Goal: Information Seeking & Learning: Learn about a topic

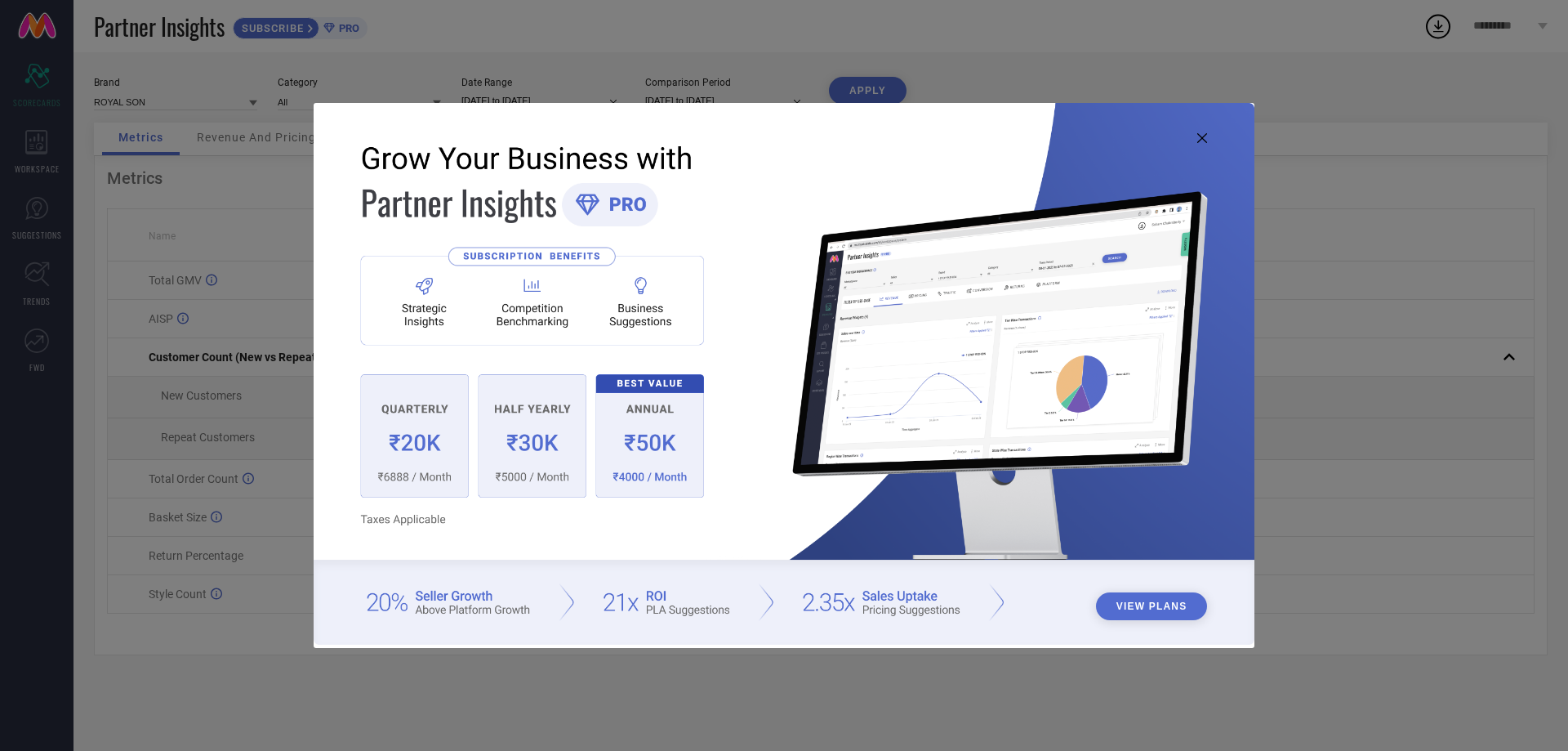
click at [1196, 135] on img at bounding box center [784, 373] width 940 height 541
click at [1205, 131] on img at bounding box center [784, 373] width 940 height 541
click at [1204, 139] on icon at bounding box center [1203, 138] width 10 height 10
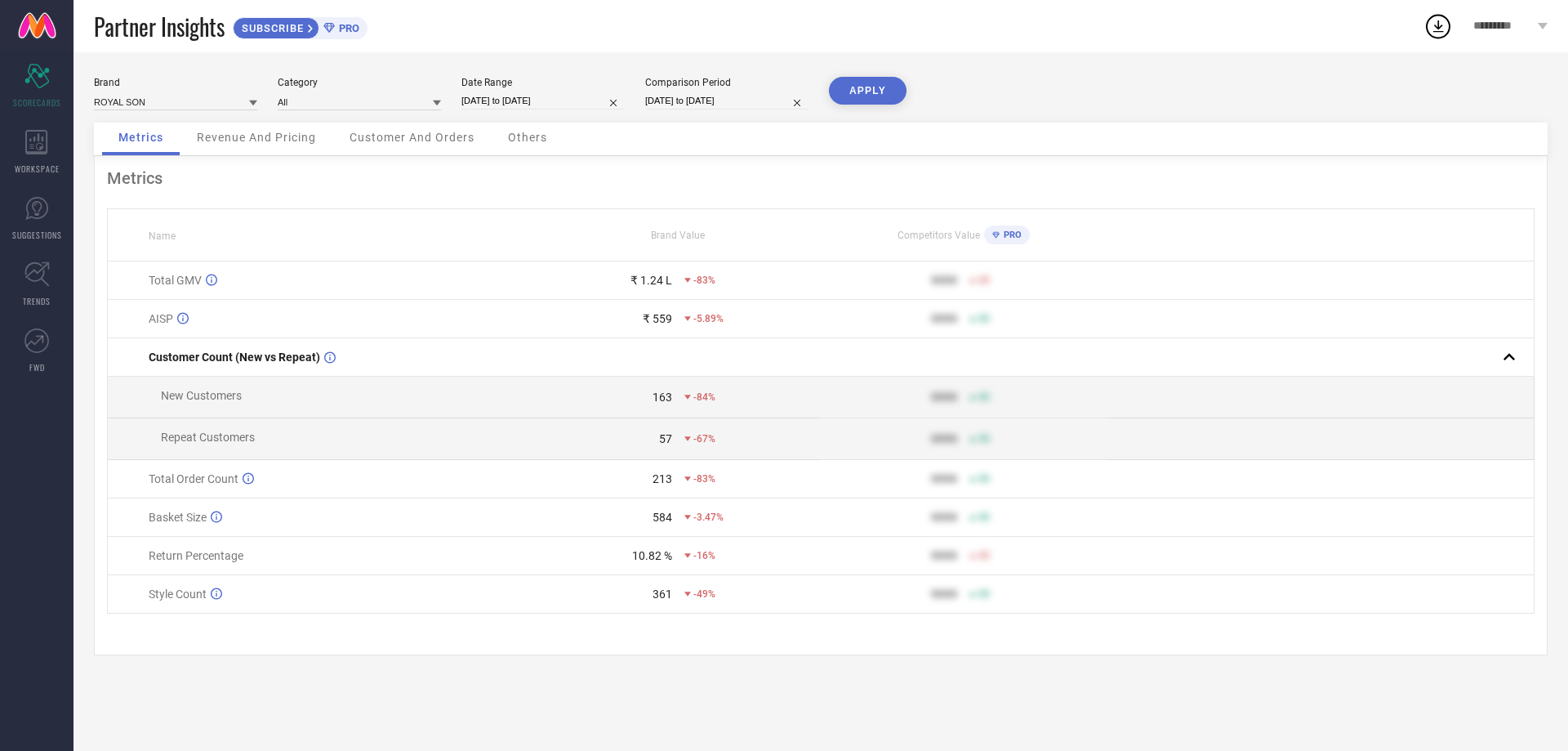
click at [681, 277] on div "₹ 1.24 L -83%" at bounding box center [678, 280] width 283 height 13
click at [684, 280] on icon at bounding box center [688, 280] width 7 height 7
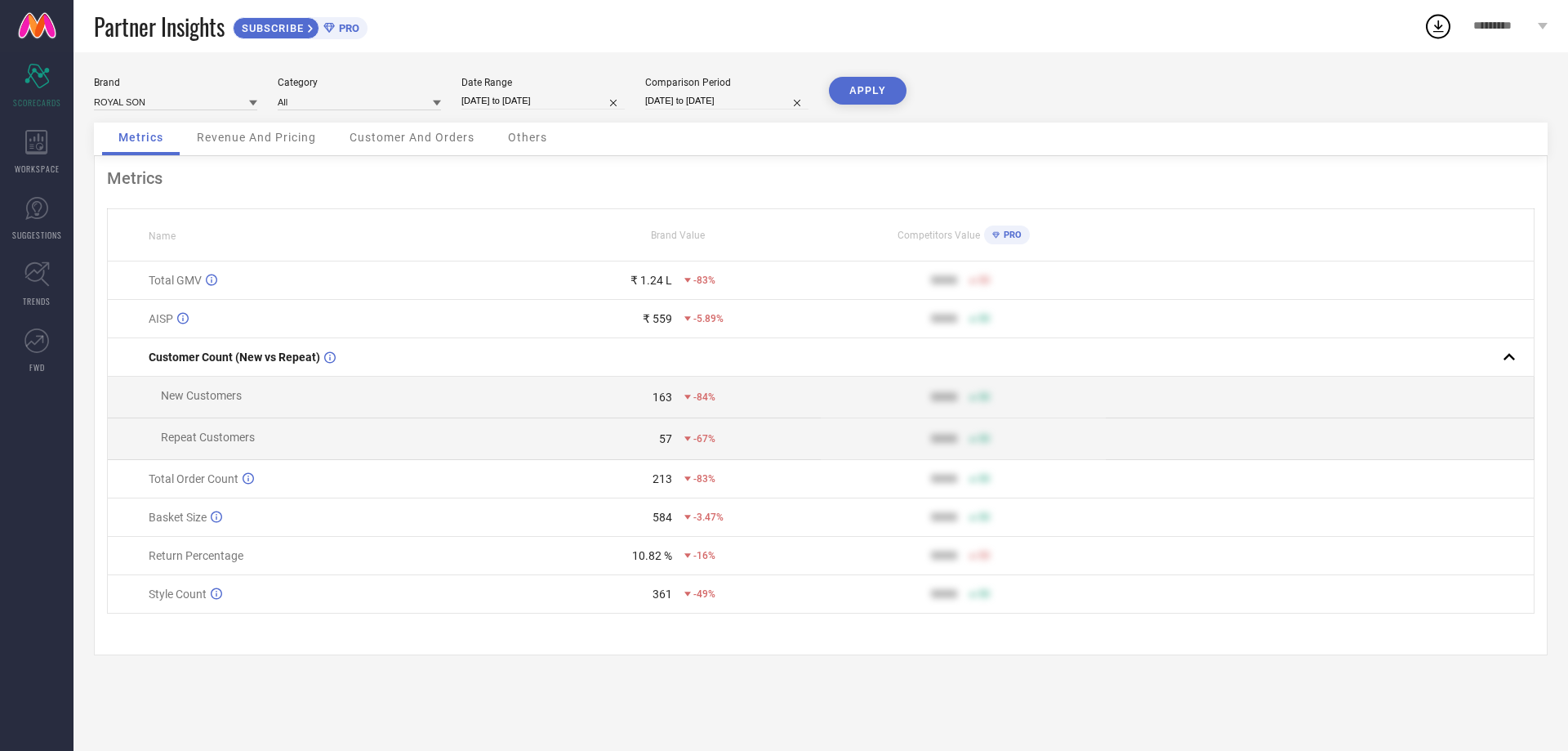
click at [657, 288] on td "₹ 1.24 L -83%" at bounding box center [678, 280] width 285 height 38
click at [276, 135] on span "Revenue And Pricing" at bounding box center [256, 137] width 120 height 13
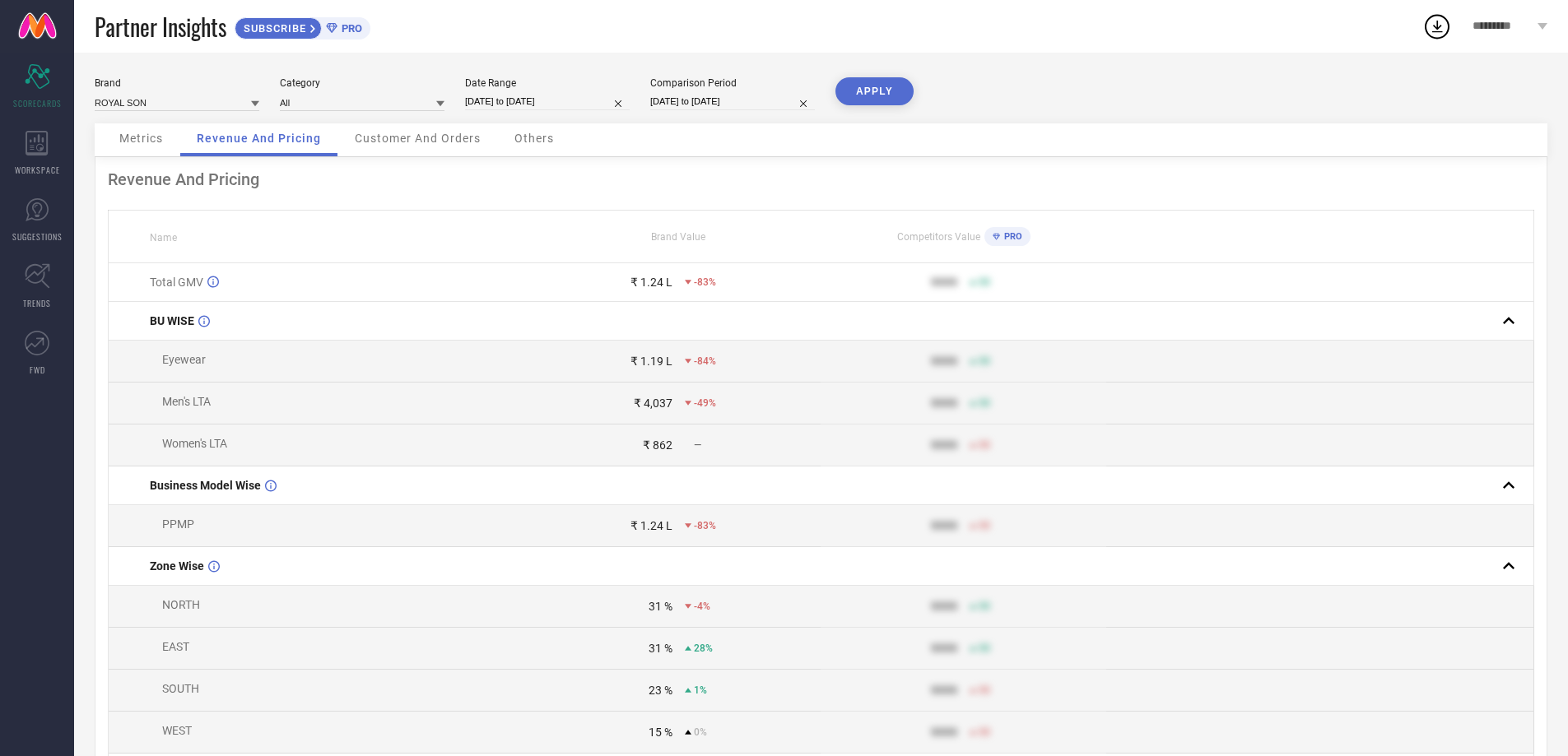
click at [421, 130] on div "Customer And Orders" at bounding box center [418, 139] width 159 height 33
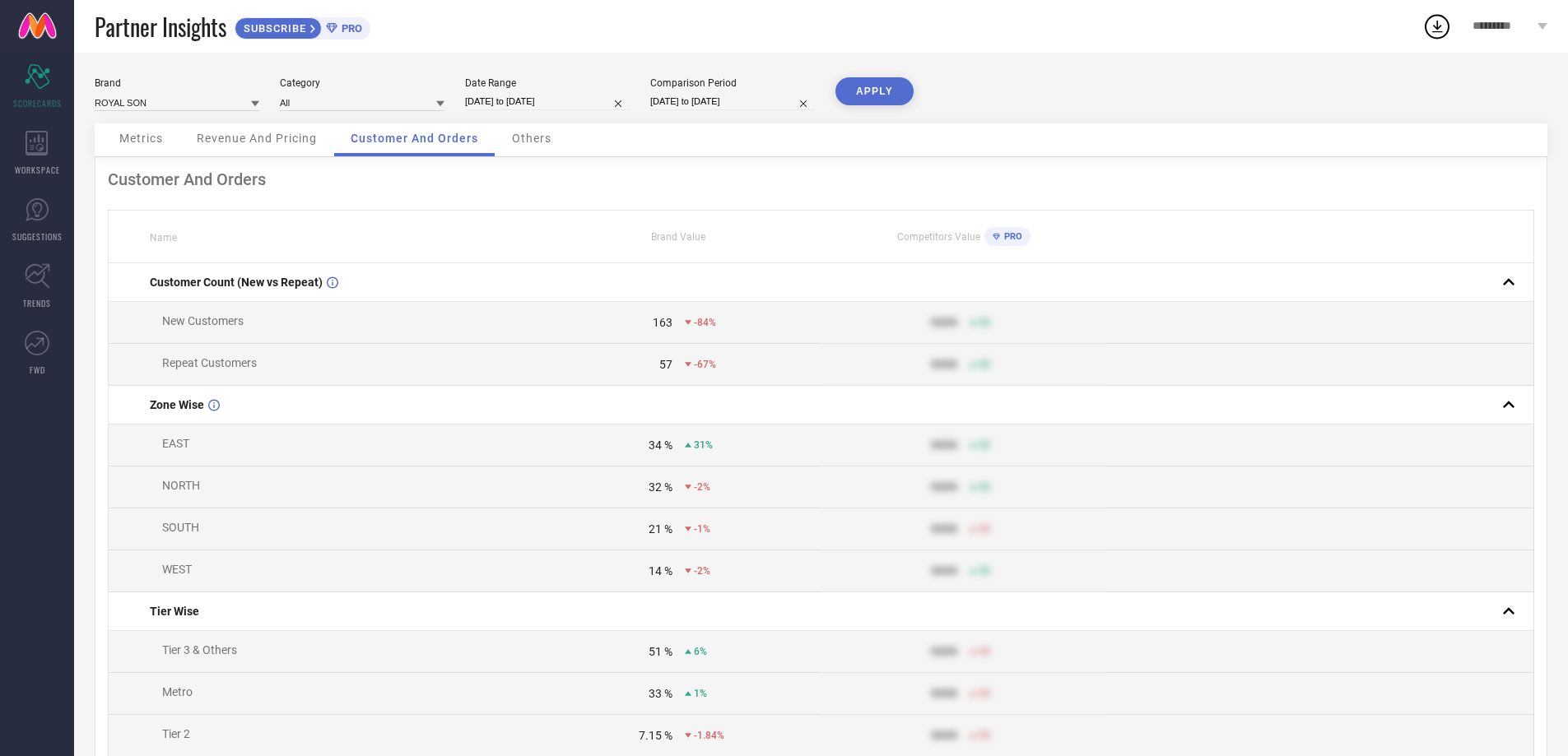
click at [513, 142] on span "Others" at bounding box center [531, 138] width 39 height 13
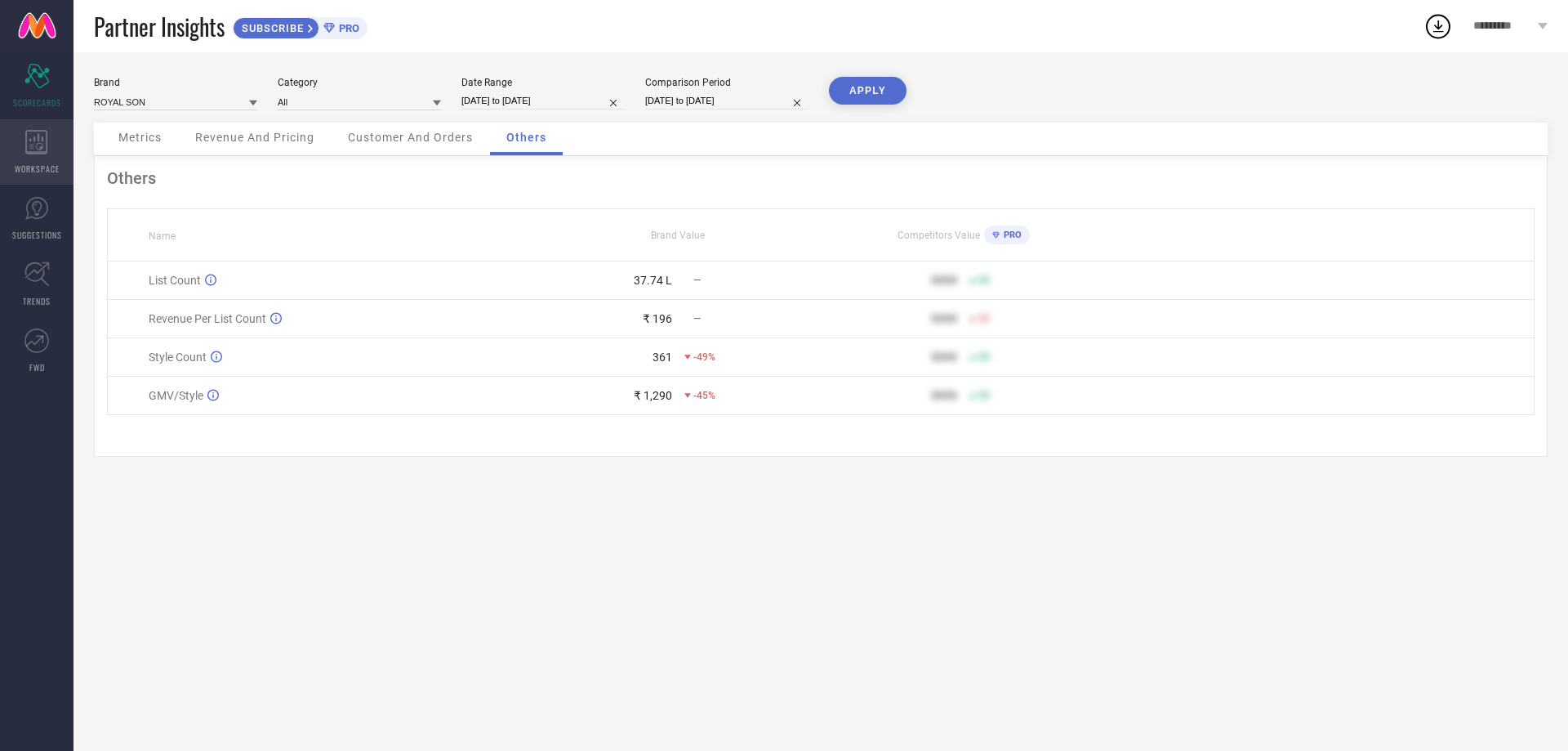
click at [42, 151] on icon at bounding box center [36, 142] width 22 height 25
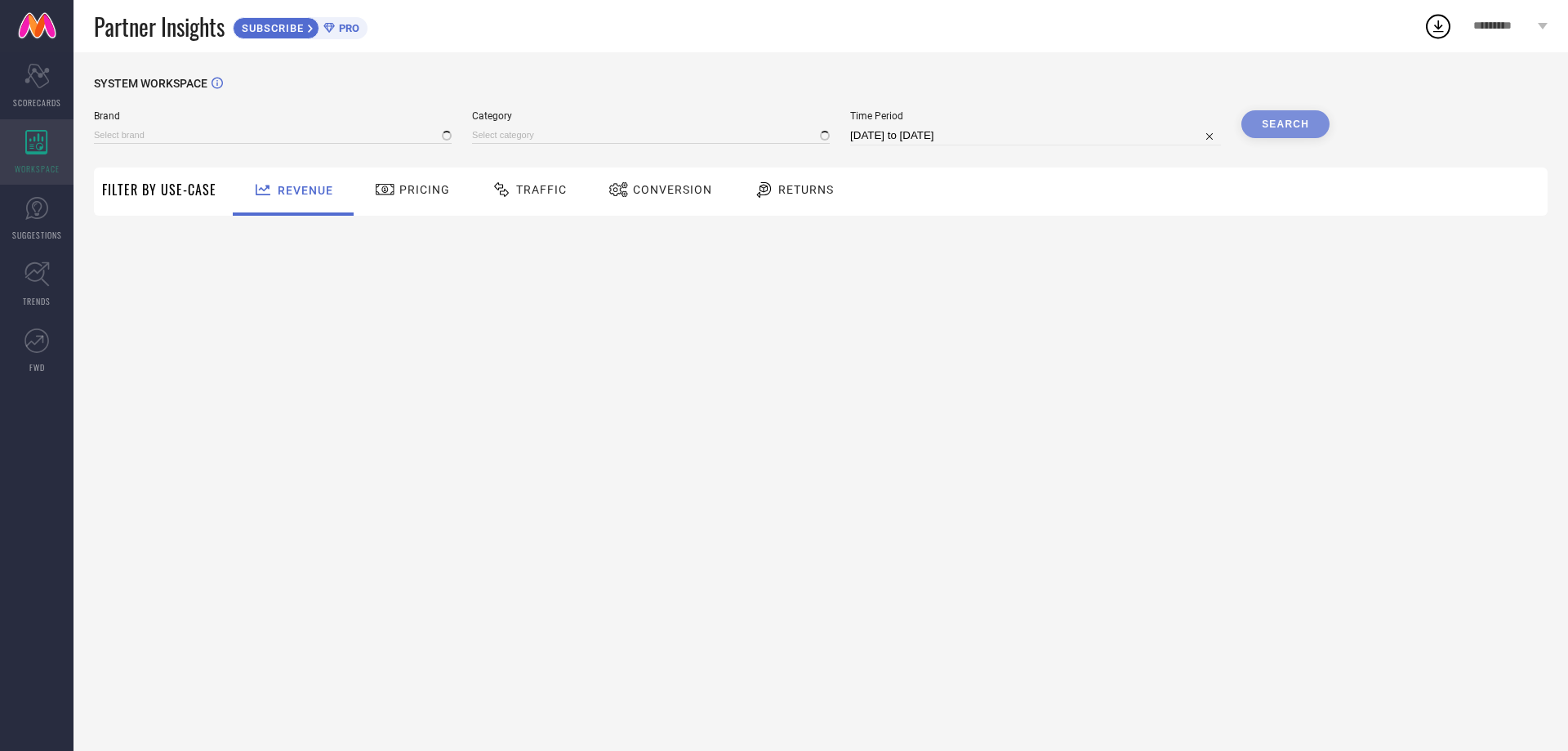
type input "ROYAL SON"
type input "All"
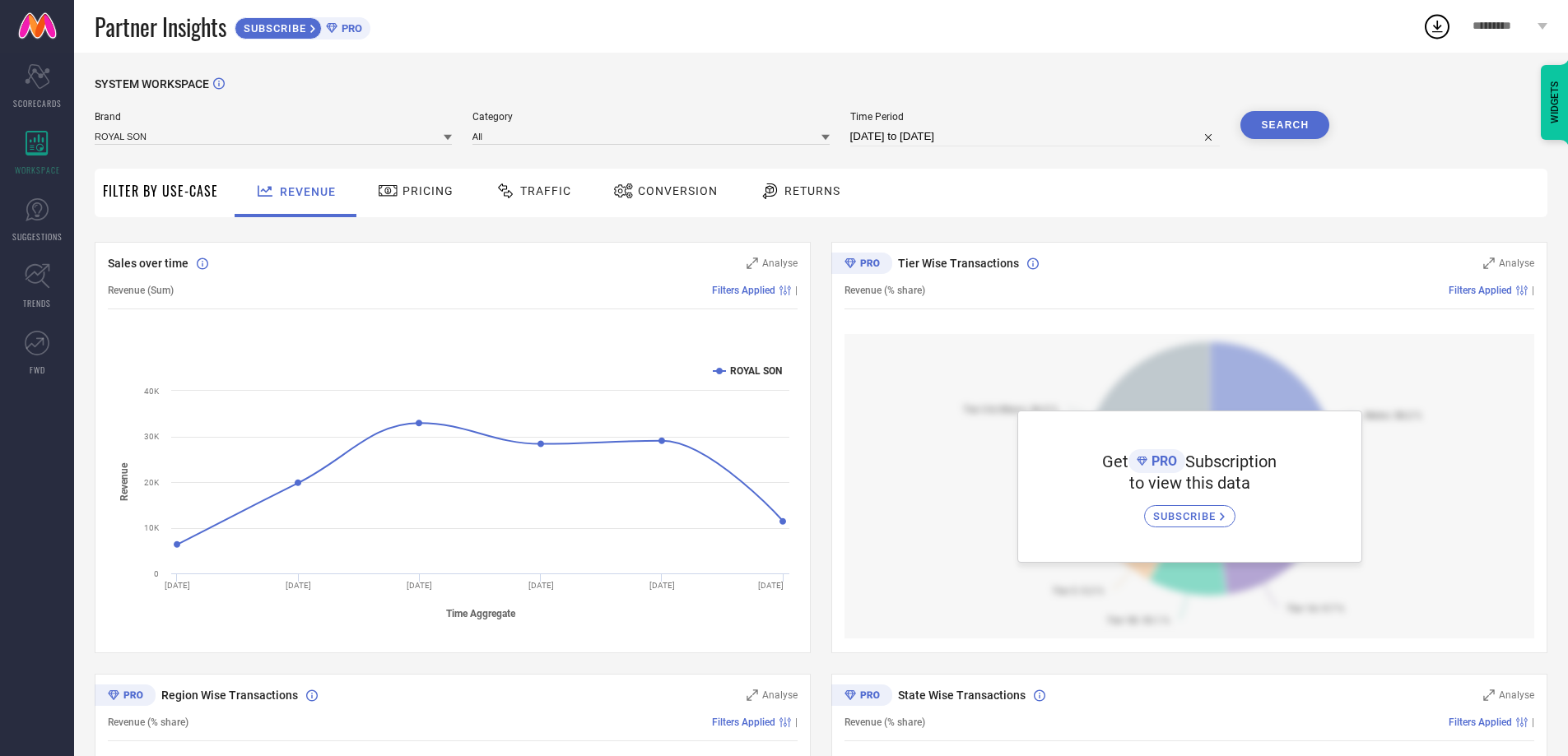
click at [150, 196] on span "Filter By Use-Case" at bounding box center [160, 190] width 115 height 20
click at [421, 179] on div "Pricing" at bounding box center [415, 190] width 84 height 28
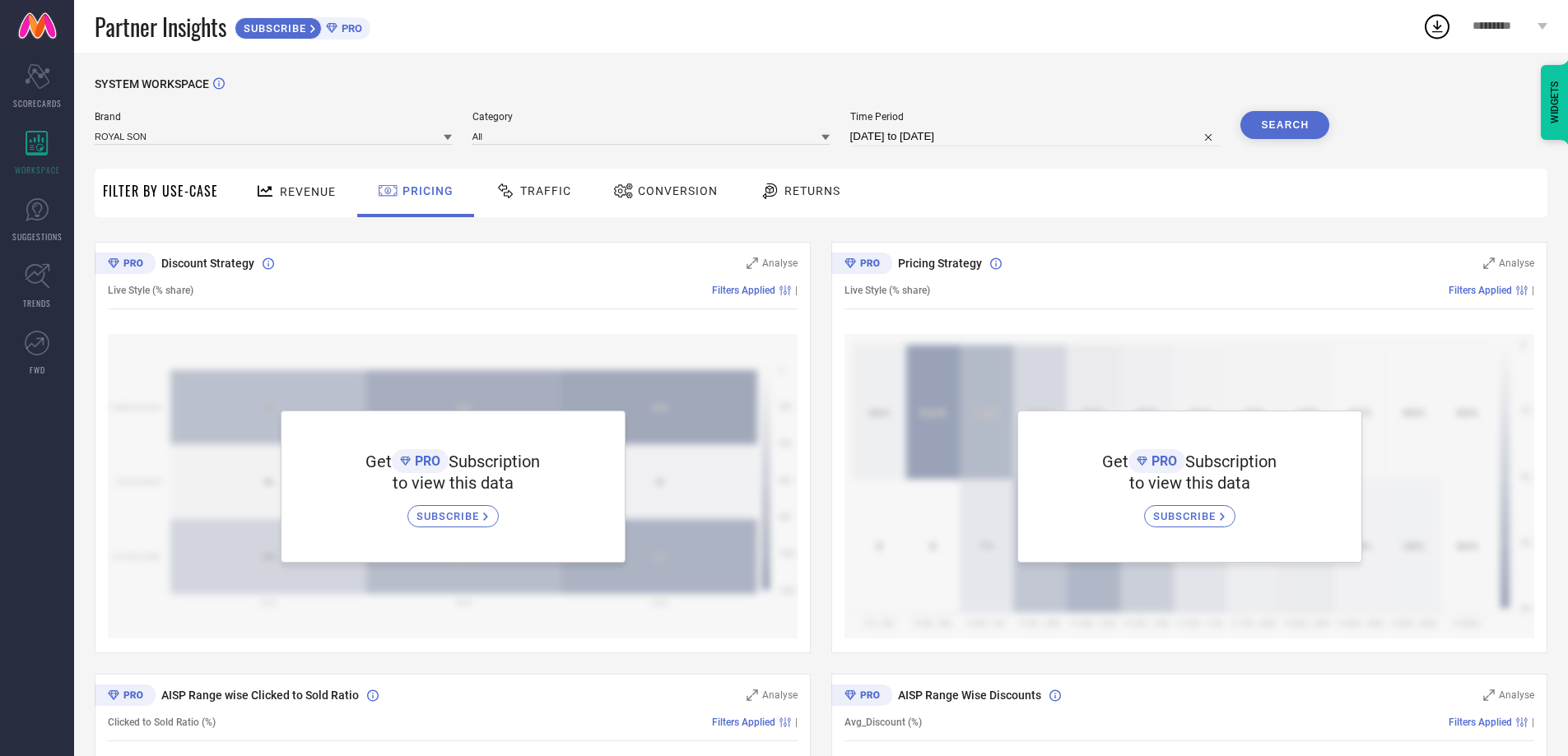
click at [522, 205] on div "Traffic" at bounding box center [533, 190] width 84 height 28
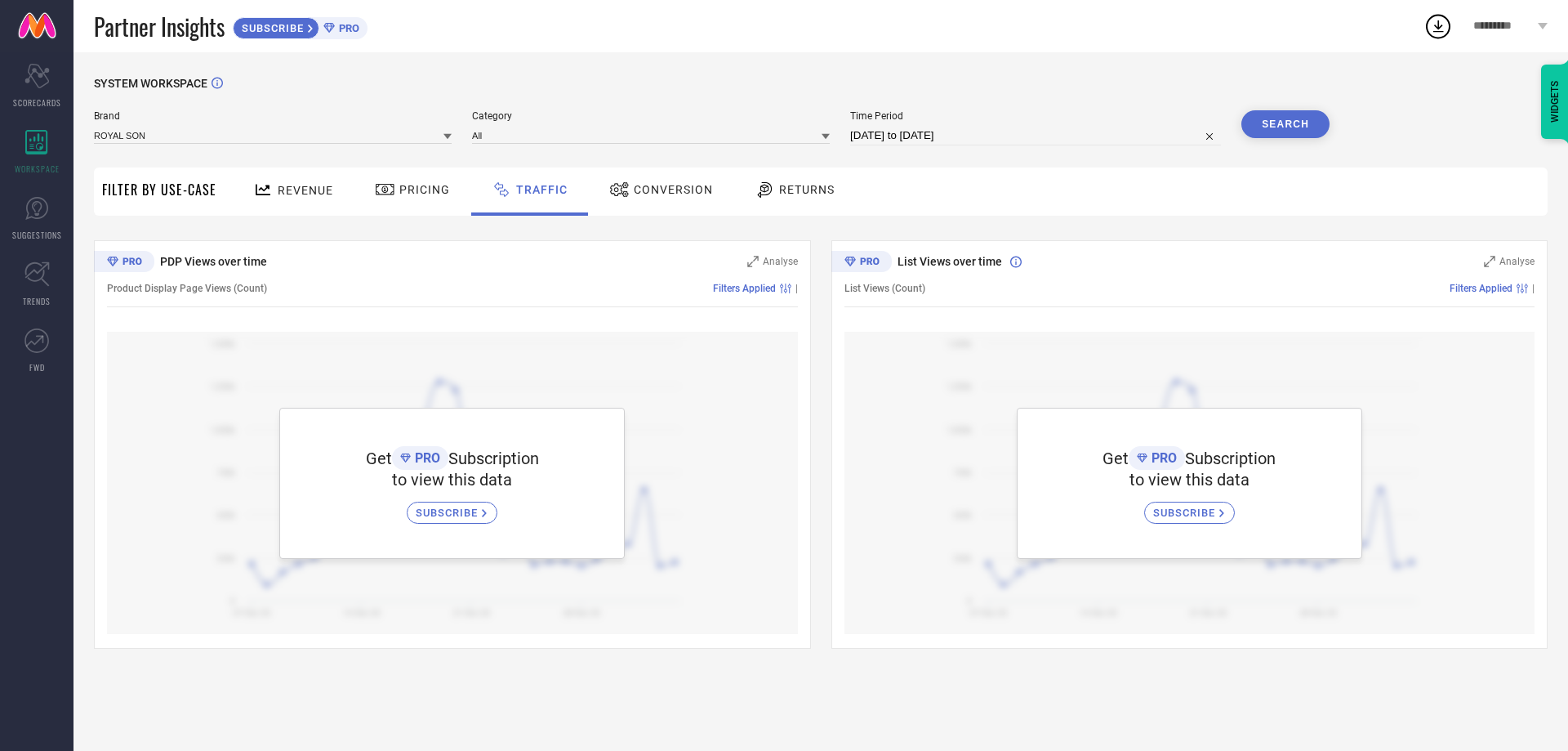
click at [639, 190] on span "Conversion" at bounding box center [672, 189] width 79 height 13
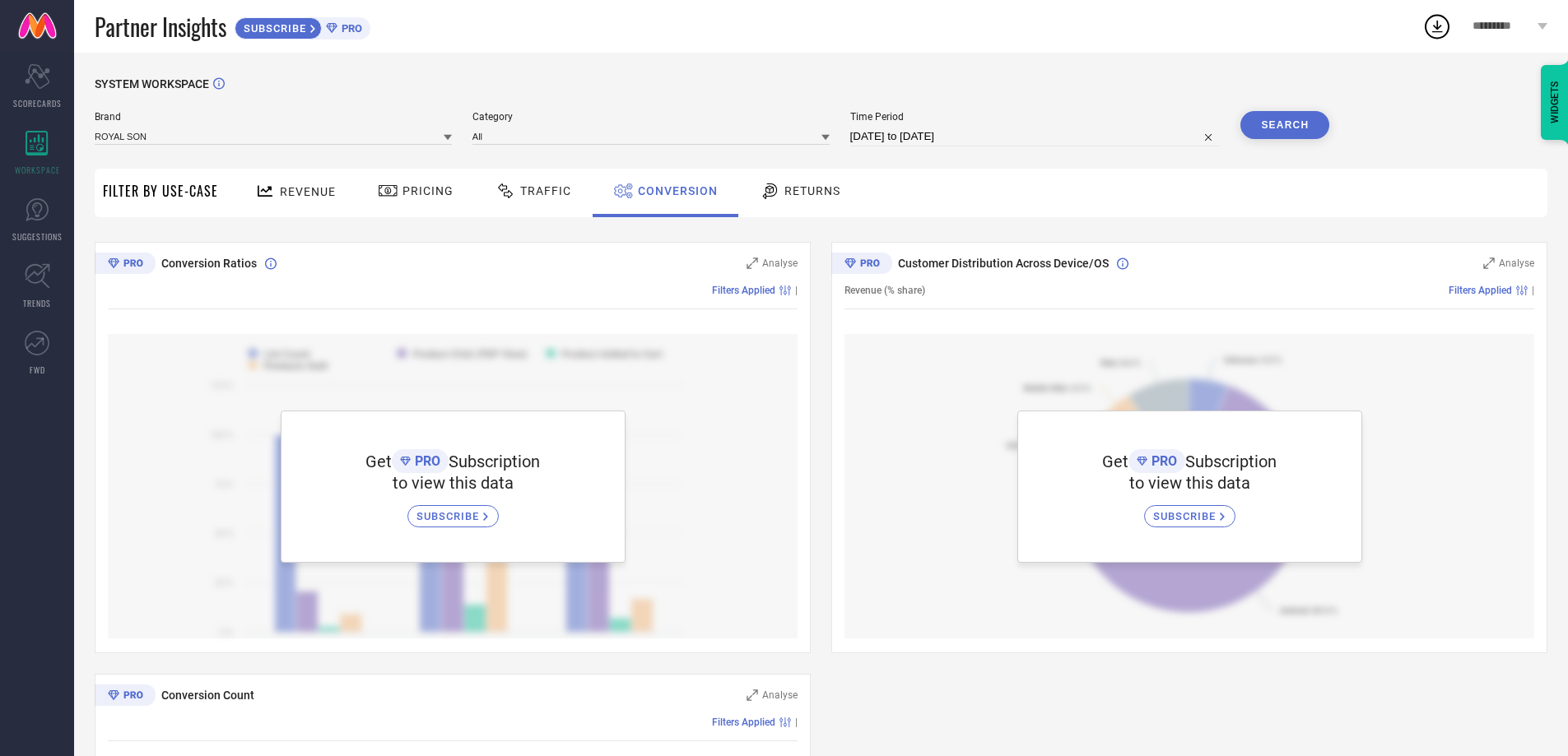
click at [768, 190] on icon at bounding box center [770, 190] width 21 height 20
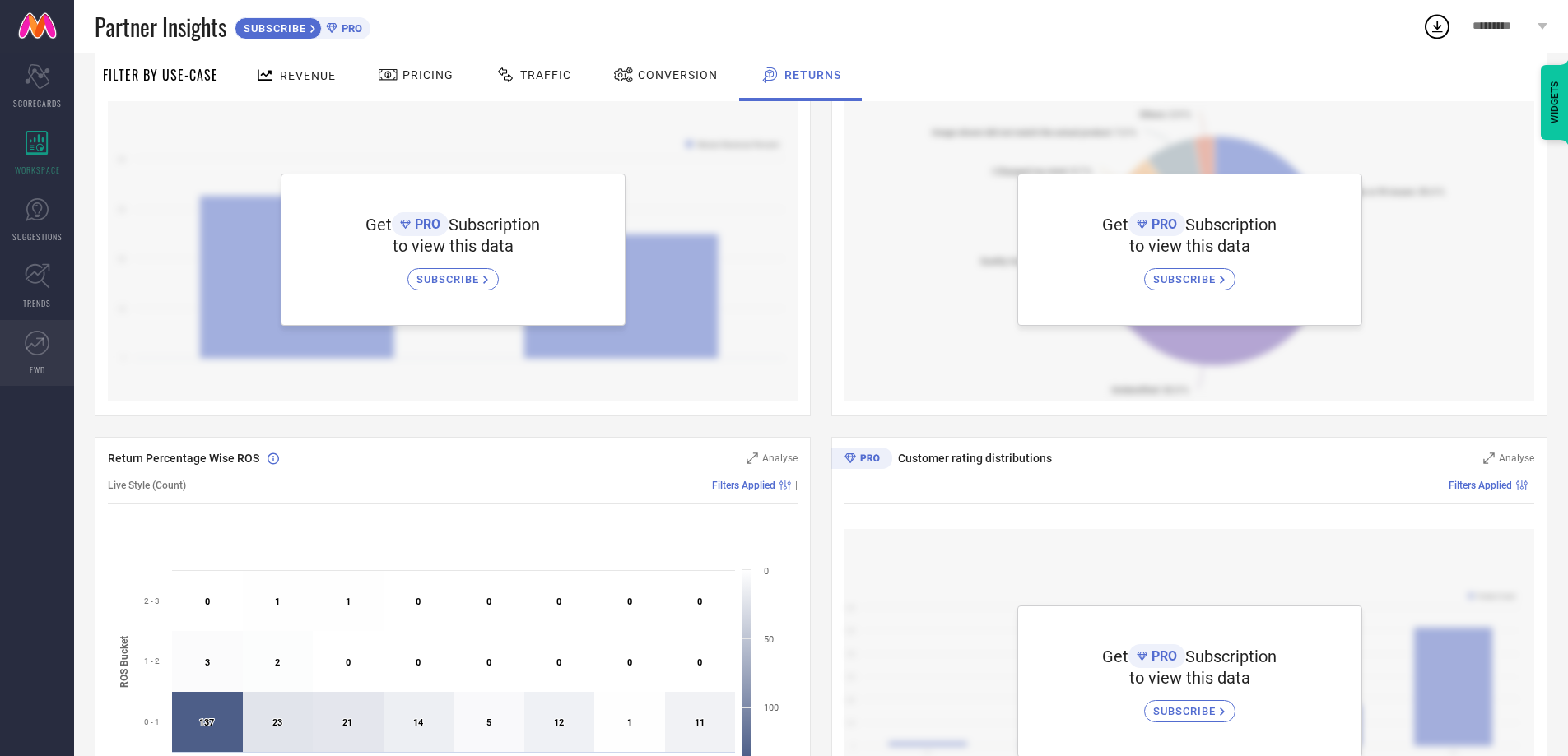
scroll to position [247, 0]
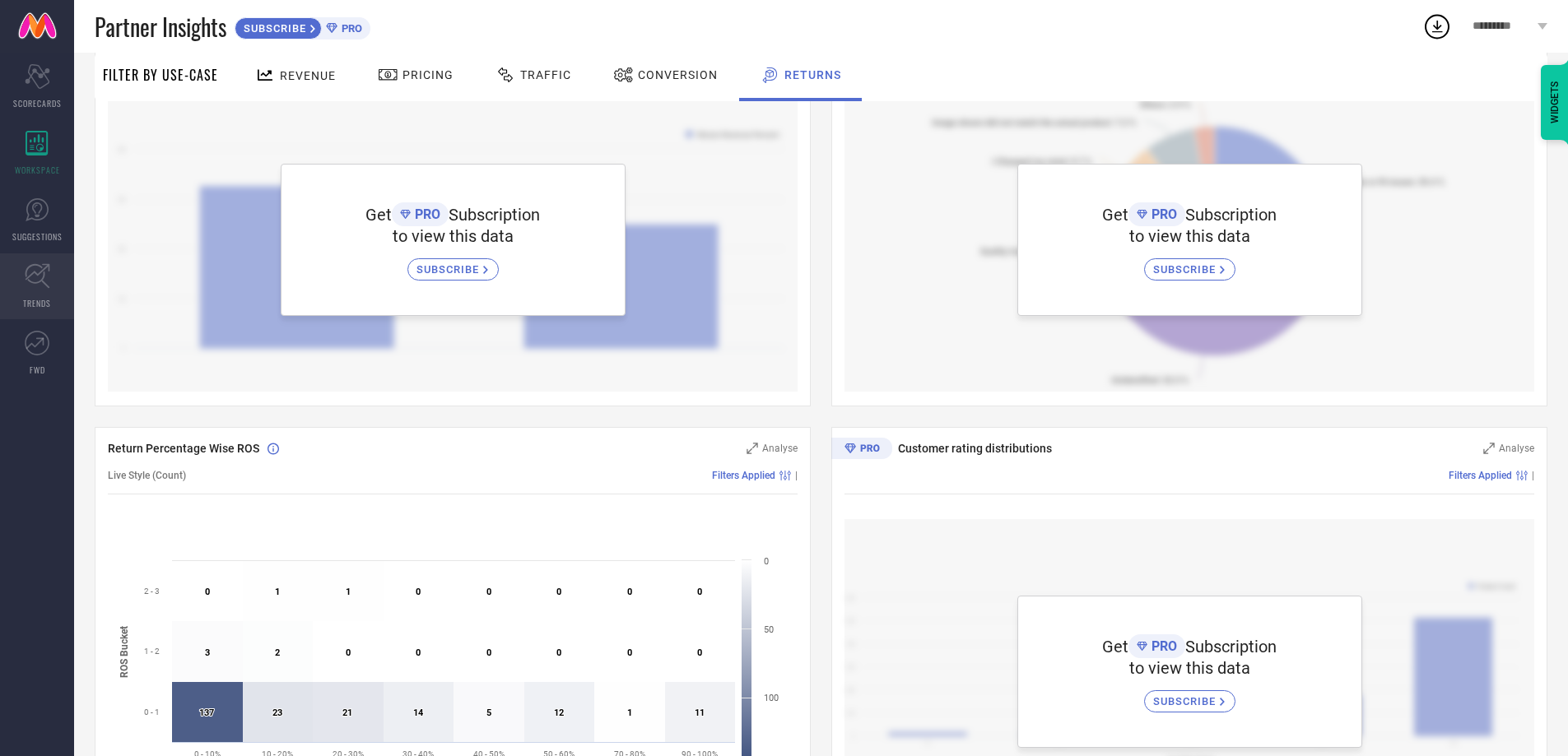
click at [30, 278] on icon at bounding box center [38, 276] width 26 height 26
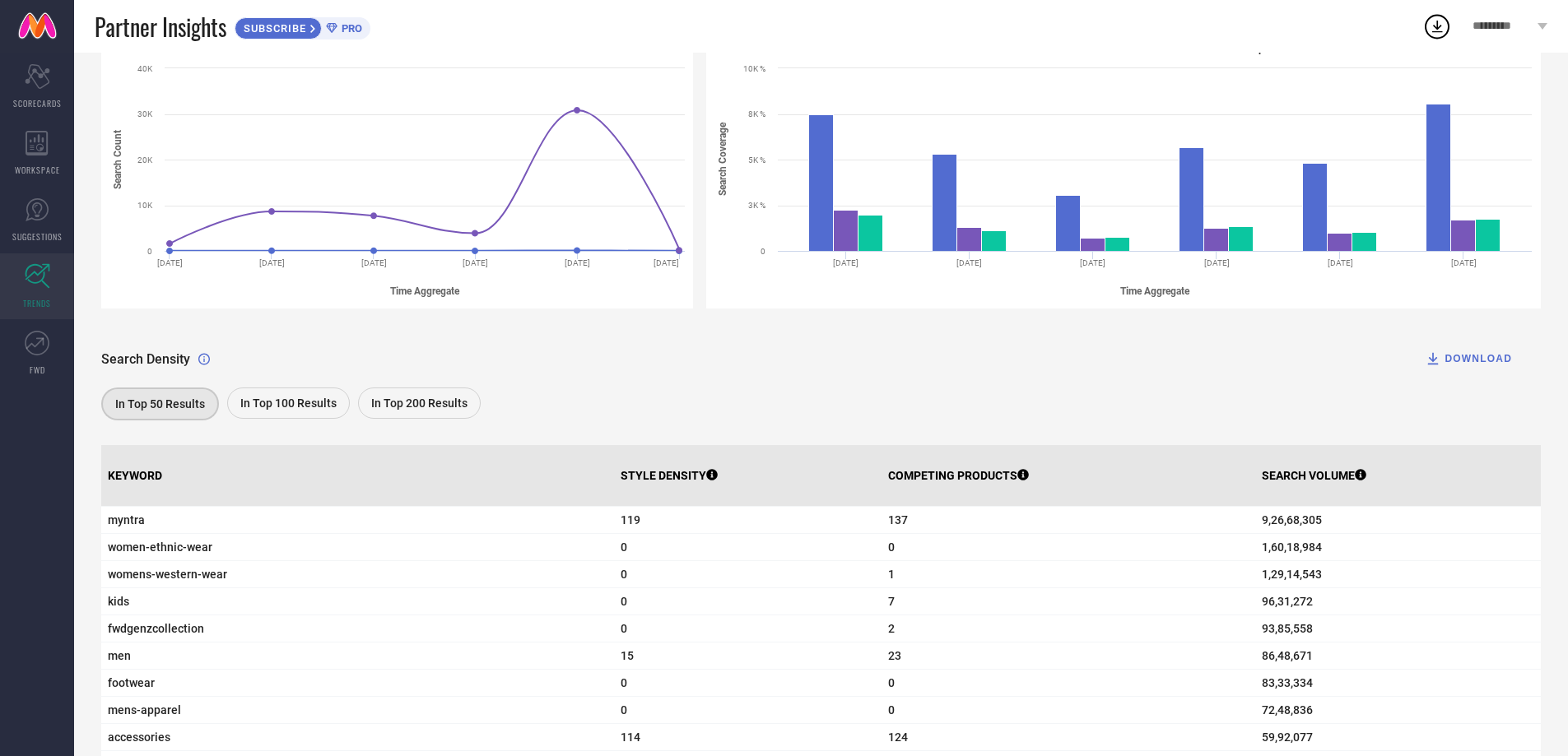
click at [289, 397] on span "In Top 100 Results" at bounding box center [288, 402] width 97 height 13
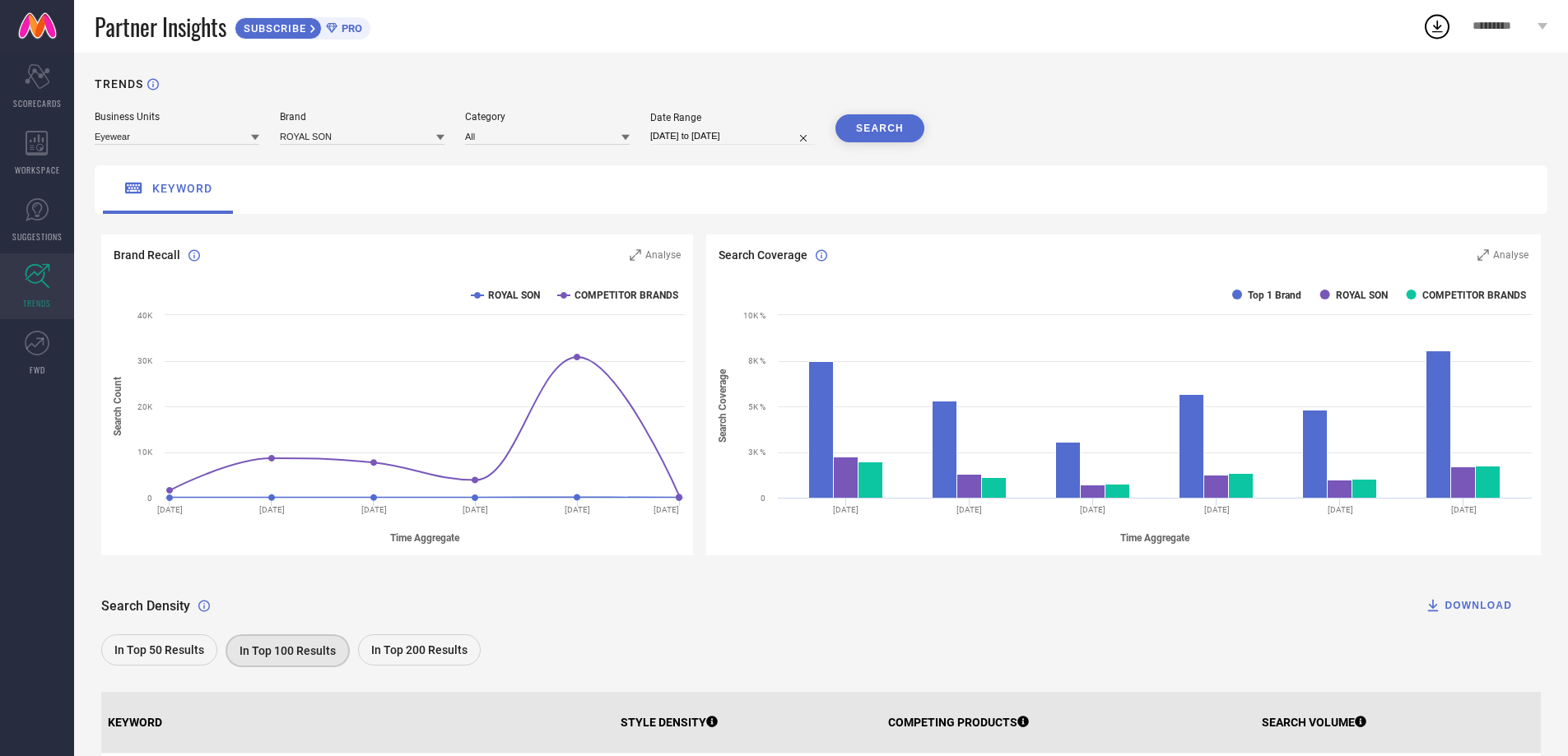
click at [703, 144] on input "[DATE] to [DATE]" at bounding box center [732, 136] width 165 height 17
select select "7"
select select "2025"
select select "8"
select select "2025"
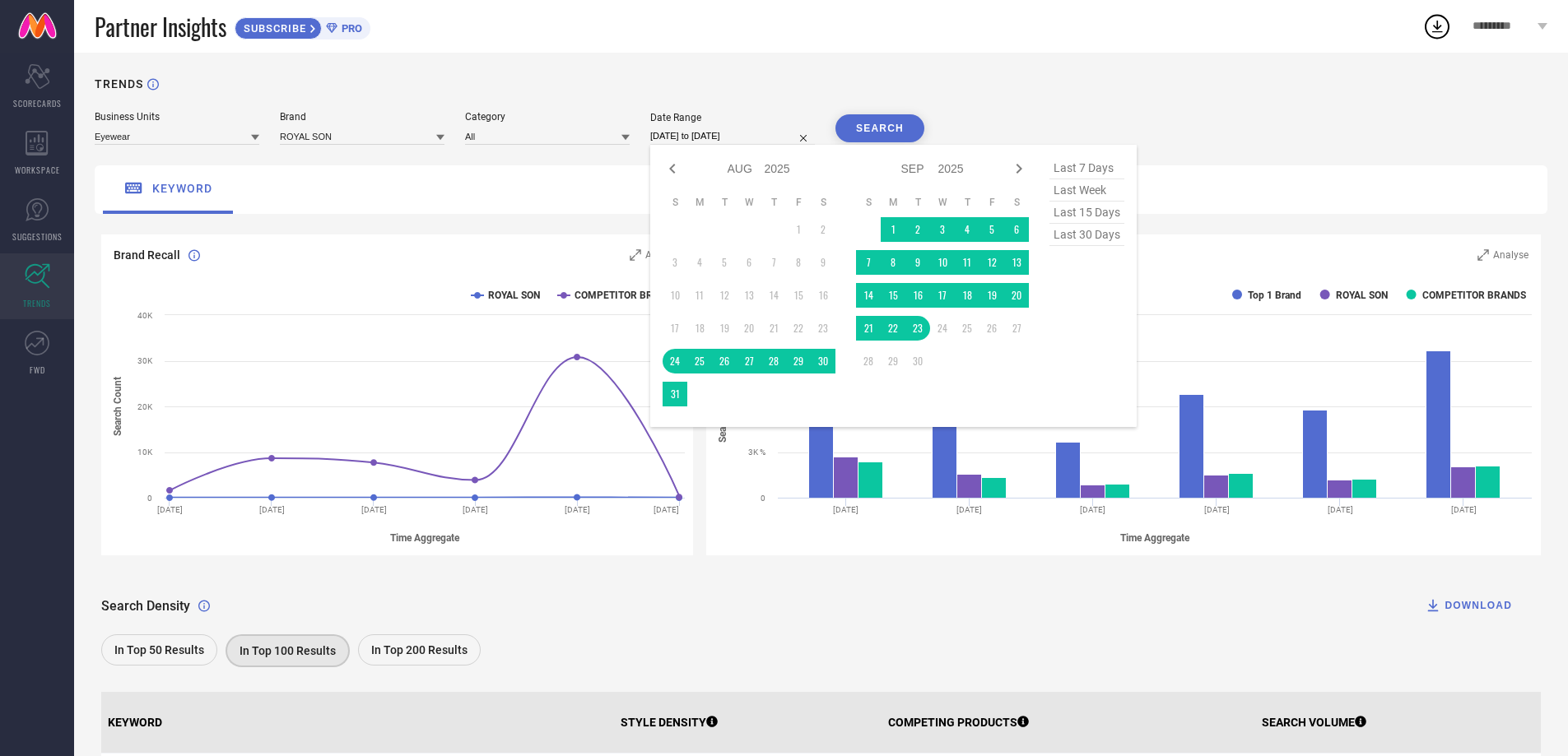
click at [703, 144] on input "[DATE] to [DATE]" at bounding box center [732, 136] width 165 height 17
click at [1348, 288] on rect at bounding box center [1123, 415] width 834 height 279
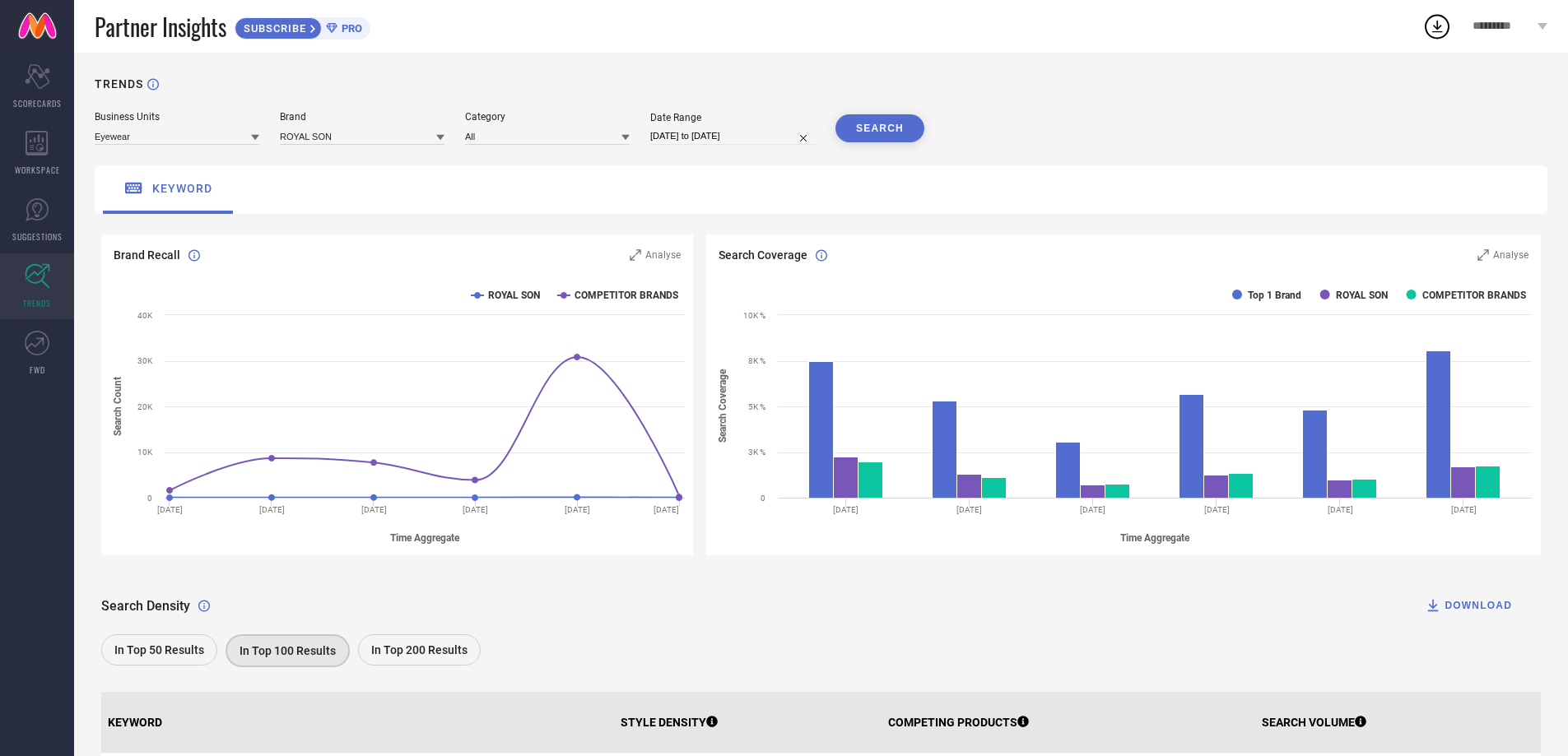
click at [702, 139] on input "[DATE] to [DATE]" at bounding box center [732, 136] width 165 height 17
select select "7"
select select "2025"
select select "8"
select select "2025"
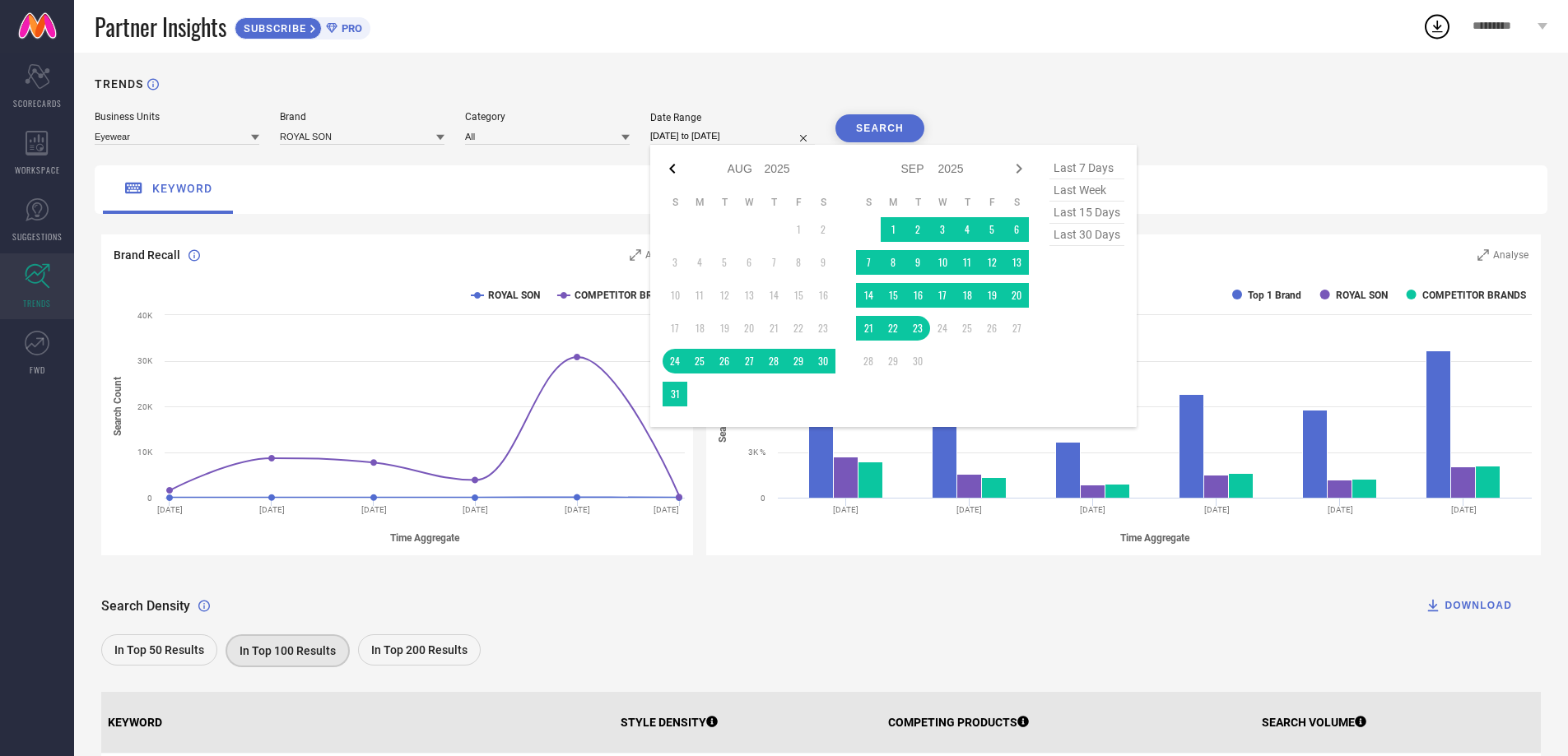
click at [678, 164] on icon at bounding box center [672, 168] width 20 height 20
select select "6"
select select "2025"
select select "7"
select select "2025"
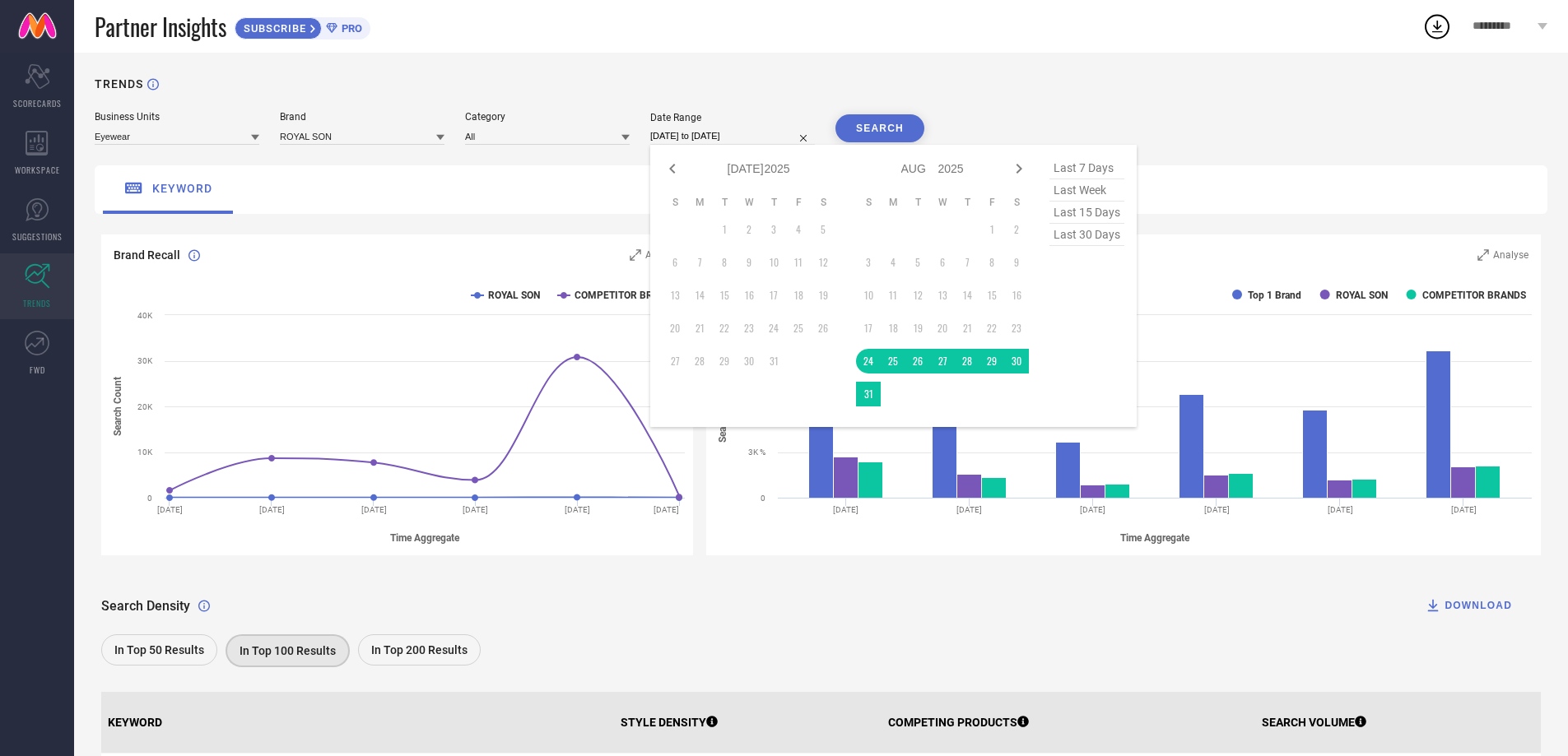
click at [725, 275] on td "8" at bounding box center [724, 262] width 25 height 25
click at [1016, 164] on icon at bounding box center [1019, 168] width 20 height 20
select select "7"
select select "2025"
select select "8"
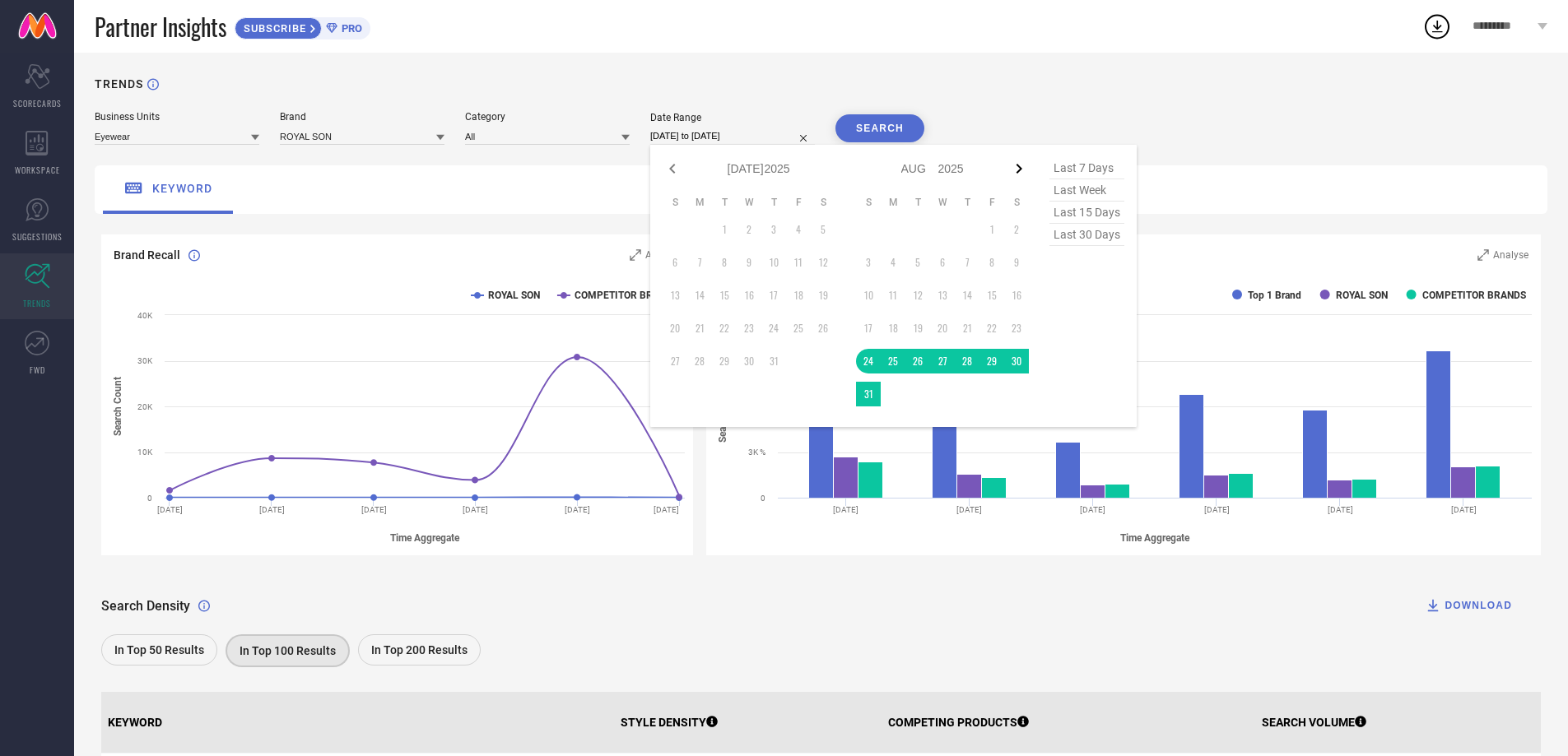
select select "2025"
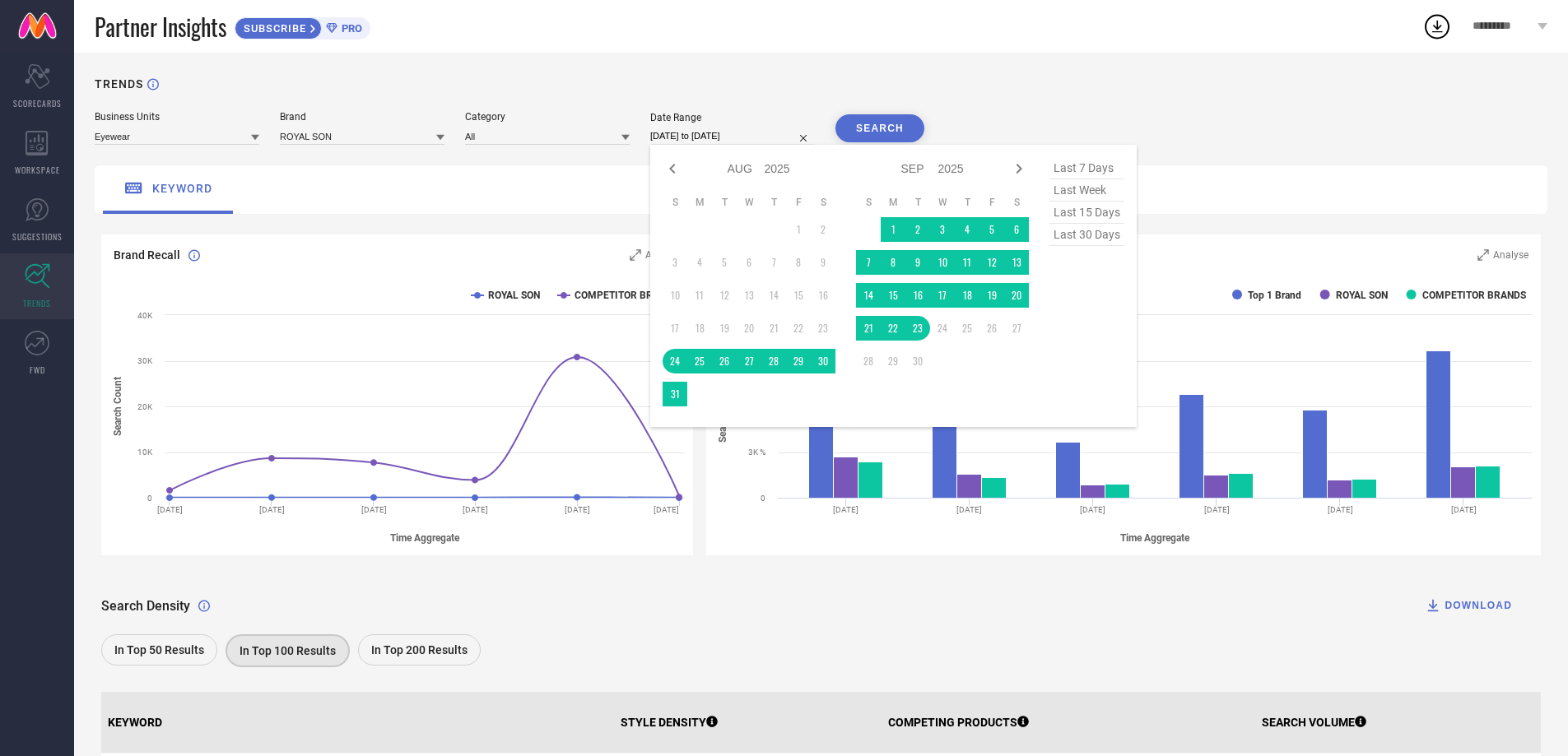
click at [674, 331] on td "17" at bounding box center [674, 328] width 25 height 25
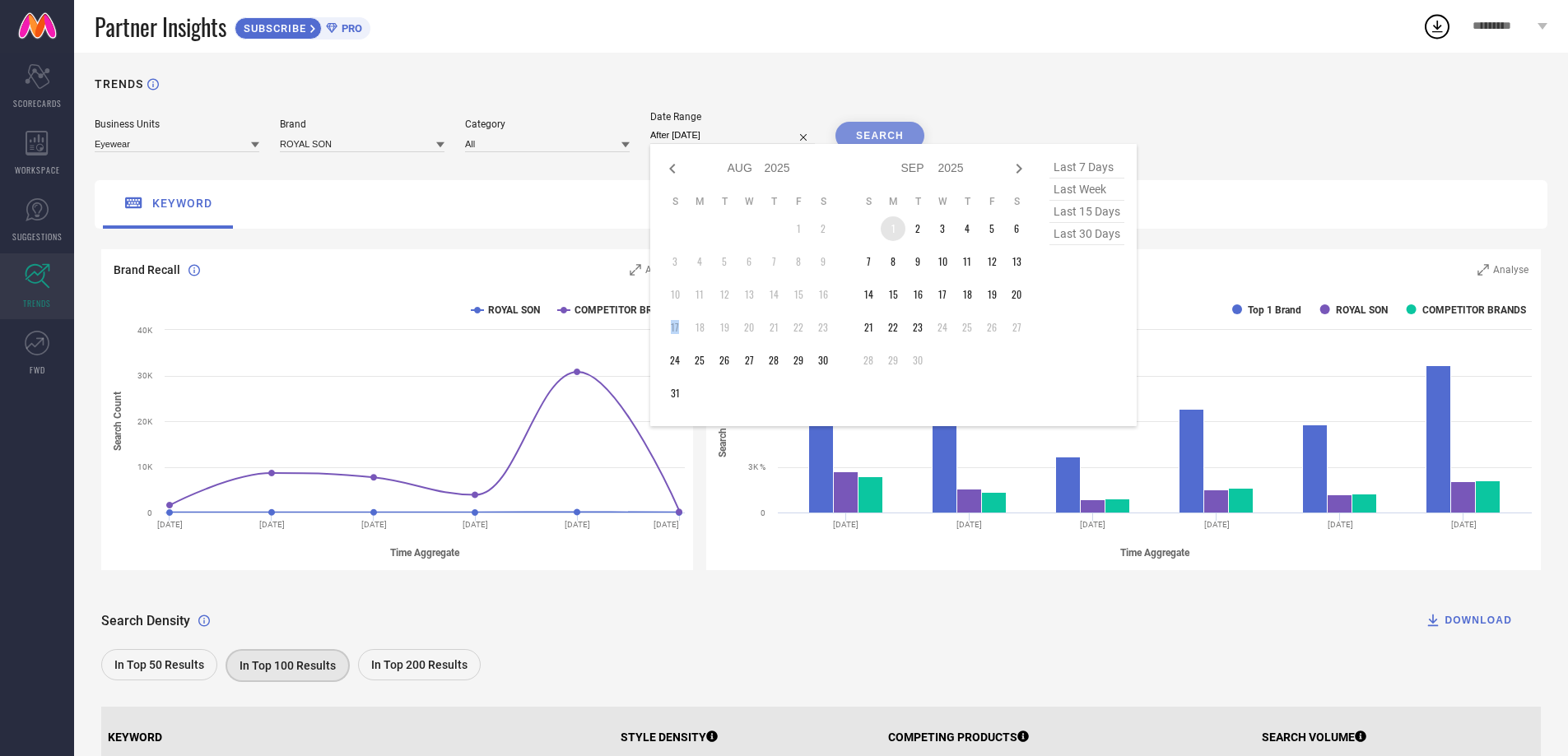
click at [881, 222] on table "S M T W T F S 1 2 3 4 5 6 7 8 9 10 11 12 13 14 15 16 17 18 19 20 21 22 23 24 25…" at bounding box center [943, 284] width 173 height 194
type input "[DATE] to [DATE]"
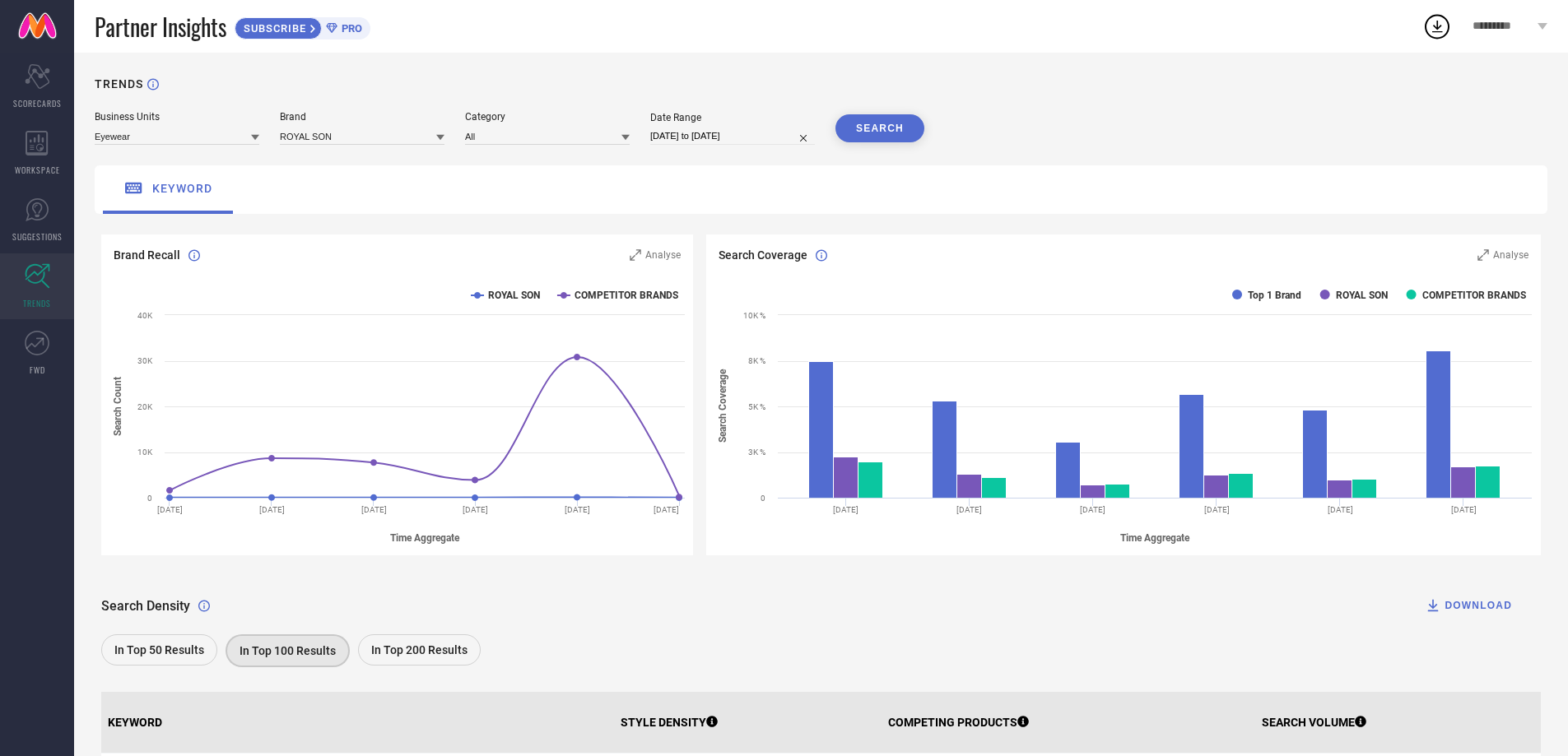
select select "8"
select select "2025"
select select "9"
select select "2025"
click at [722, 129] on input "[DATE] to [DATE]" at bounding box center [732, 136] width 165 height 17
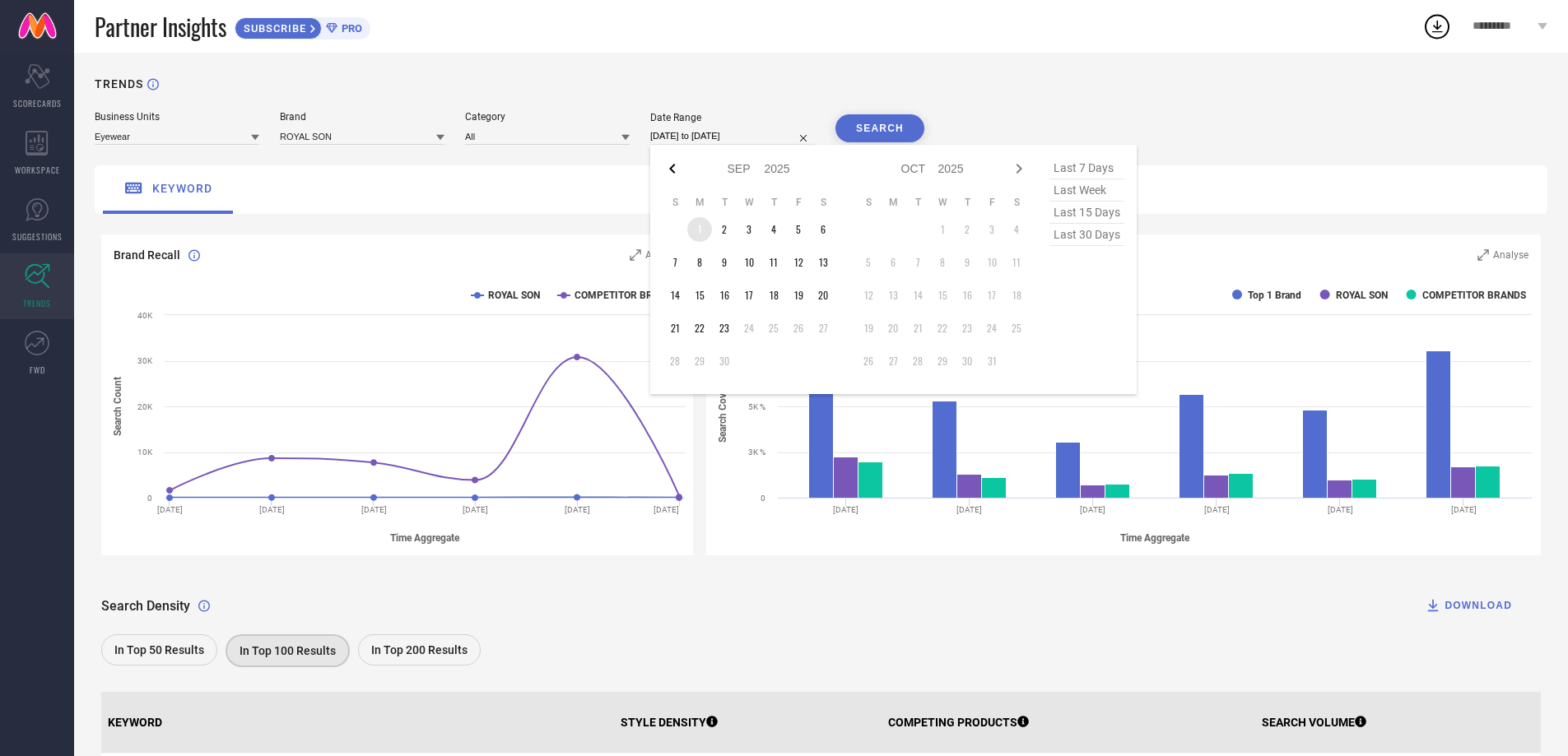
click at [675, 167] on icon at bounding box center [672, 168] width 20 height 20
select select "7"
select select "2025"
select select "8"
select select "2025"
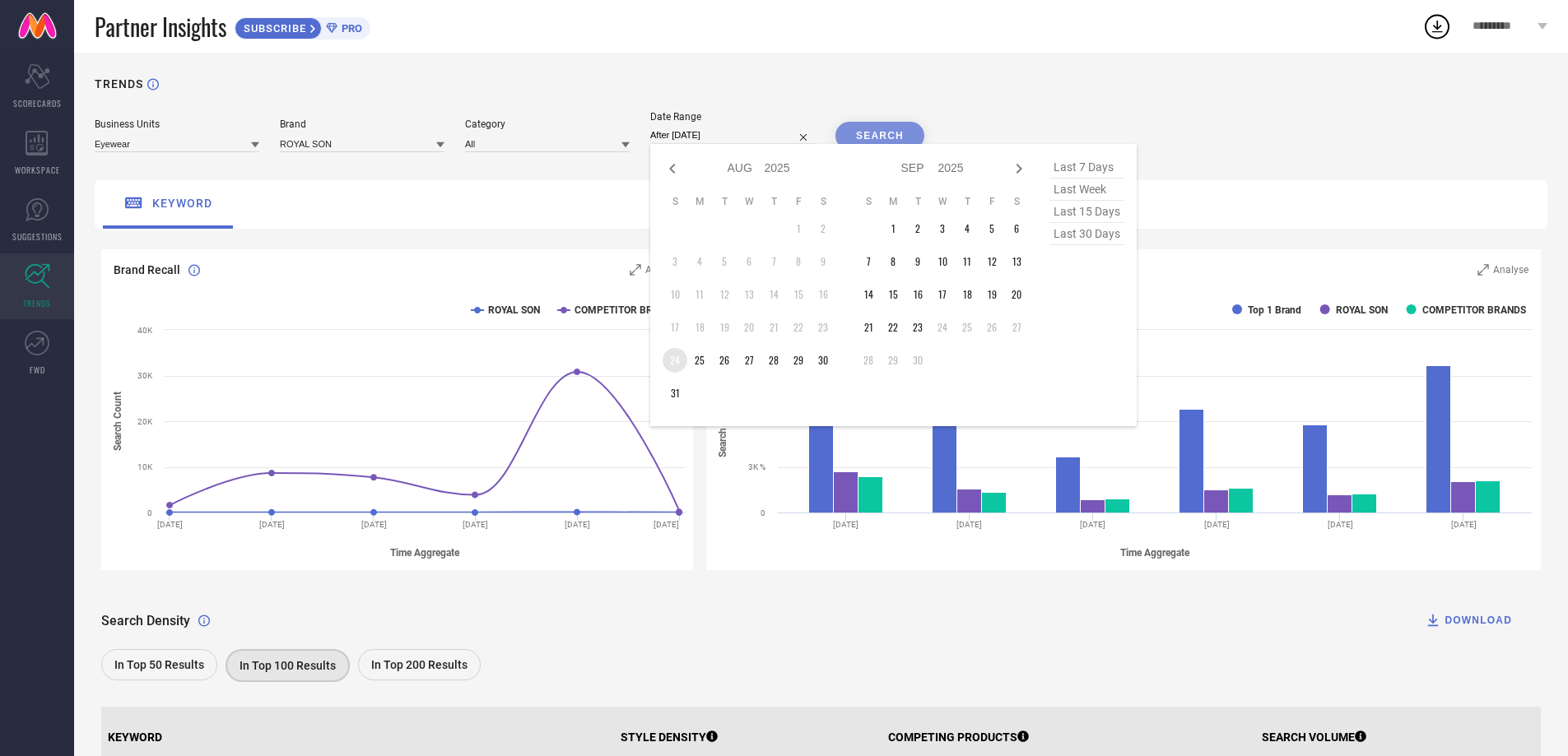
click at [672, 360] on td "24" at bounding box center [674, 360] width 25 height 25
type input "[DATE] to [DATE]"
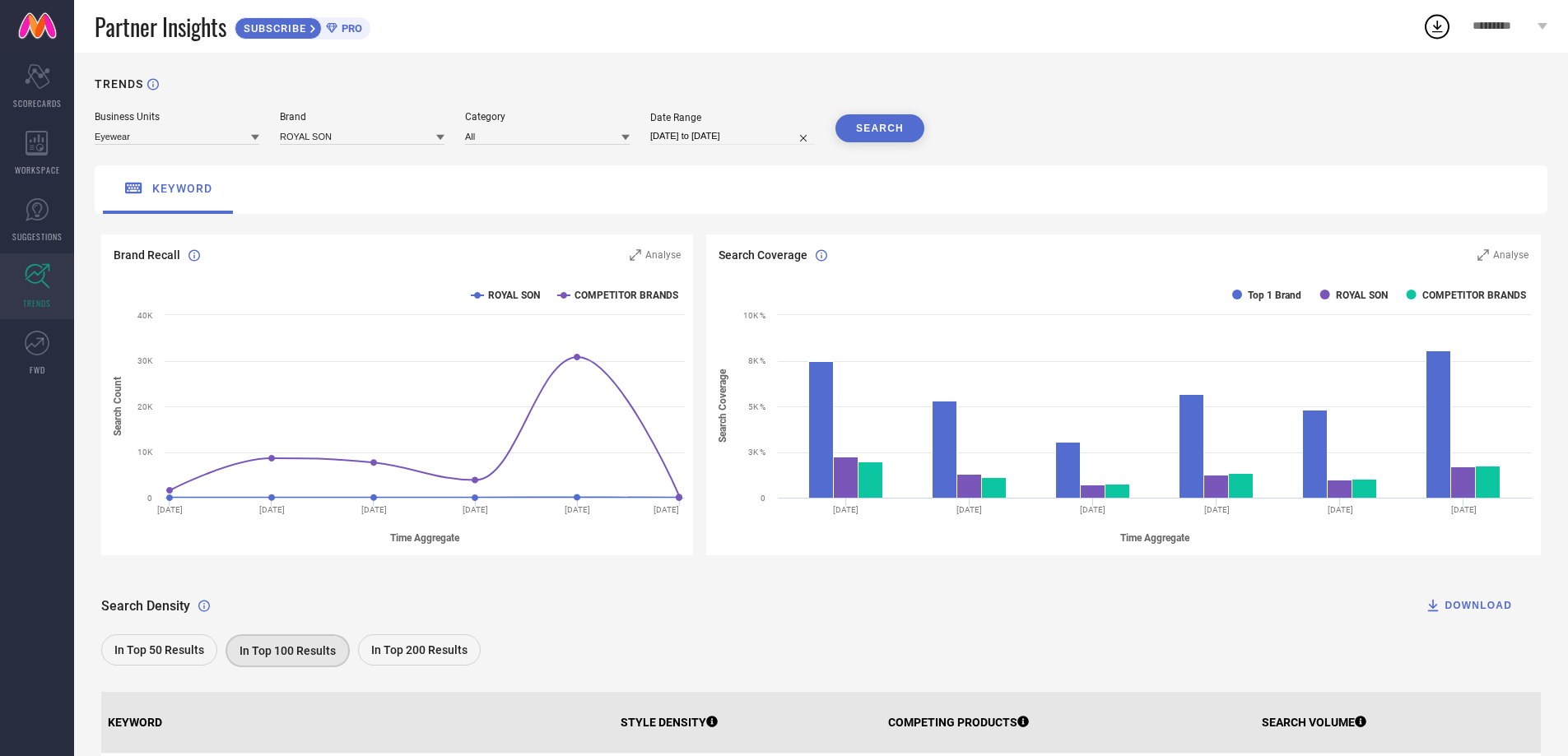
click at [881, 138] on button "SEARCH" at bounding box center [880, 128] width 89 height 28
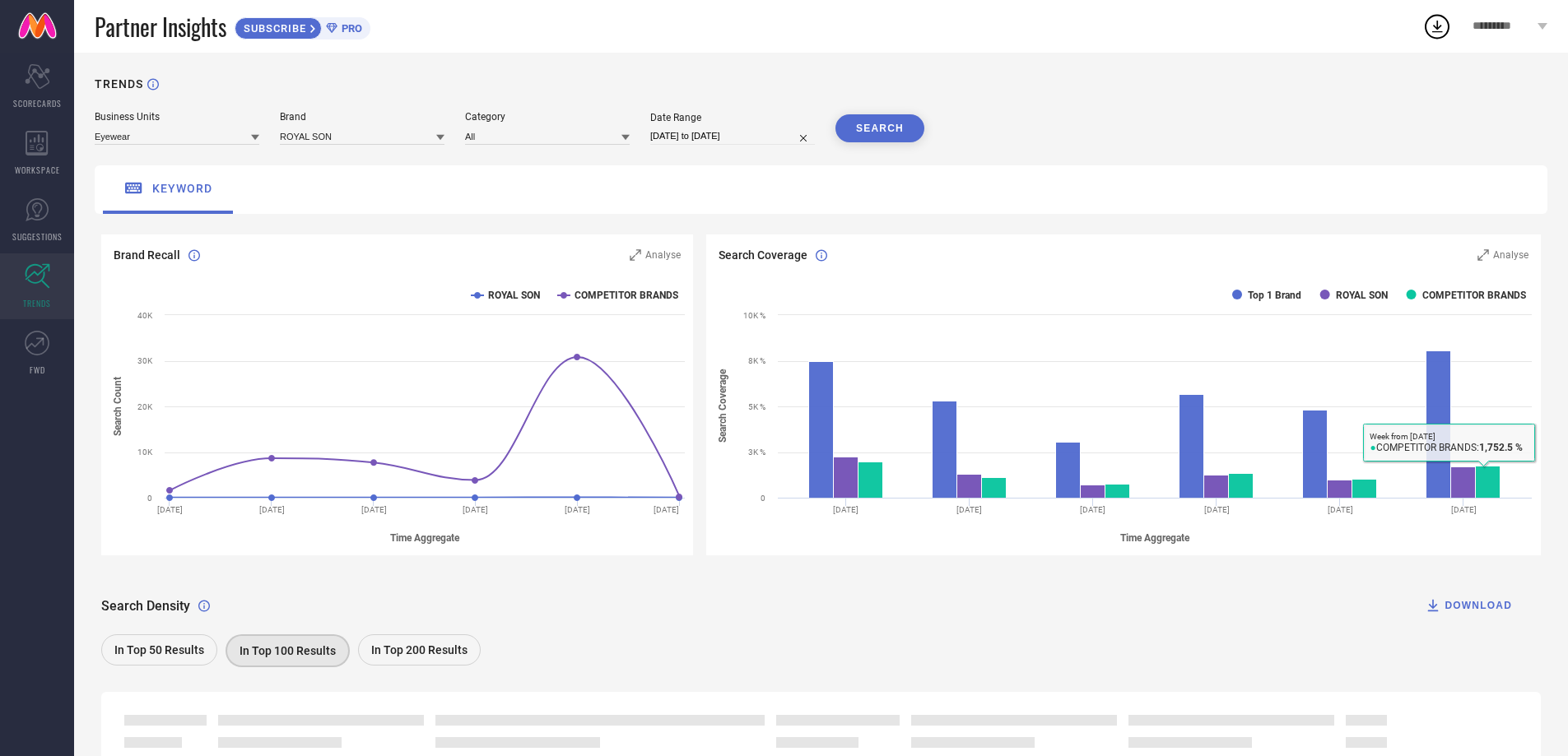
click at [1435, 604] on icon at bounding box center [1432, 605] width 16 height 16
click at [1434, 24] on icon at bounding box center [1436, 26] width 30 height 30
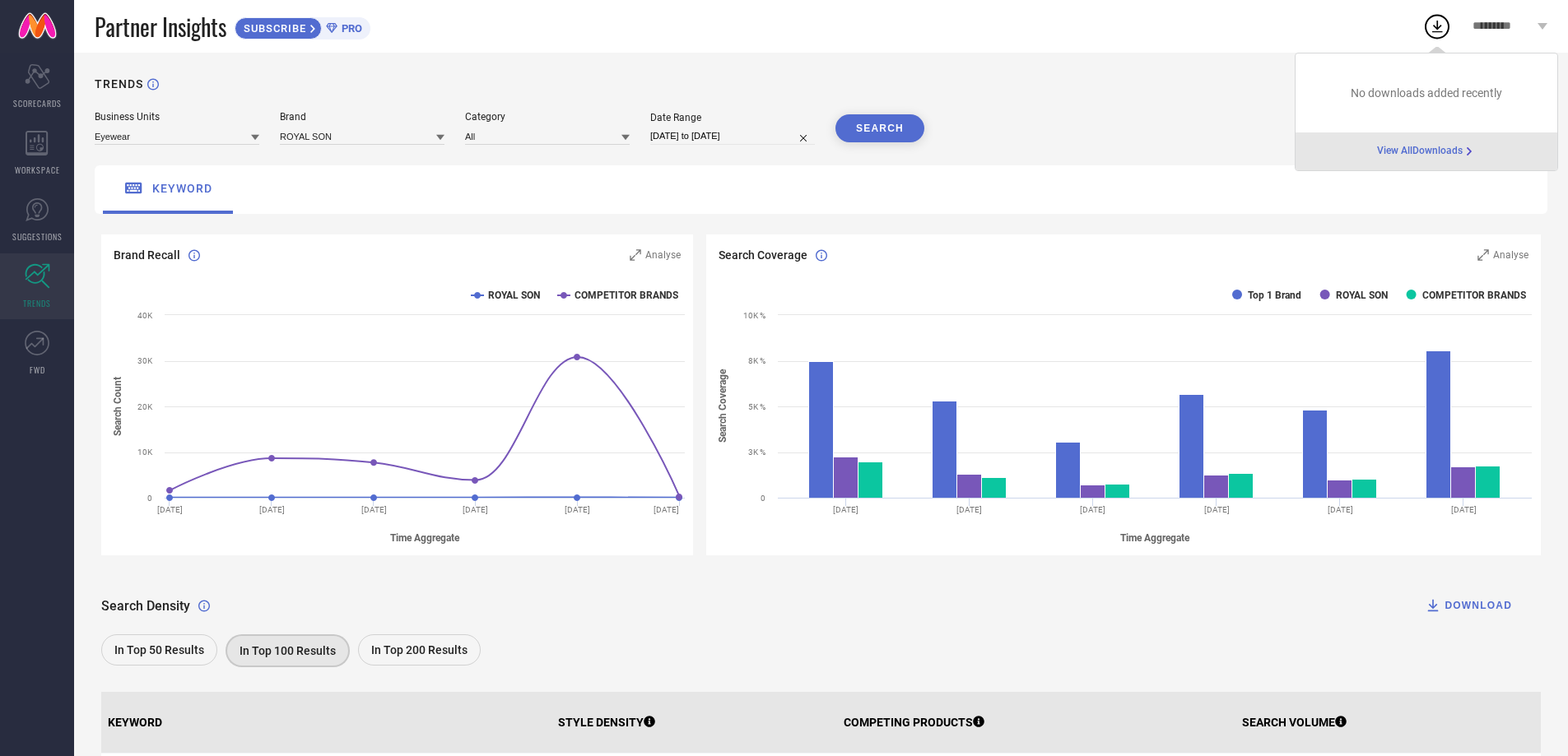
click at [1175, 114] on div "Business Units Eyewear Brand ROYAL SON Category All Date Range [DATE] to [DATE]…" at bounding box center [821, 127] width 1453 height 33
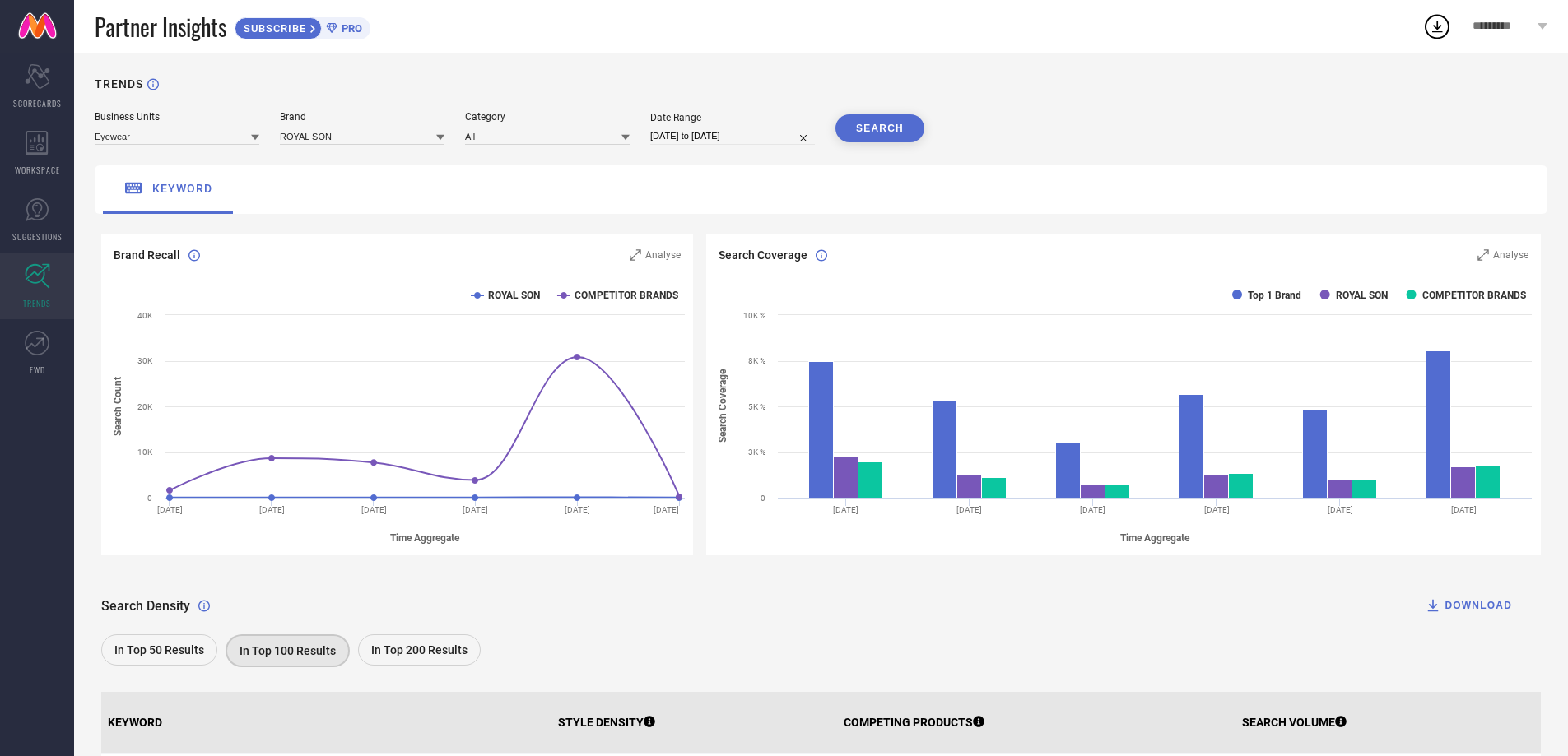
click at [714, 136] on input "[DATE] to [DATE]" at bounding box center [732, 136] width 165 height 17
select select "7"
select select "2025"
select select "8"
select select "2025"
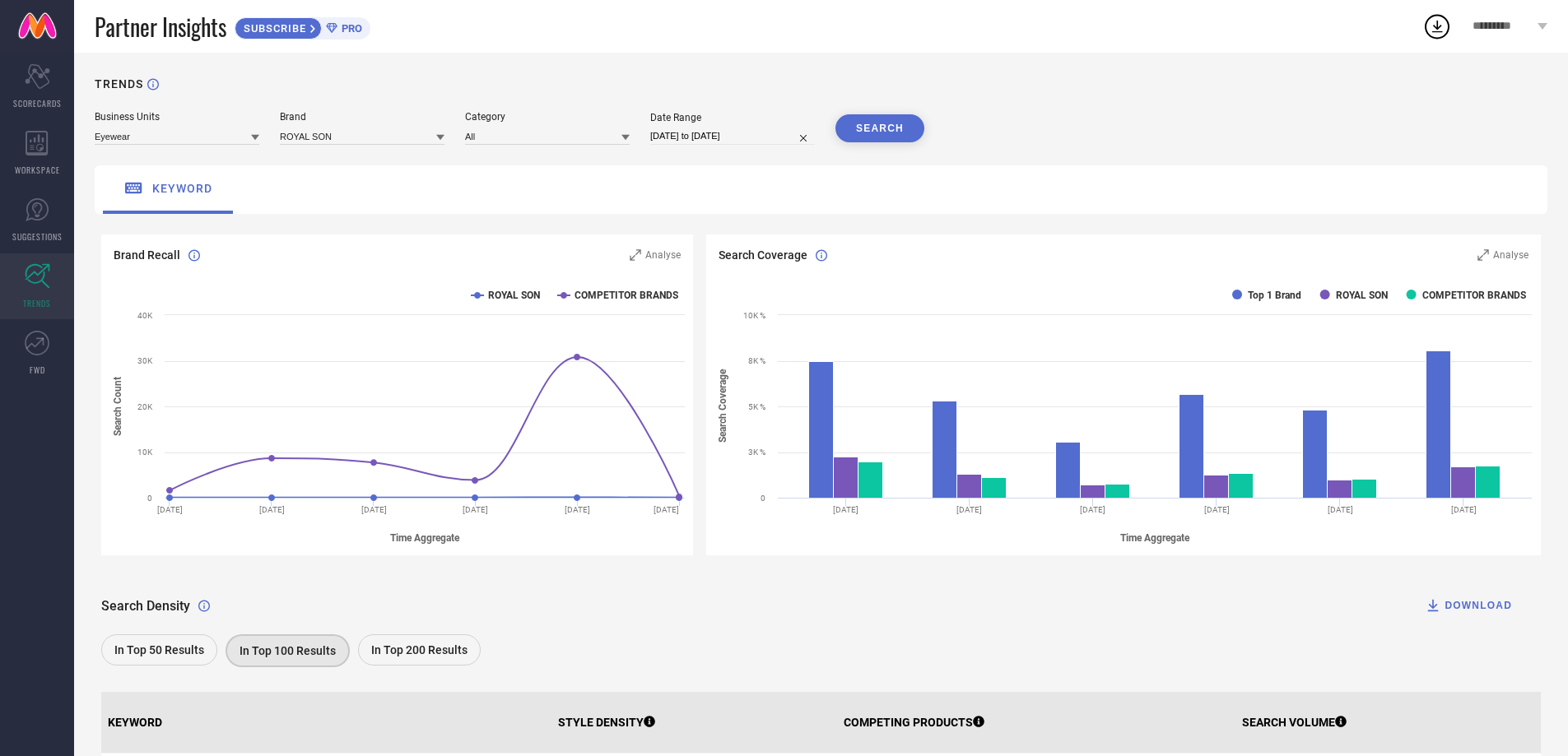
click at [1146, 33] on div "Partner Insights SUBSCRIBE PRO" at bounding box center [758, 26] width 1327 height 53
click at [733, 133] on input "[DATE] to [DATE]" at bounding box center [732, 136] width 165 height 17
select select "7"
select select "2025"
select select "8"
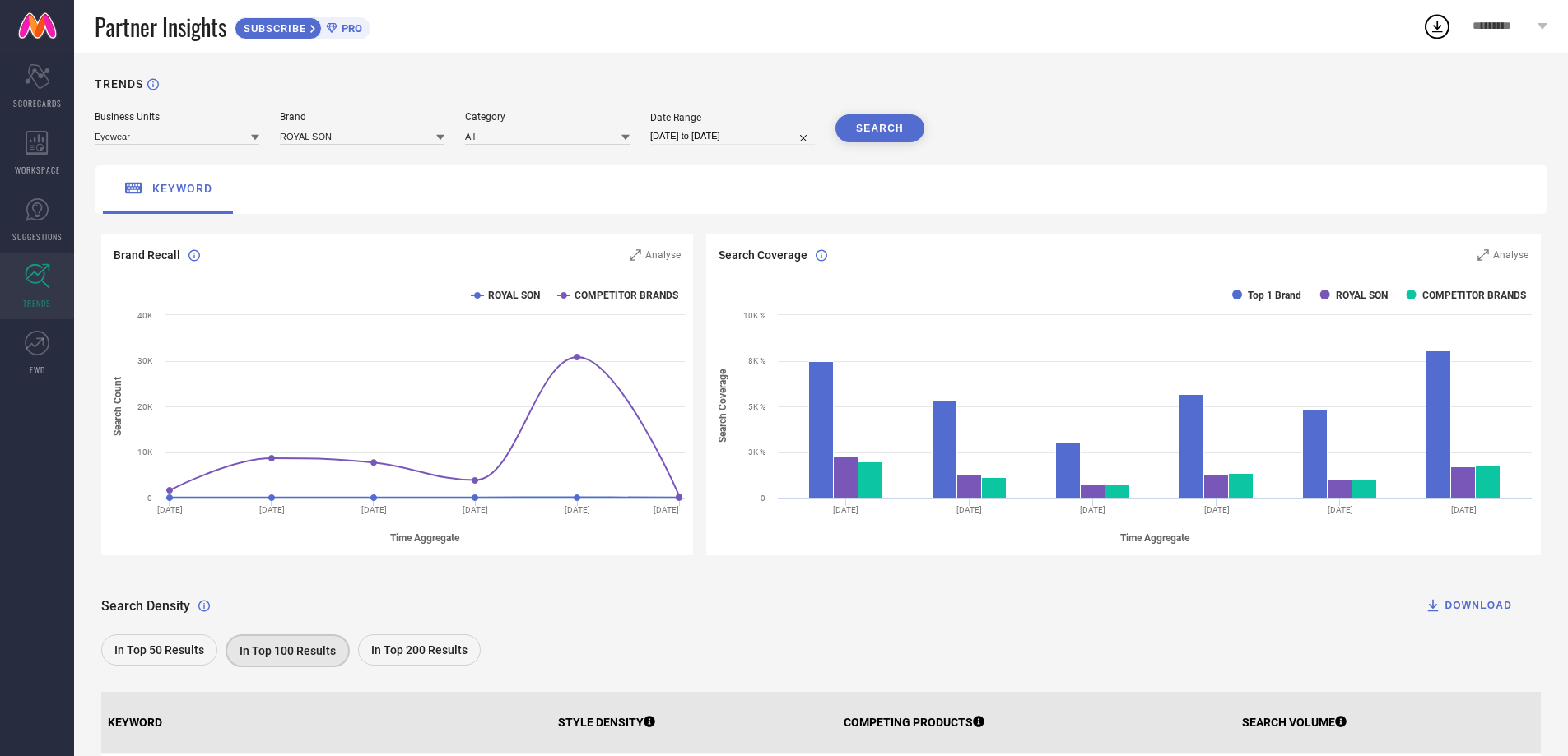
select select "2025"
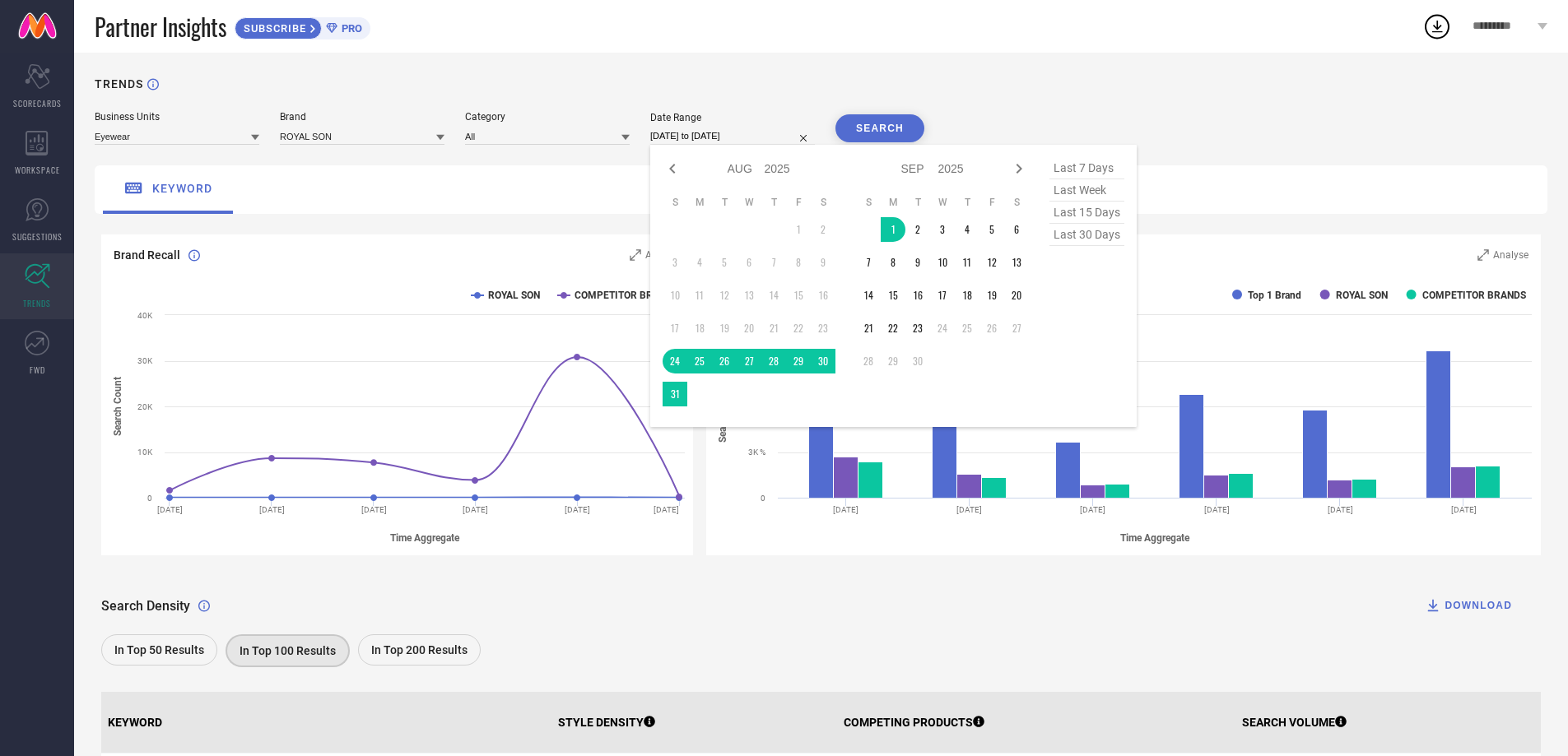
click at [1429, 23] on icon at bounding box center [1436, 26] width 30 height 30
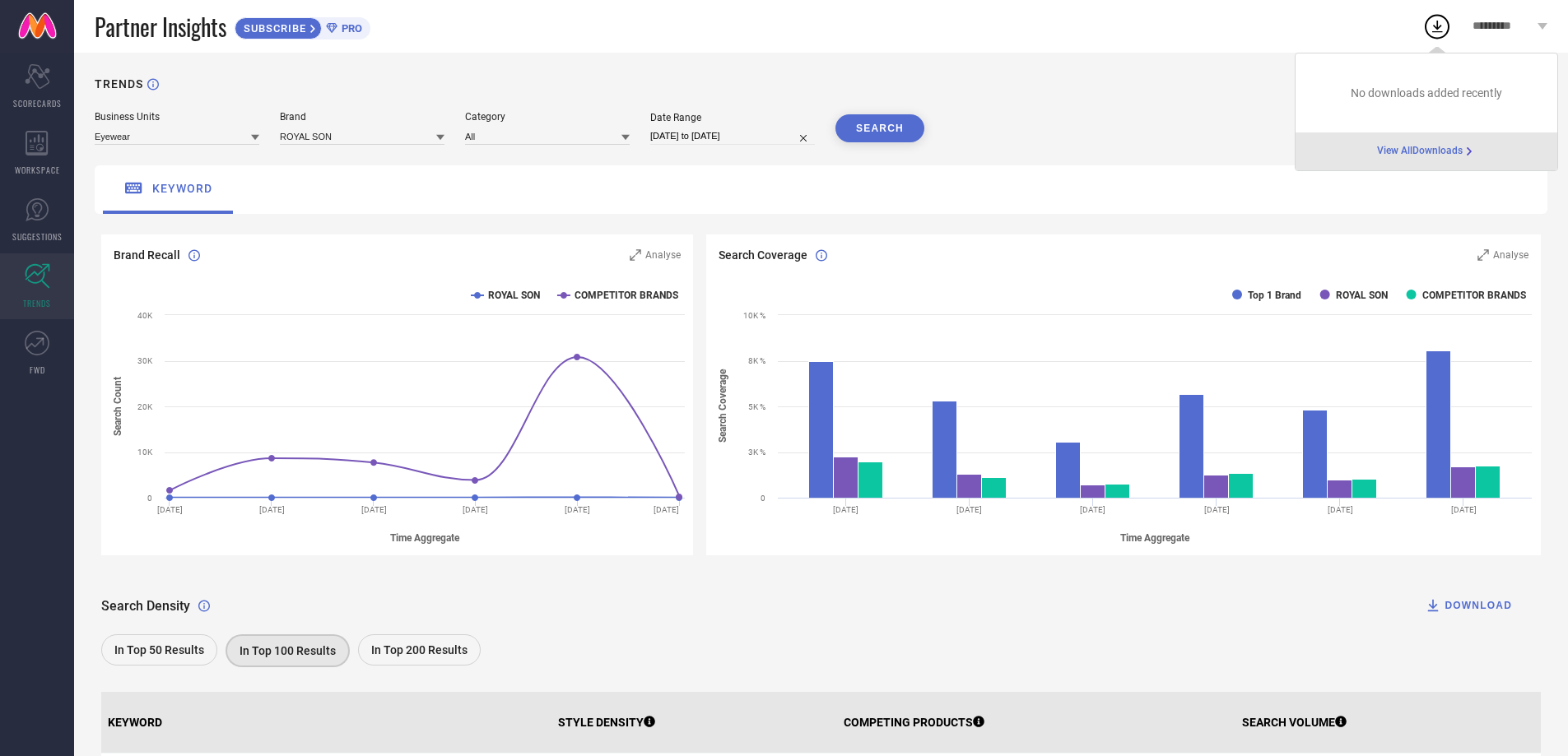
click at [1421, 120] on div "No downloads added recently" at bounding box center [1426, 93] width 261 height 79
click at [1466, 149] on icon at bounding box center [1468, 151] width 13 height 13
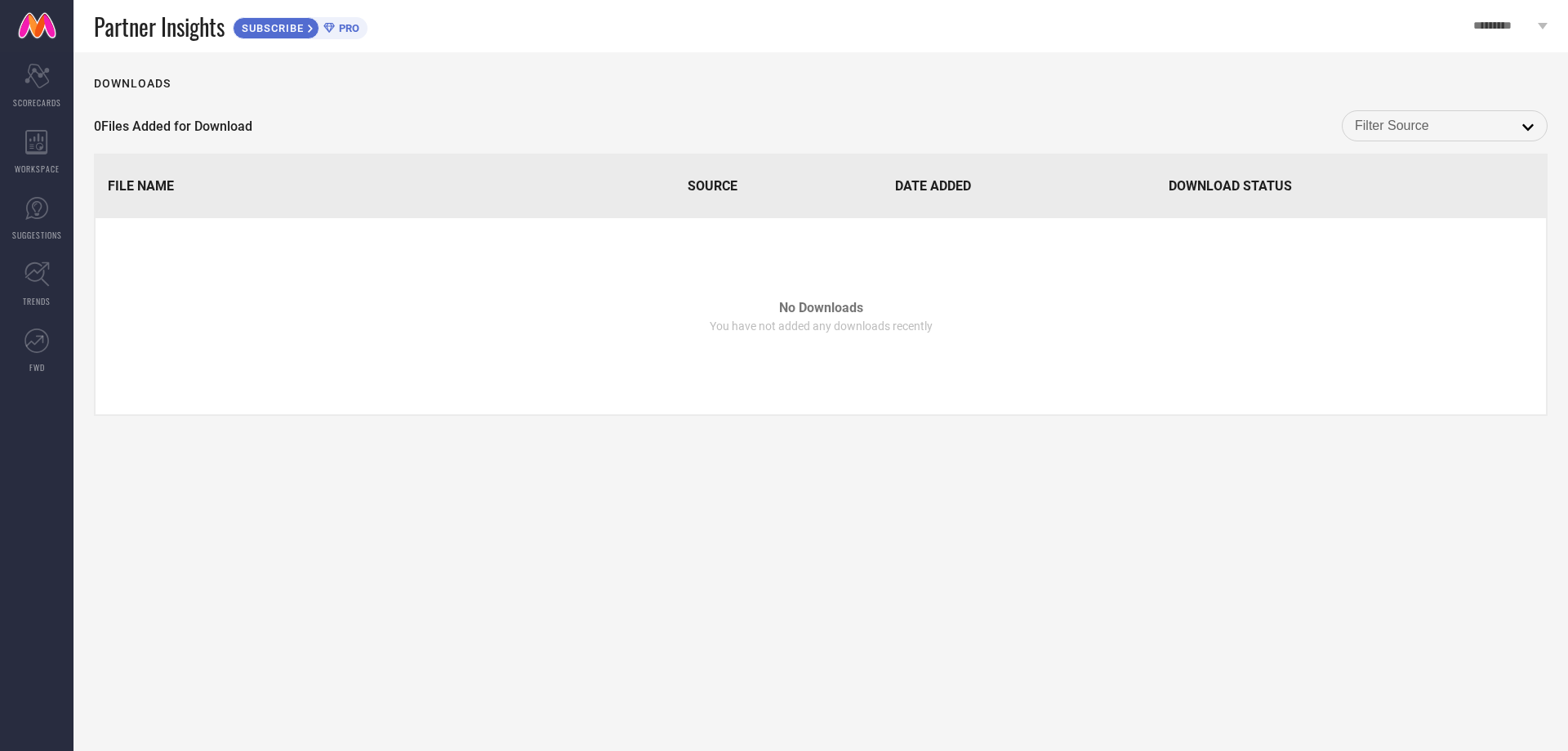
click at [1439, 140] on div "open" at bounding box center [1444, 126] width 206 height 31
click at [1442, 127] on input at bounding box center [1445, 126] width 180 height 21
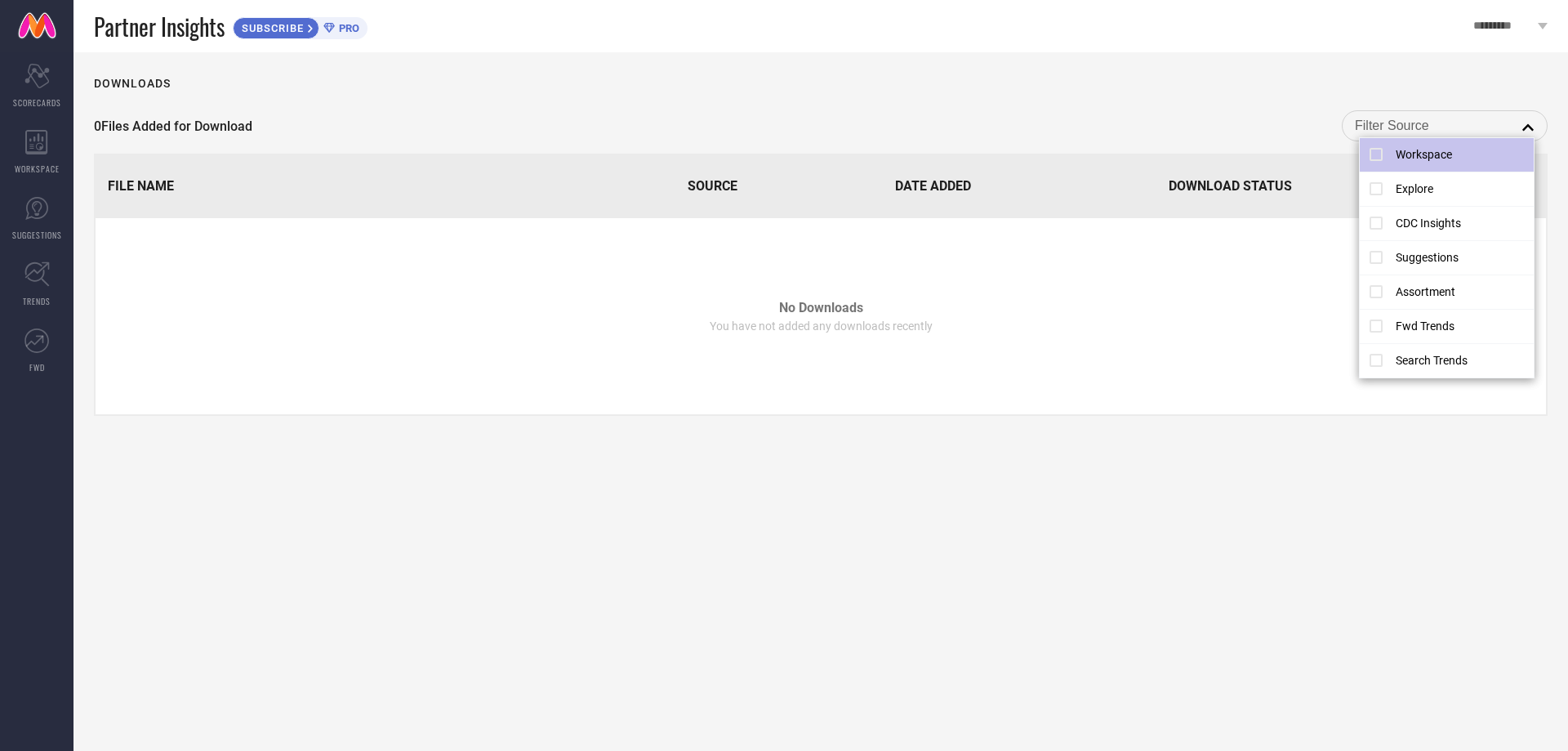
click at [1437, 154] on li "Workspace" at bounding box center [1447, 155] width 174 height 34
type input "Workspace"
click at [1444, 149] on li "Workspace" at bounding box center [1447, 155] width 174 height 34
click at [1511, 122] on icon "reset" at bounding box center [1515, 127] width 13 height 13
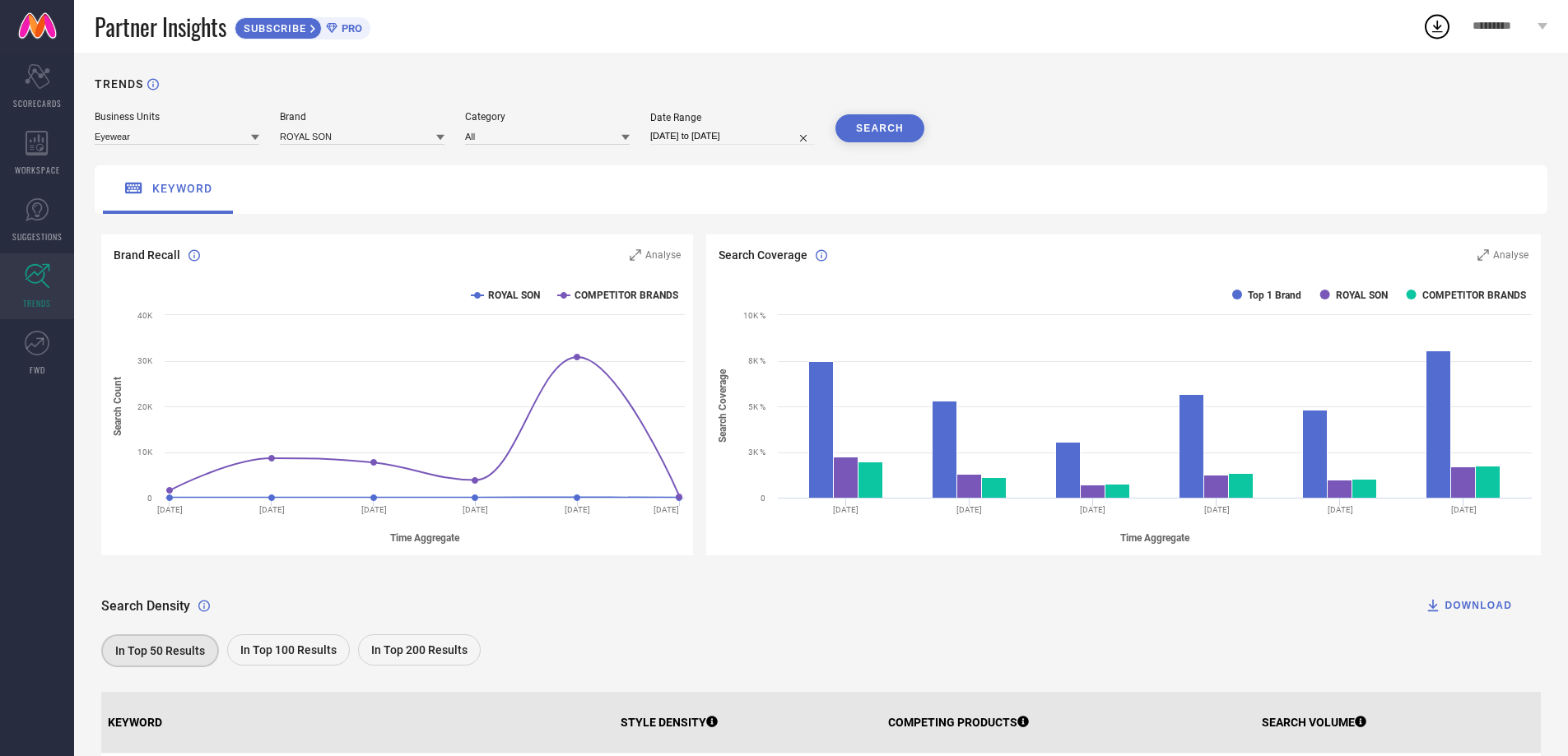
click at [1491, 602] on div "DOWNLOAD" at bounding box center [1468, 605] width 87 height 16
click at [1430, 595] on button "DOWNLOAD" at bounding box center [1468, 606] width 128 height 33
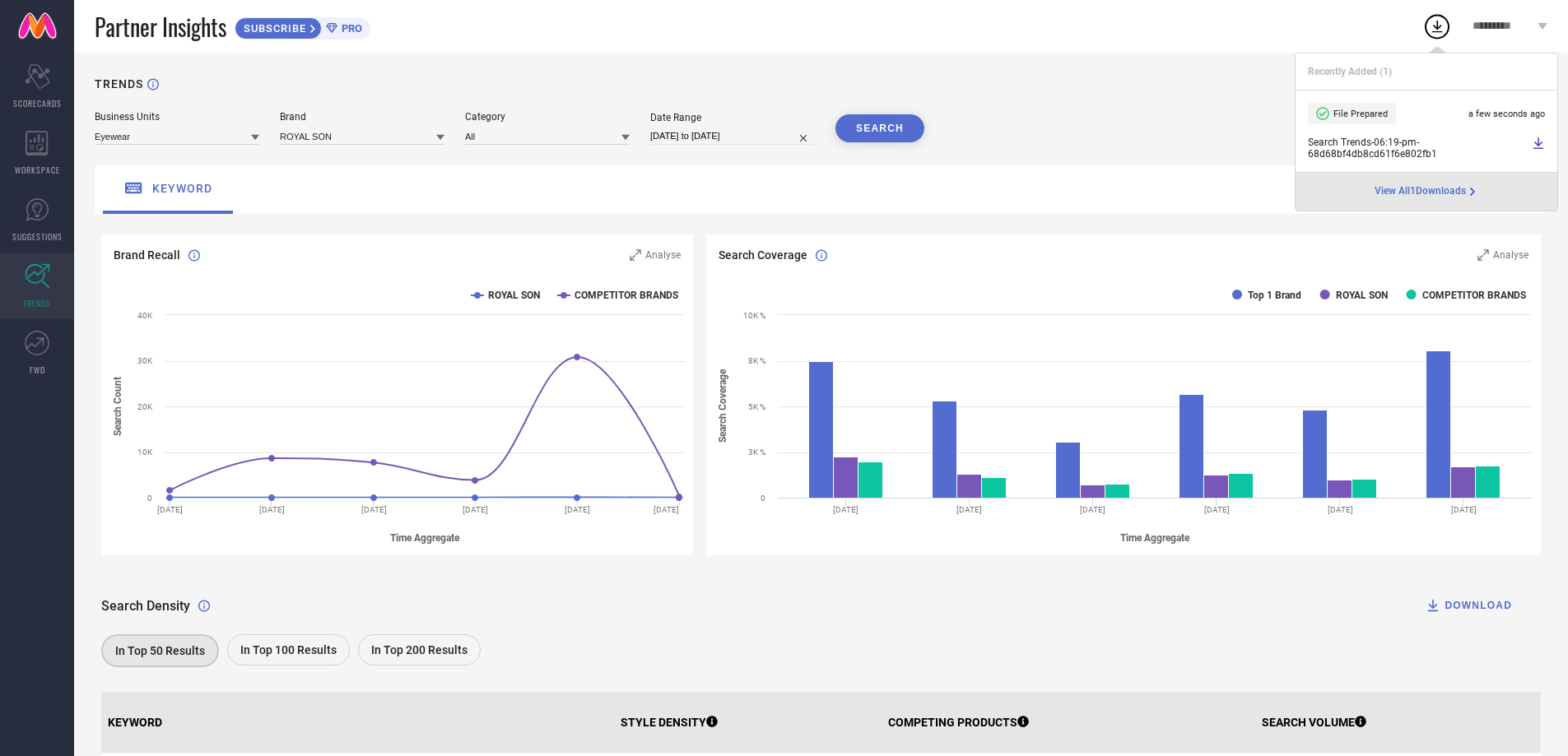
click at [1026, 111] on div "TRENDS" at bounding box center [821, 94] width 1453 height 33
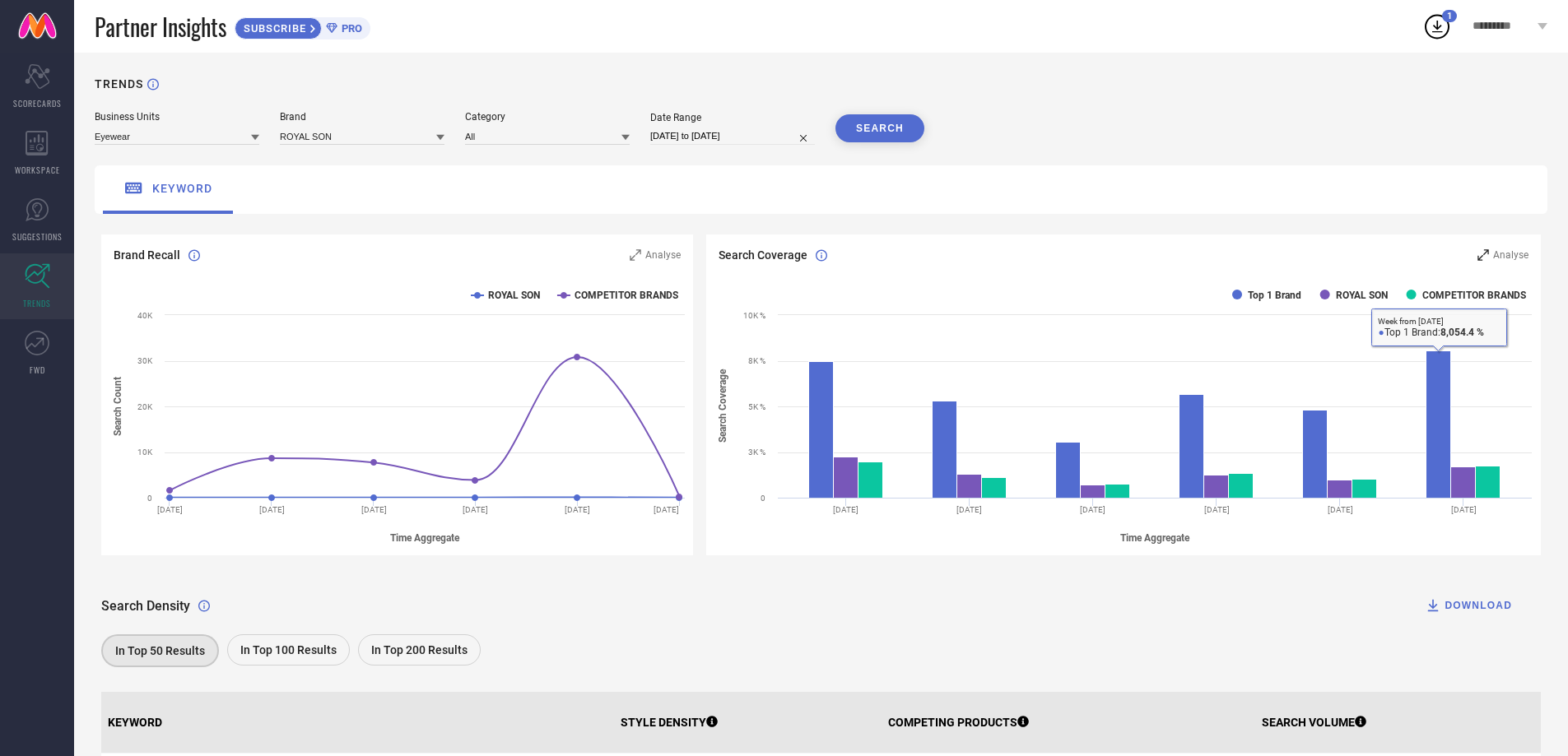
click at [1479, 256] on icon at bounding box center [1483, 255] width 11 height 11
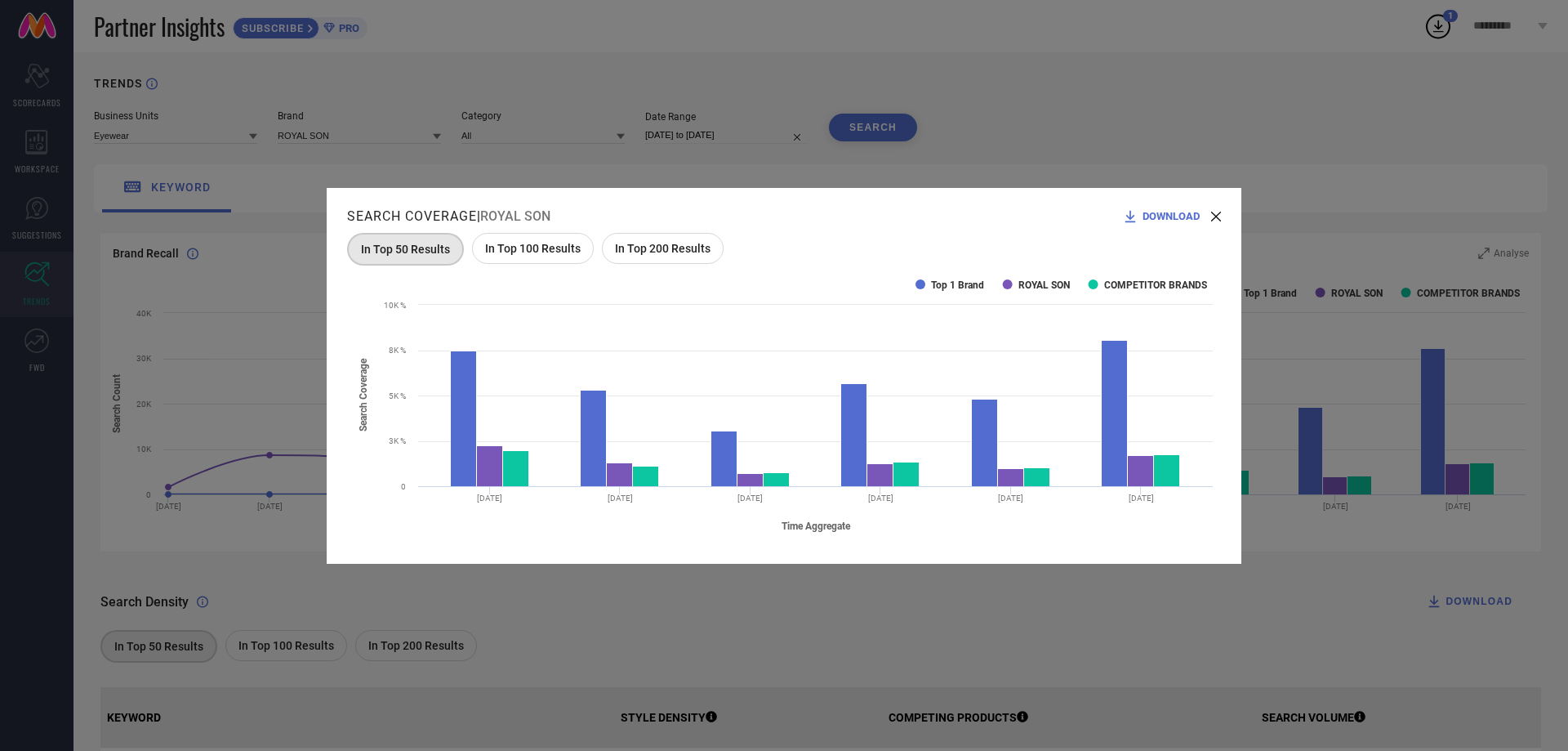
click at [667, 239] on div "In Top 200 Results" at bounding box center [663, 248] width 122 height 31
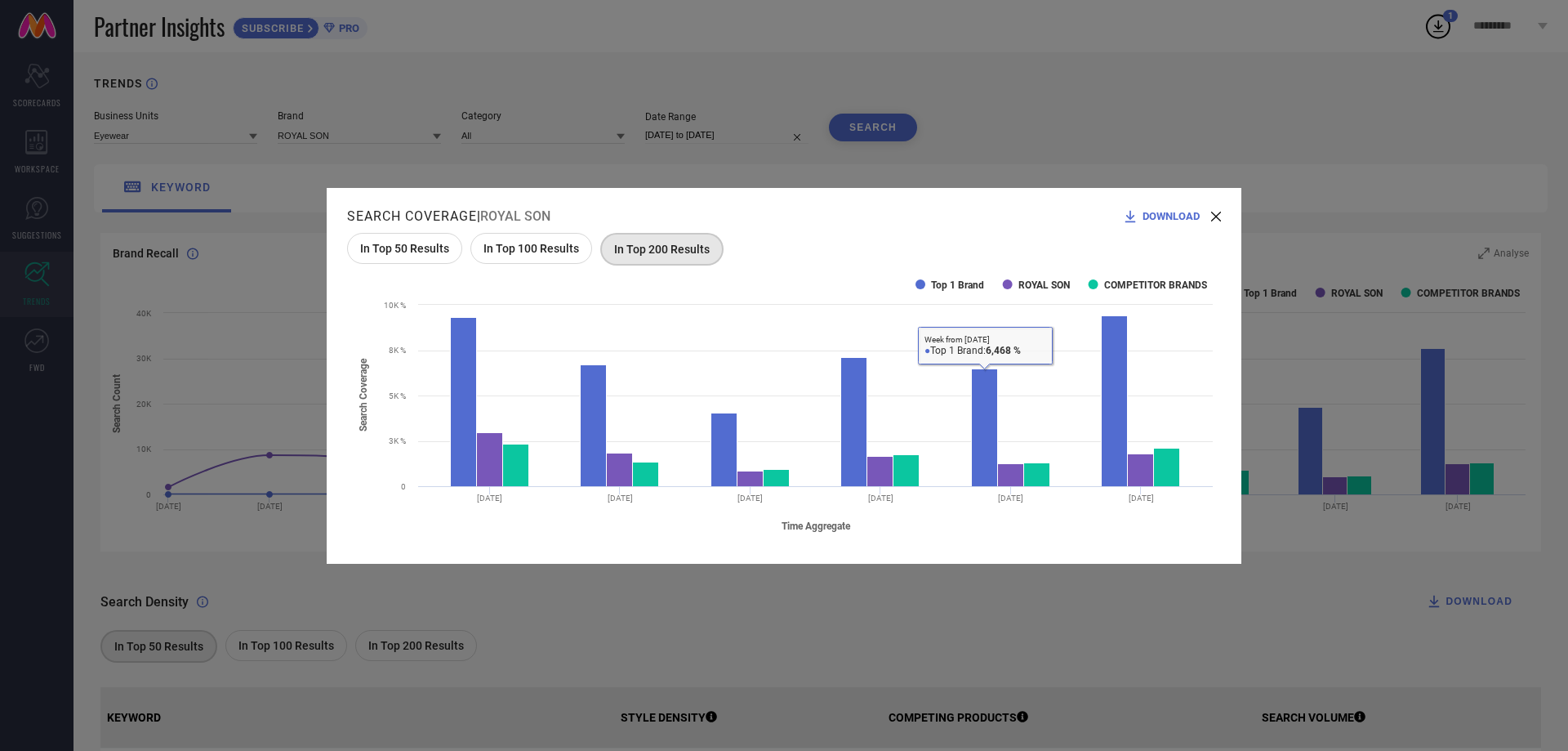
click at [536, 255] on span "In Top 100 Results" at bounding box center [531, 248] width 96 height 13
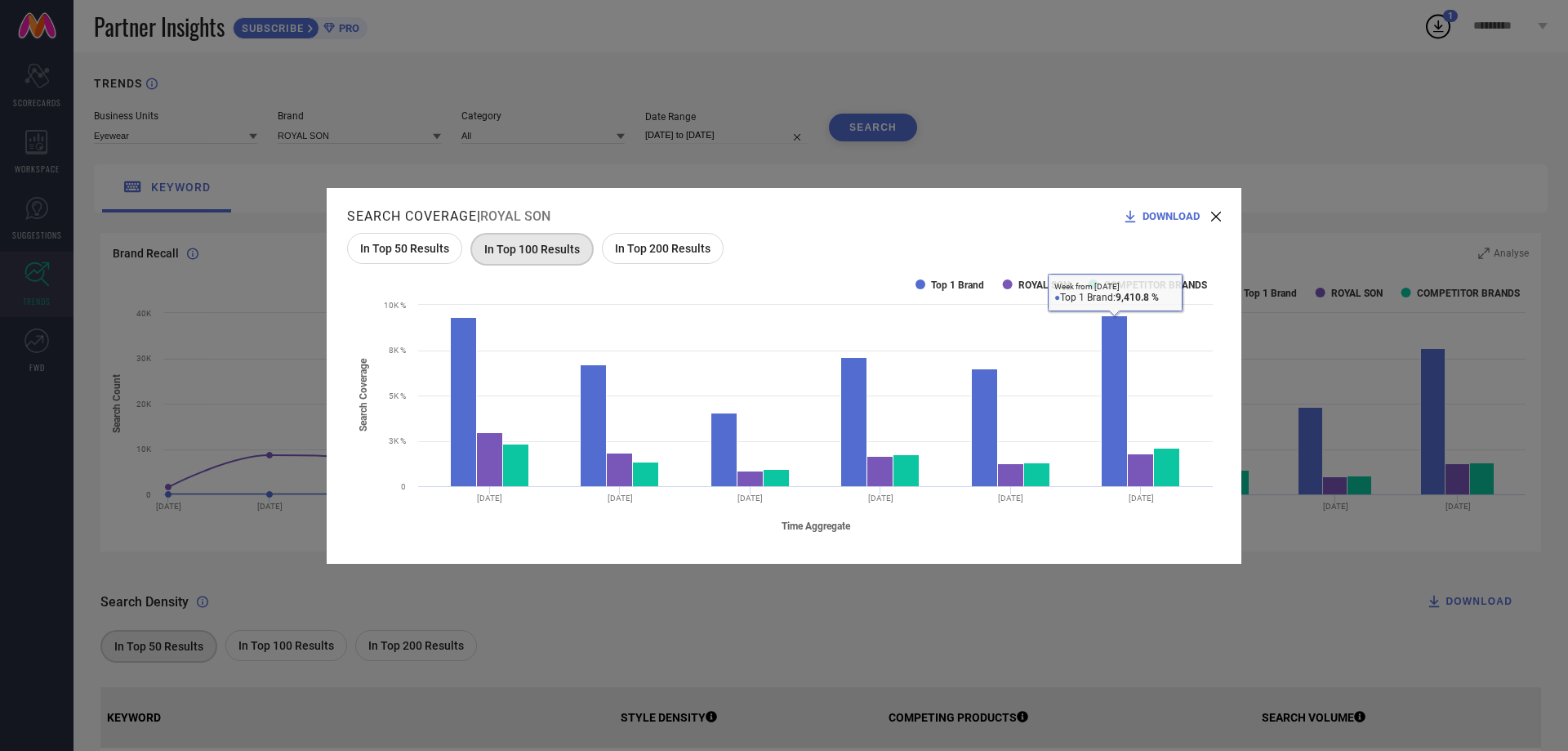
click at [429, 247] on span "In Top 50 Results" at bounding box center [405, 248] width 89 height 13
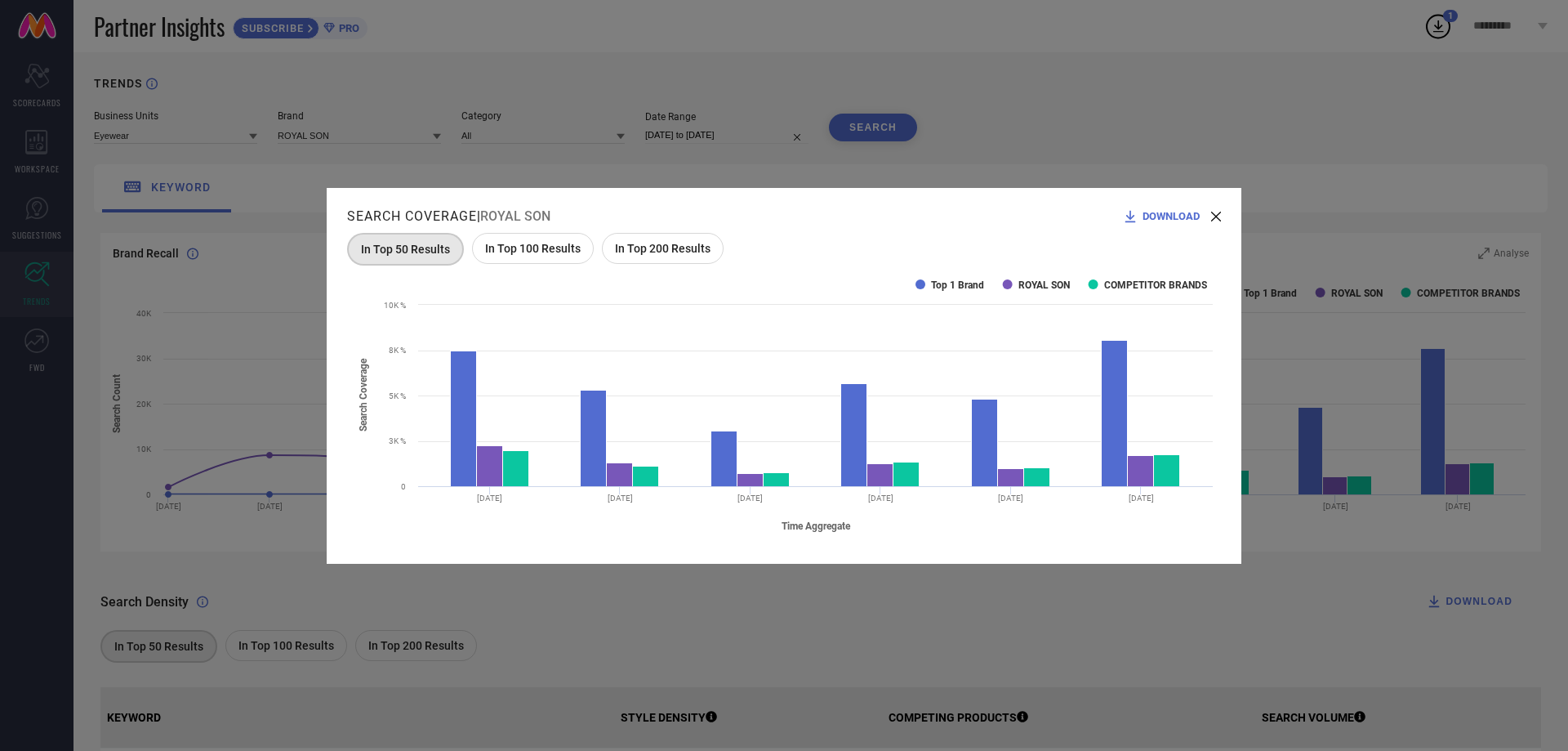
click at [1221, 211] on div "Search Coverage | ROYAL SON DOWNLOAD In Top 50 Results In Top 100 Results In To…" at bounding box center [784, 376] width 915 height 376
click at [1224, 214] on div "Search Coverage | ROYAL SON DOWNLOAD In Top 50 Results In Top 100 Results In To…" at bounding box center [784, 376] width 915 height 376
click at [1211, 219] on icon at bounding box center [1216, 216] width 10 height 10
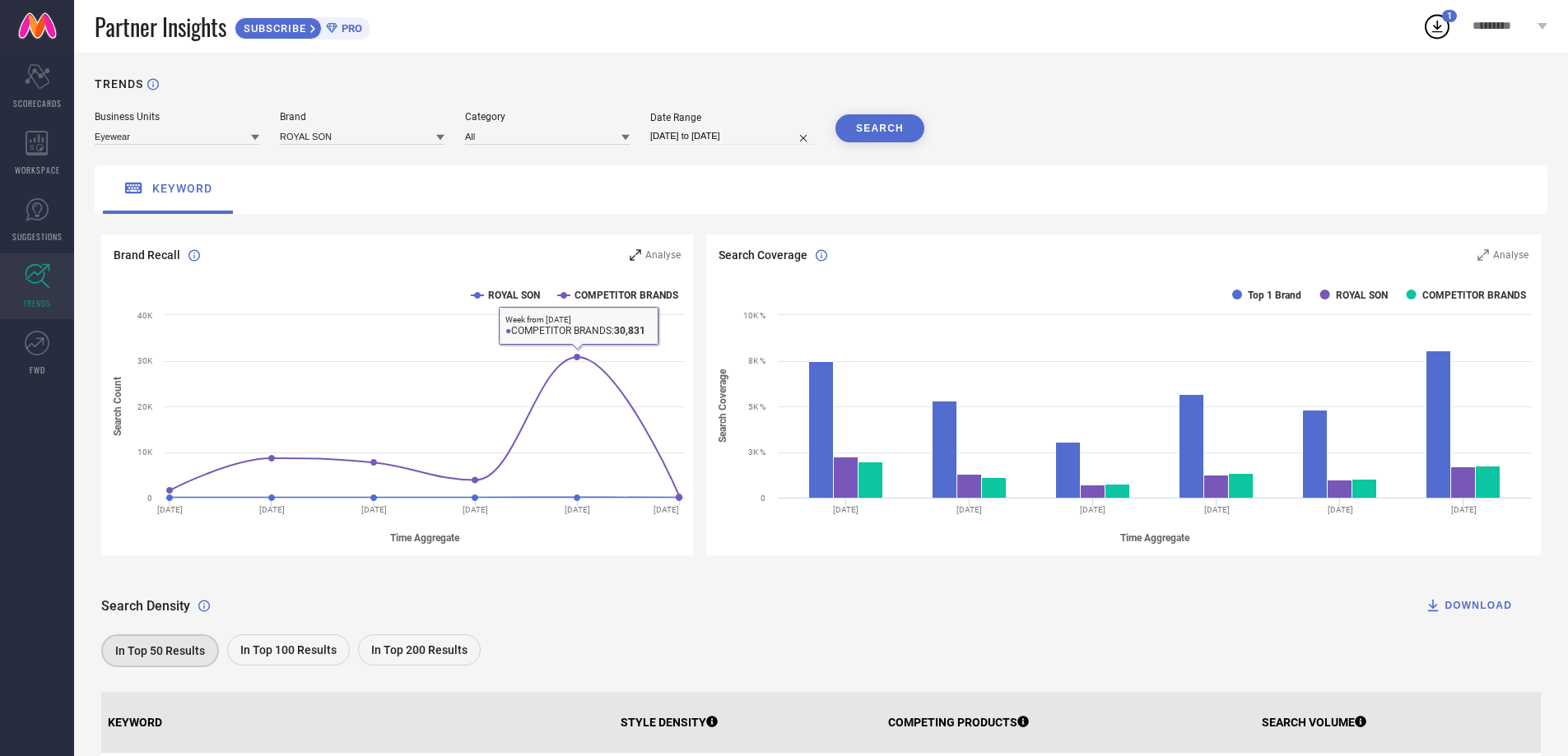
click at [643, 255] on div "Analyse" at bounding box center [655, 255] width 51 height 16
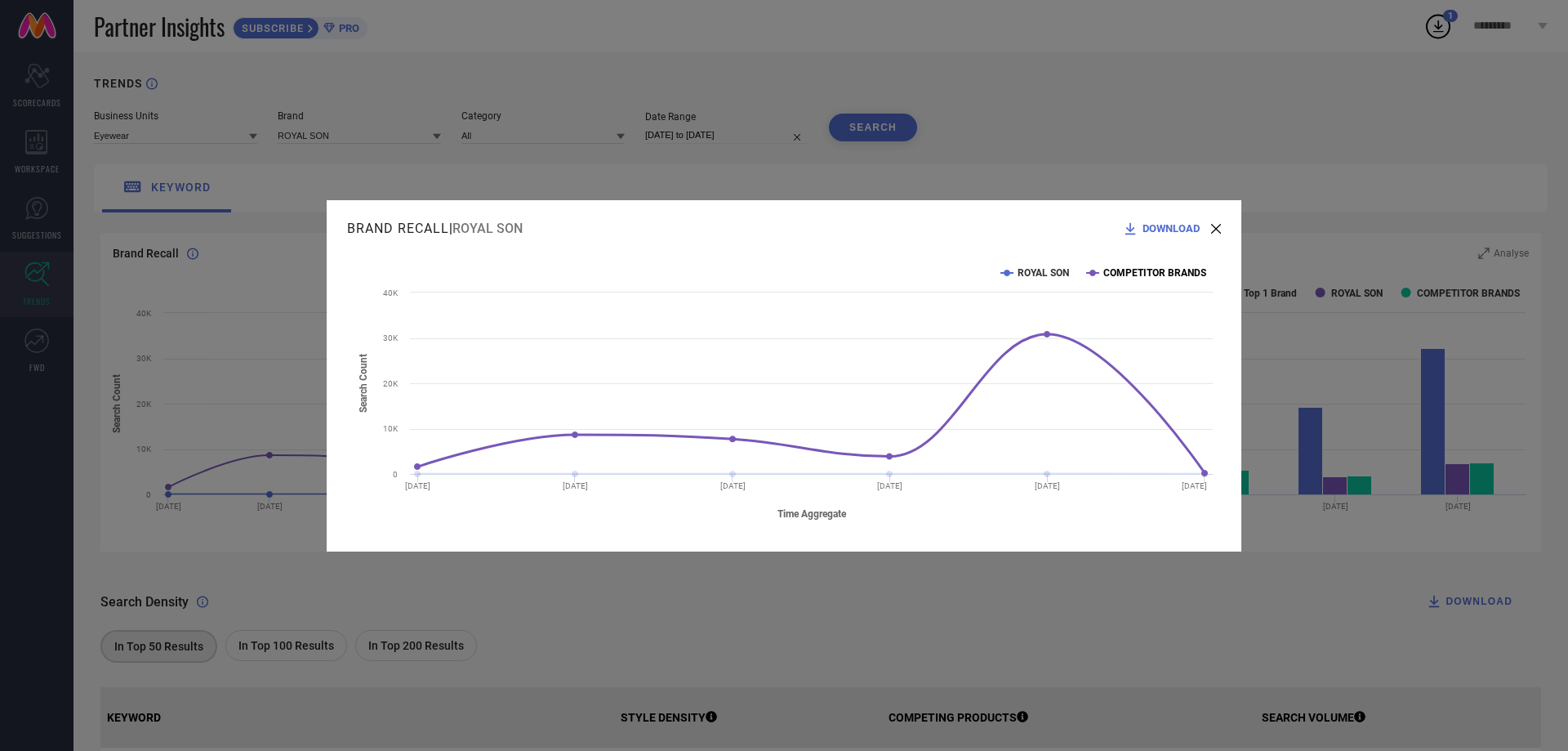
click at [1107, 272] on text "COMPETITOR BRANDS" at bounding box center [1154, 272] width 103 height 11
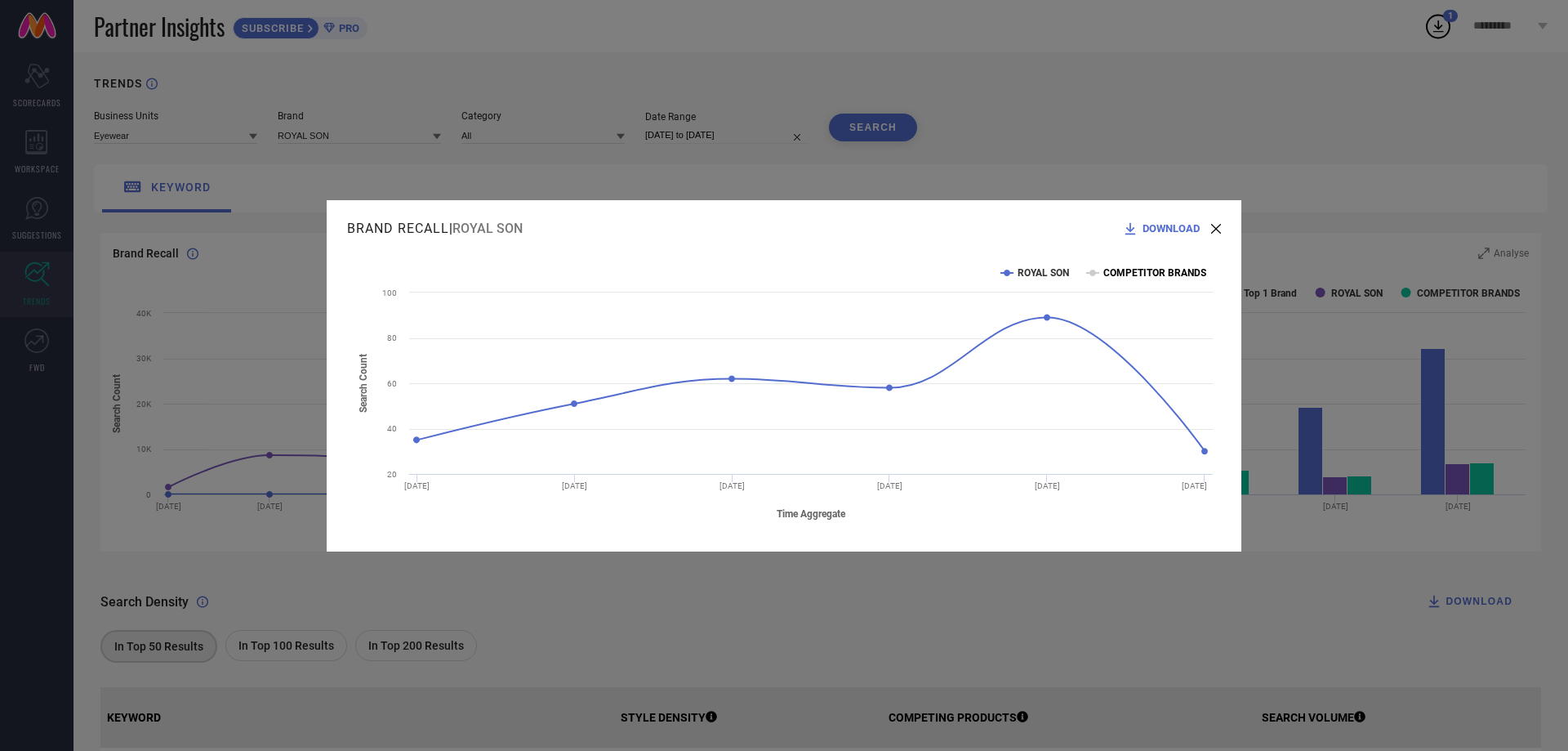
click at [1127, 268] on text "COMPETITOR BRANDS" at bounding box center [1154, 272] width 103 height 11
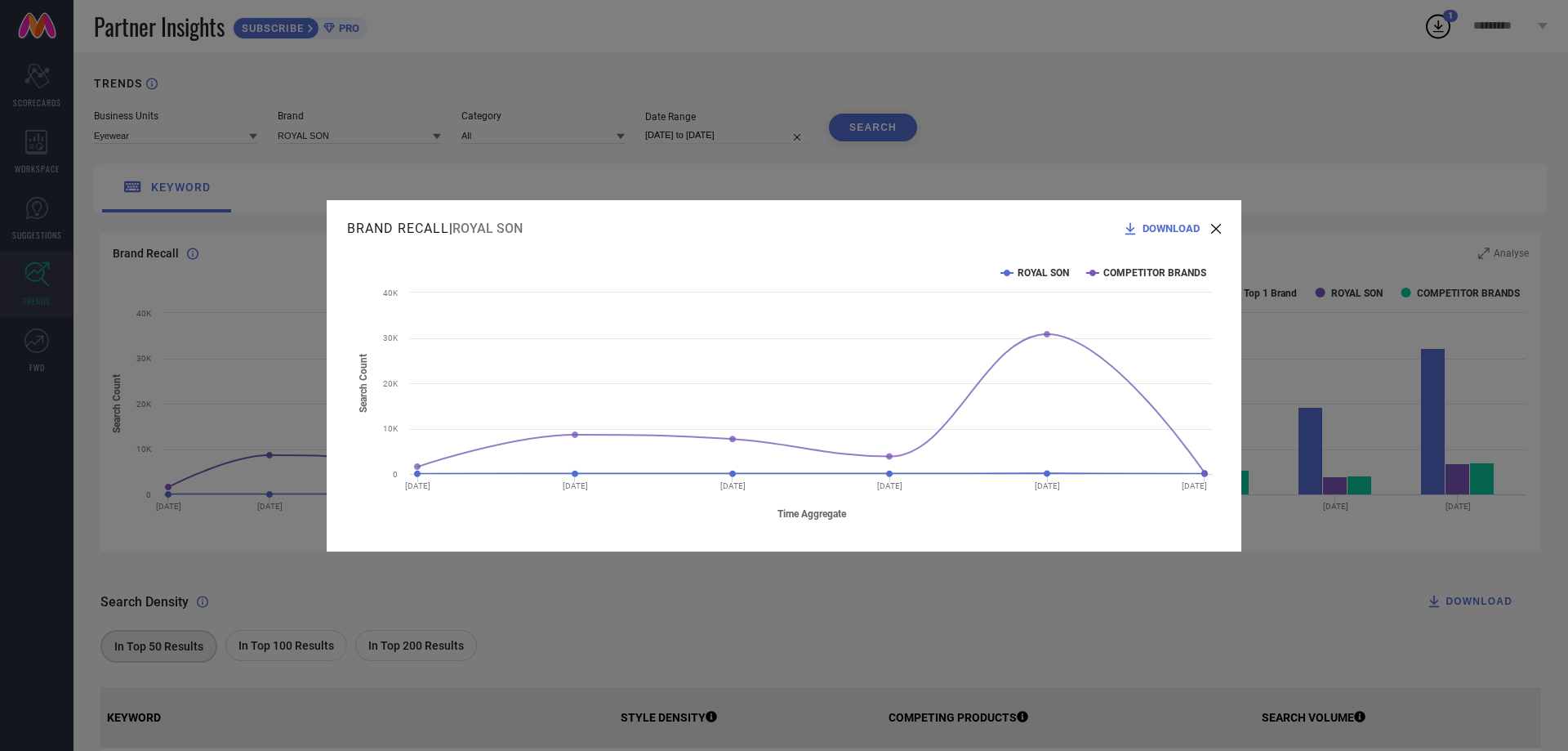
click at [1011, 276] on rect at bounding box center [784, 392] width 874 height 277
click at [1002, 270] on rect at bounding box center [784, 392] width 874 height 277
click at [1007, 272] on icon at bounding box center [1007, 273] width 7 height 7
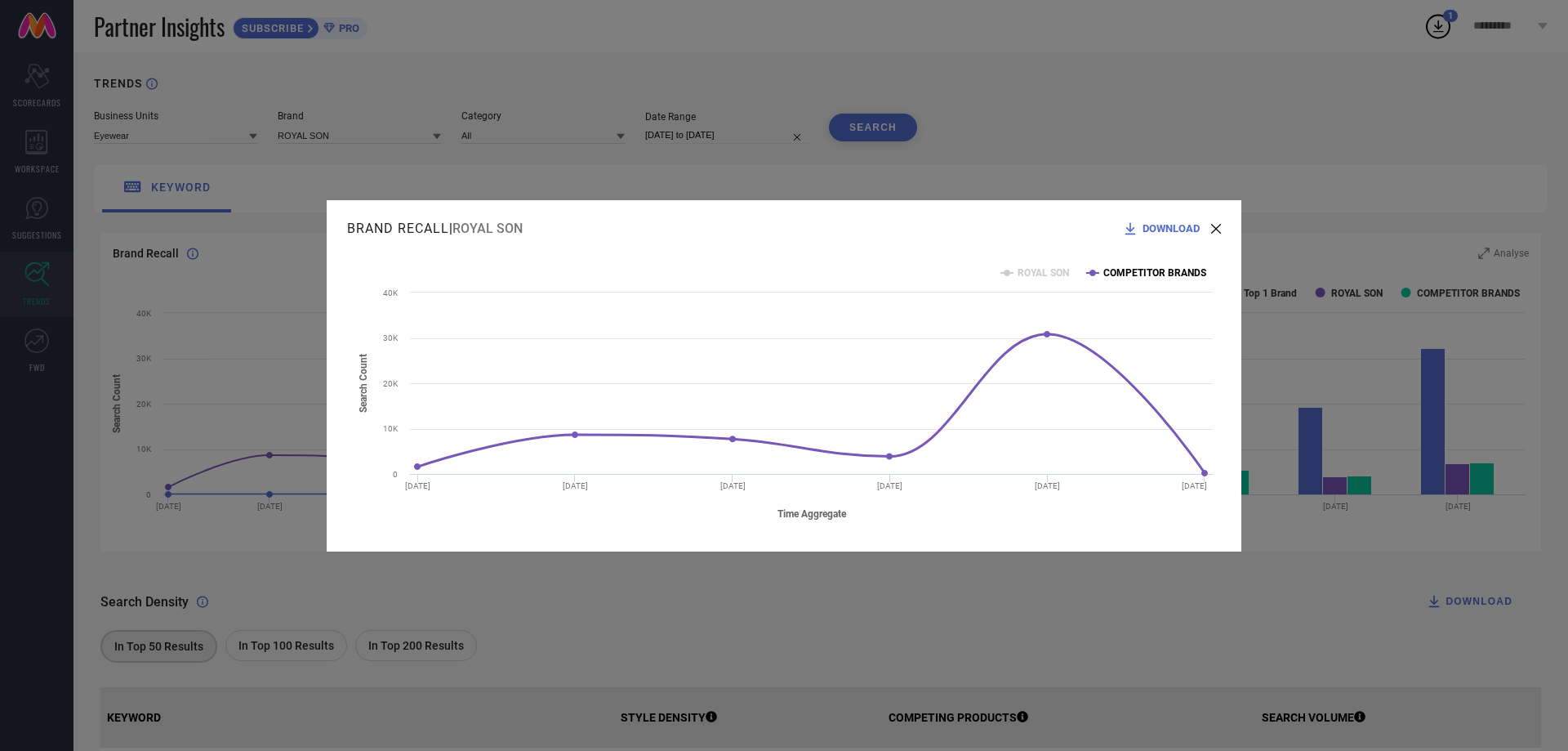
click at [1112, 274] on text "COMPETITOR BRANDS" at bounding box center [1154, 272] width 103 height 11
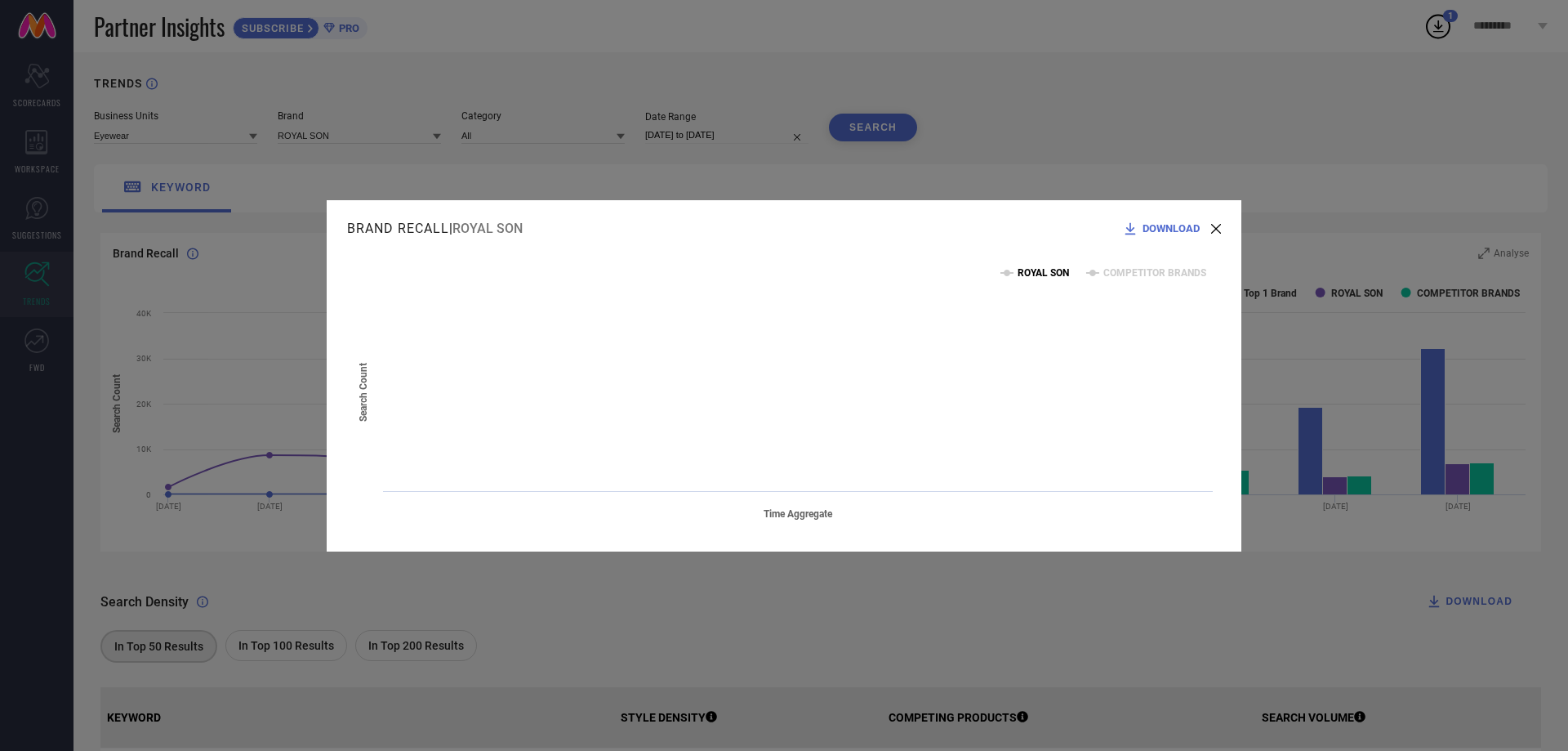
click at [1038, 271] on text "ROYAL SON" at bounding box center [1043, 272] width 52 height 11
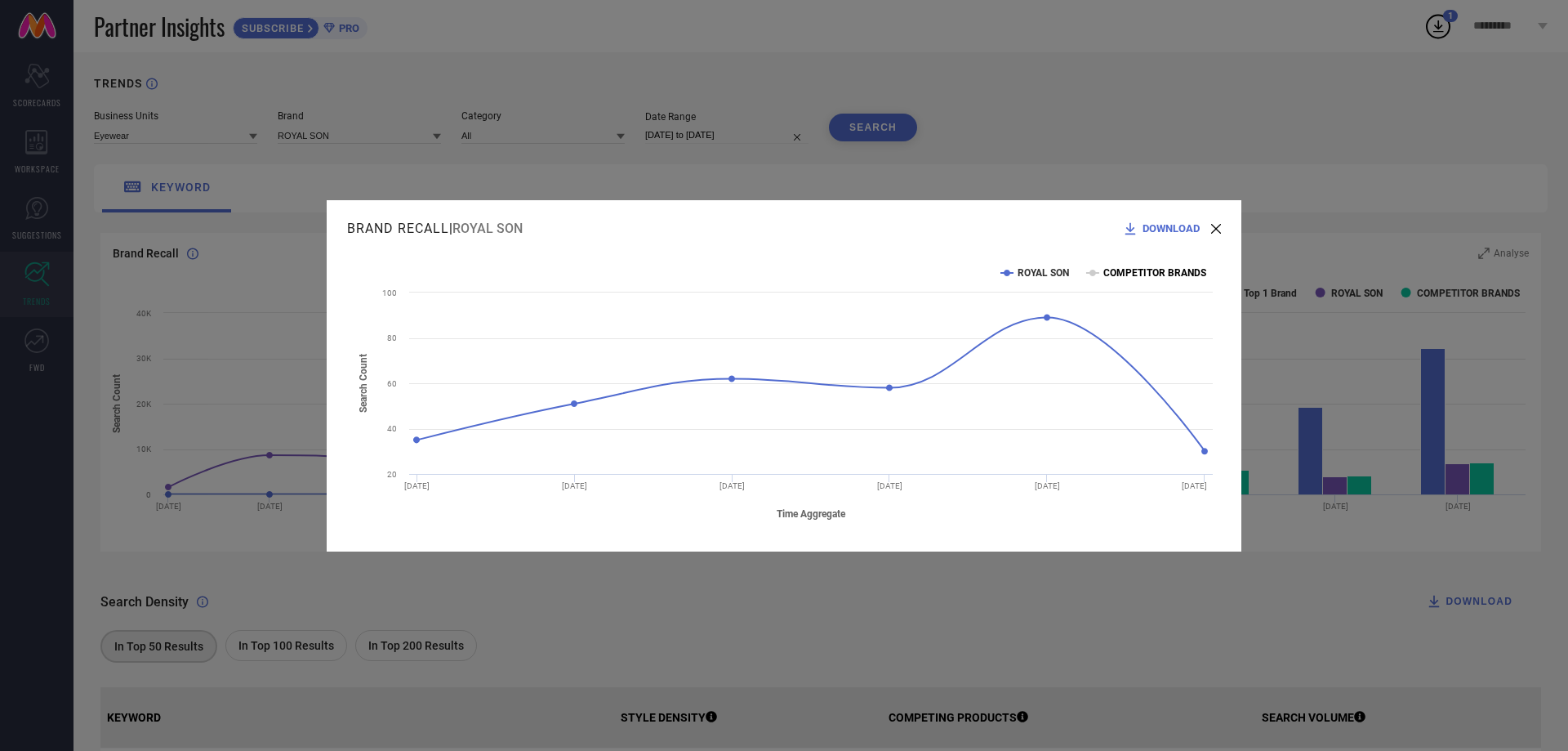
click at [1103, 271] on text "COMPETITOR BRANDS" at bounding box center [1154, 272] width 103 height 11
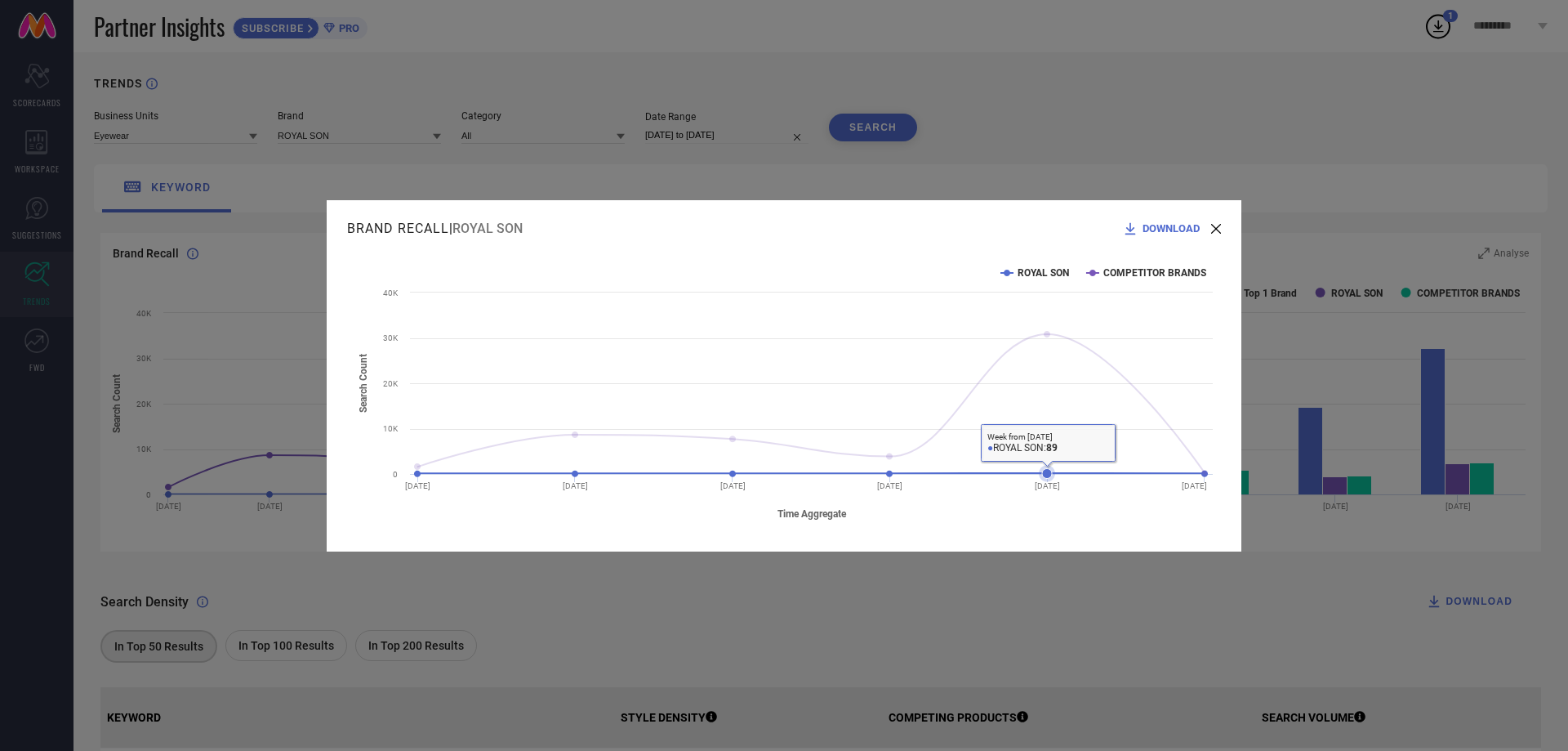
drag, startPoint x: 1046, startPoint y: 474, endPoint x: 1048, endPoint y: 342, distance: 132.0
click at [1045, 350] on icon "Created with Highcharts 9.3.3 Time Aggregate Search Count ROYAL SON COMPETITOR …" at bounding box center [784, 392] width 874 height 277
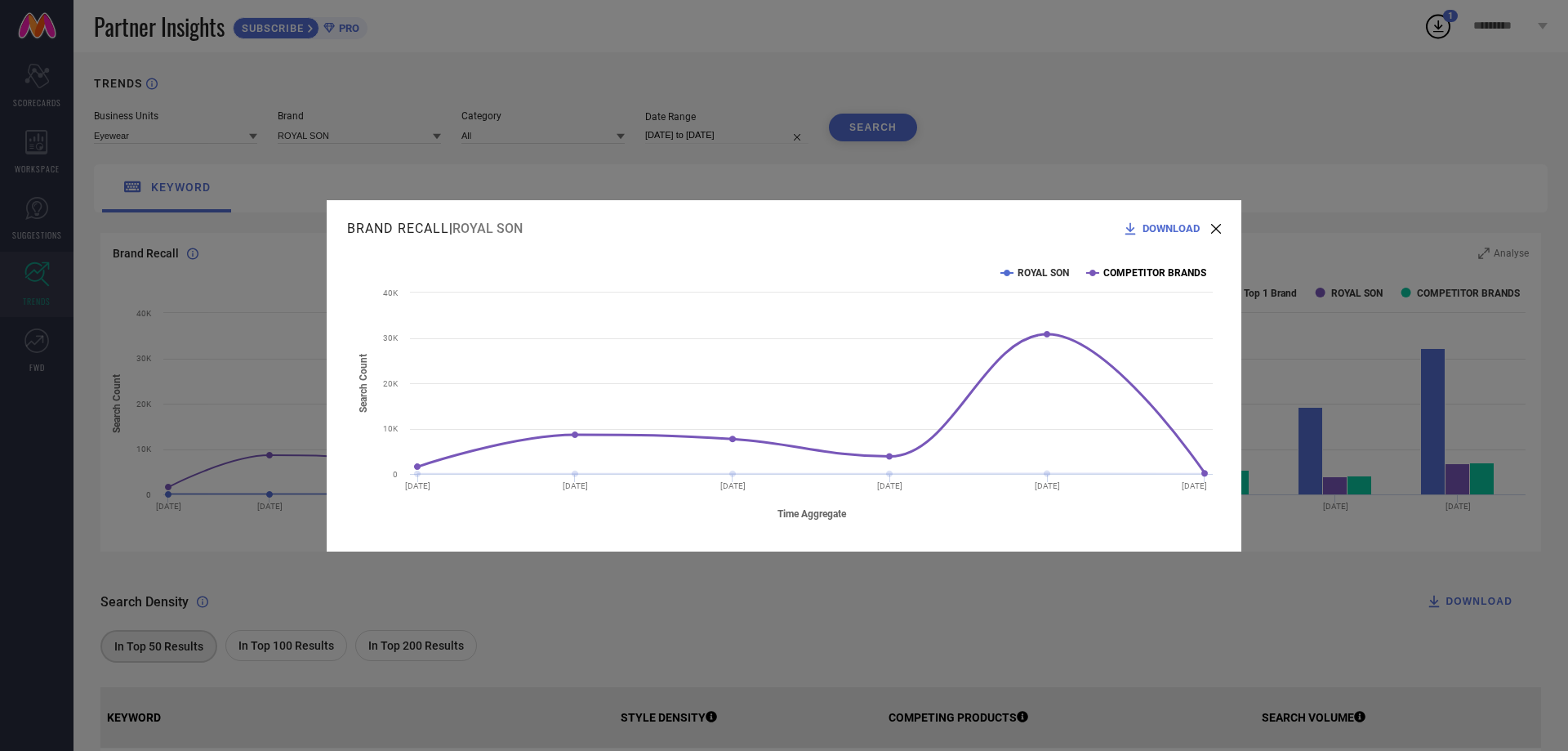
click at [1111, 271] on text "COMPETITOR BRANDS" at bounding box center [1154, 272] width 103 height 11
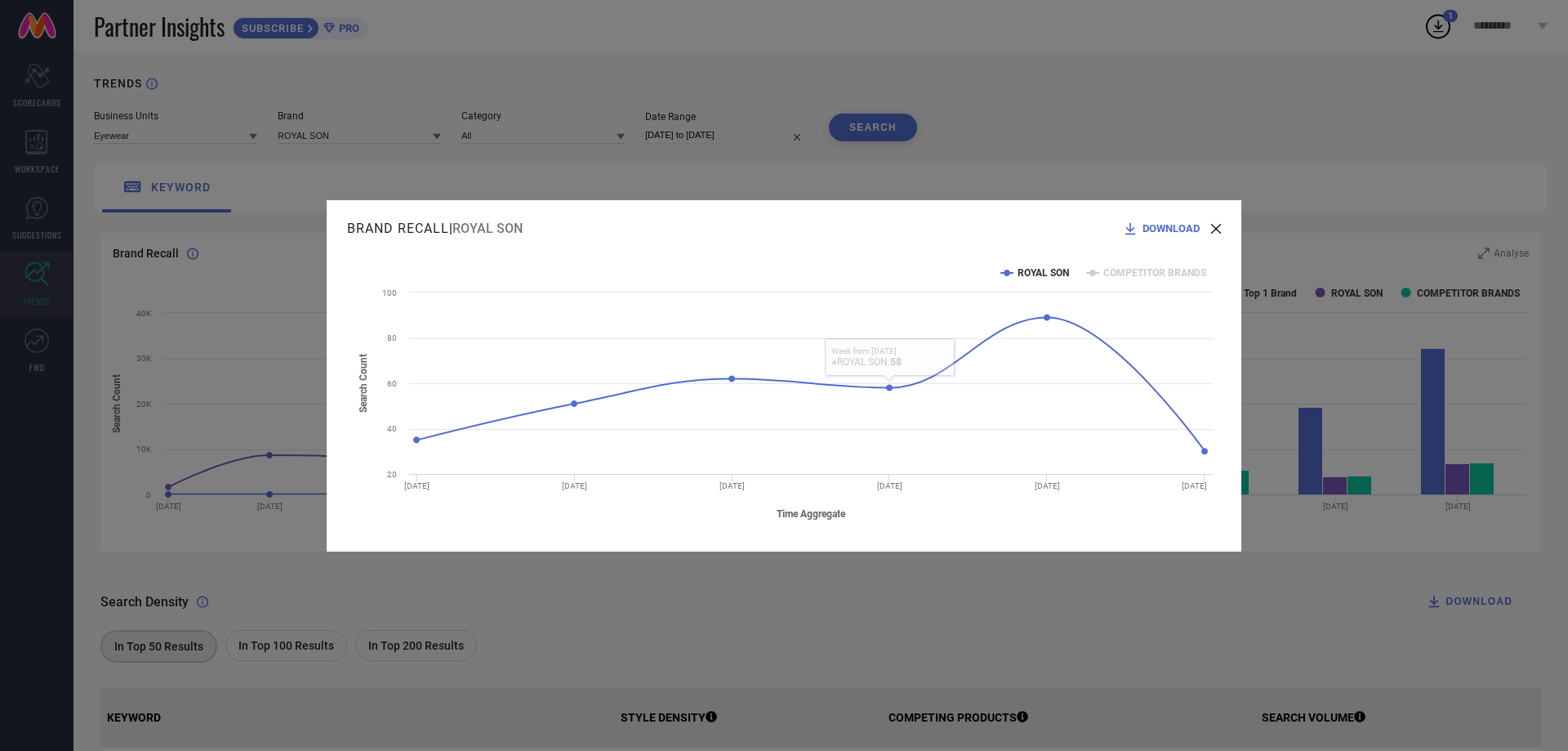
click at [1173, 227] on span "DOWNLOAD" at bounding box center [1170, 228] width 57 height 12
click at [1138, 267] on text "COMPETITOR BRANDS" at bounding box center [1154, 272] width 103 height 11
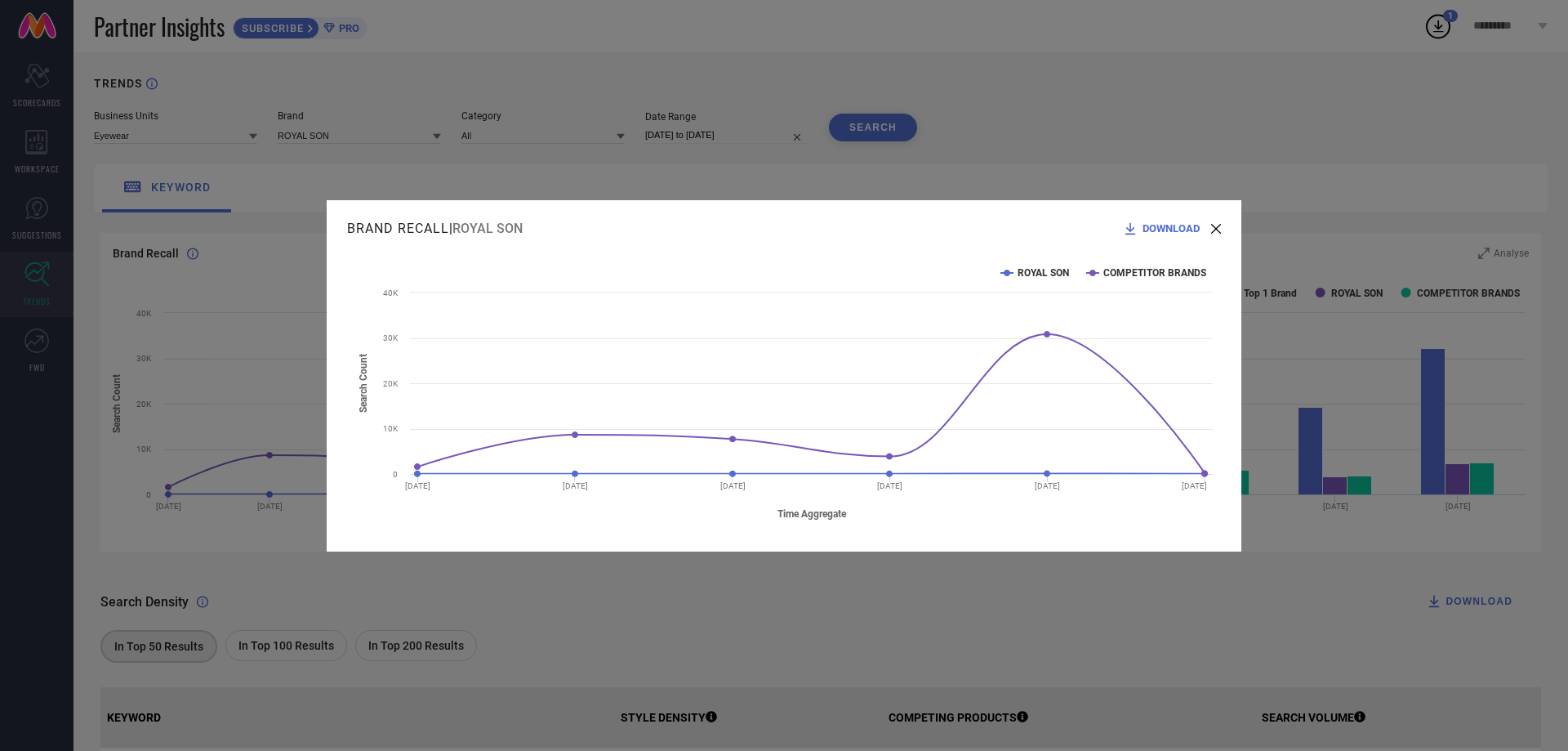
click at [1144, 226] on span "DOWNLOAD" at bounding box center [1170, 228] width 57 height 12
click at [1209, 234] on div "DOWNLOAD" at bounding box center [1171, 228] width 99 height 16
click at [1216, 229] on icon at bounding box center [1216, 229] width 10 height 10
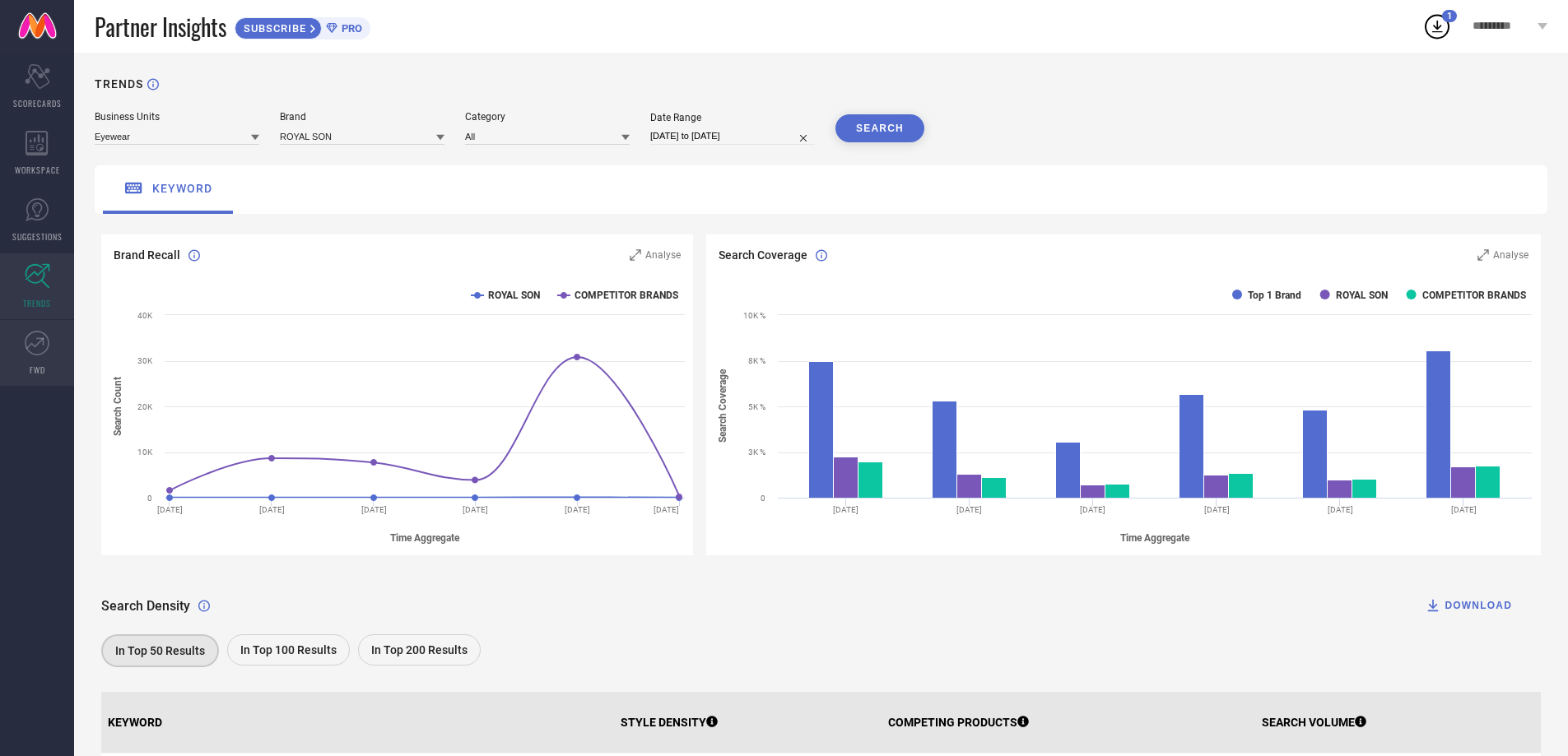
click at [48, 343] on icon at bounding box center [37, 343] width 25 height 25
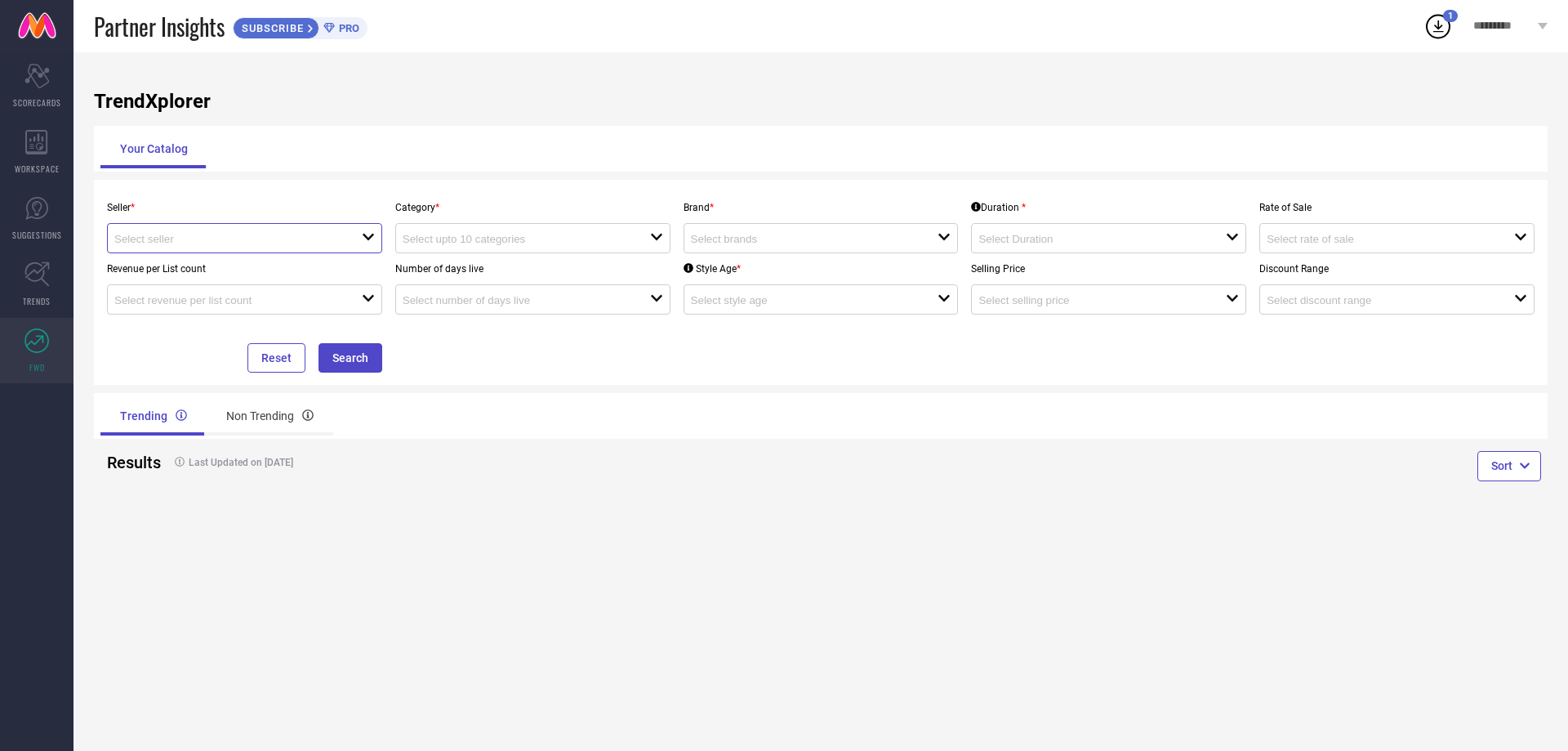
click at [210, 238] on input at bounding box center [226, 238] width 223 height 12
click at [233, 272] on li "ROYAL SON ( 11400 )" at bounding box center [244, 269] width 274 height 30
type input "ROYAL SON ( 11400 )"
click at [464, 262] on div "Number of days live open" at bounding box center [533, 284] width 288 height 61
click at [506, 237] on input at bounding box center [514, 238] width 223 height 12
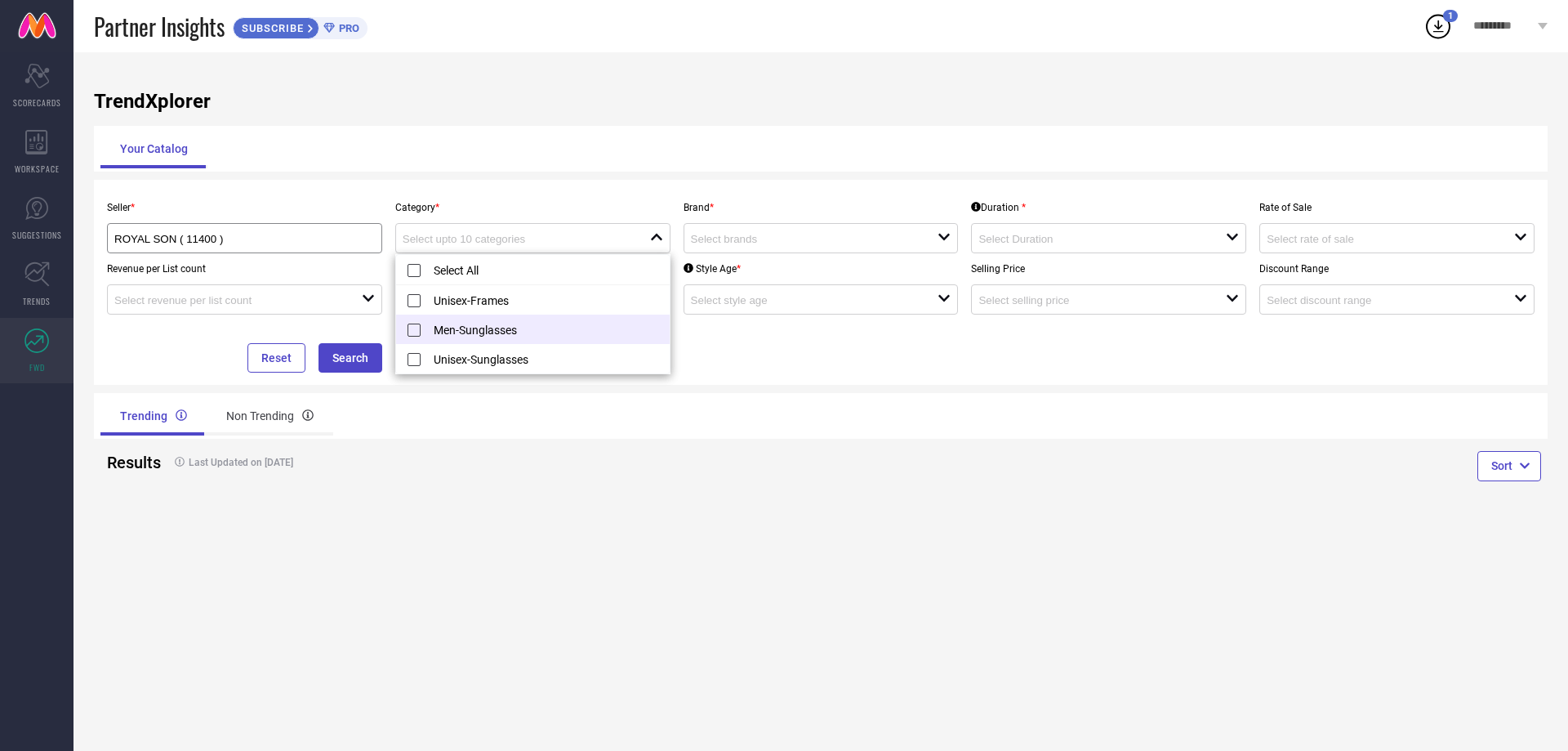
click at [494, 328] on li "Men-Sunglasses" at bounding box center [533, 329] width 274 height 30
type input "Men-Sunglasses"
click at [763, 243] on input at bounding box center [802, 238] width 223 height 12
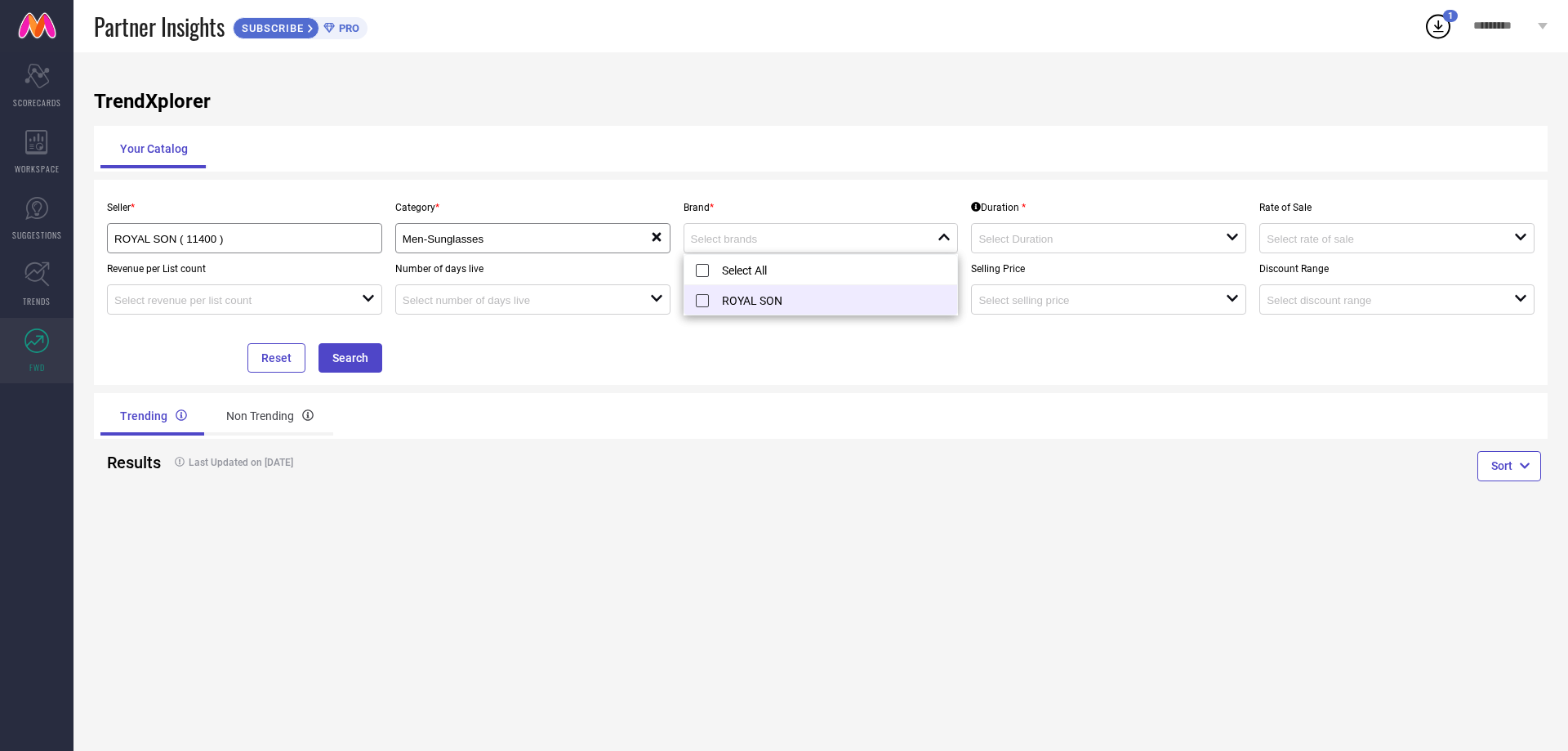
click at [752, 293] on li "ROYAL SON" at bounding box center [821, 300] width 274 height 30
type input "ROYAL SON"
click at [1044, 244] on input at bounding box center [1090, 238] width 223 height 12
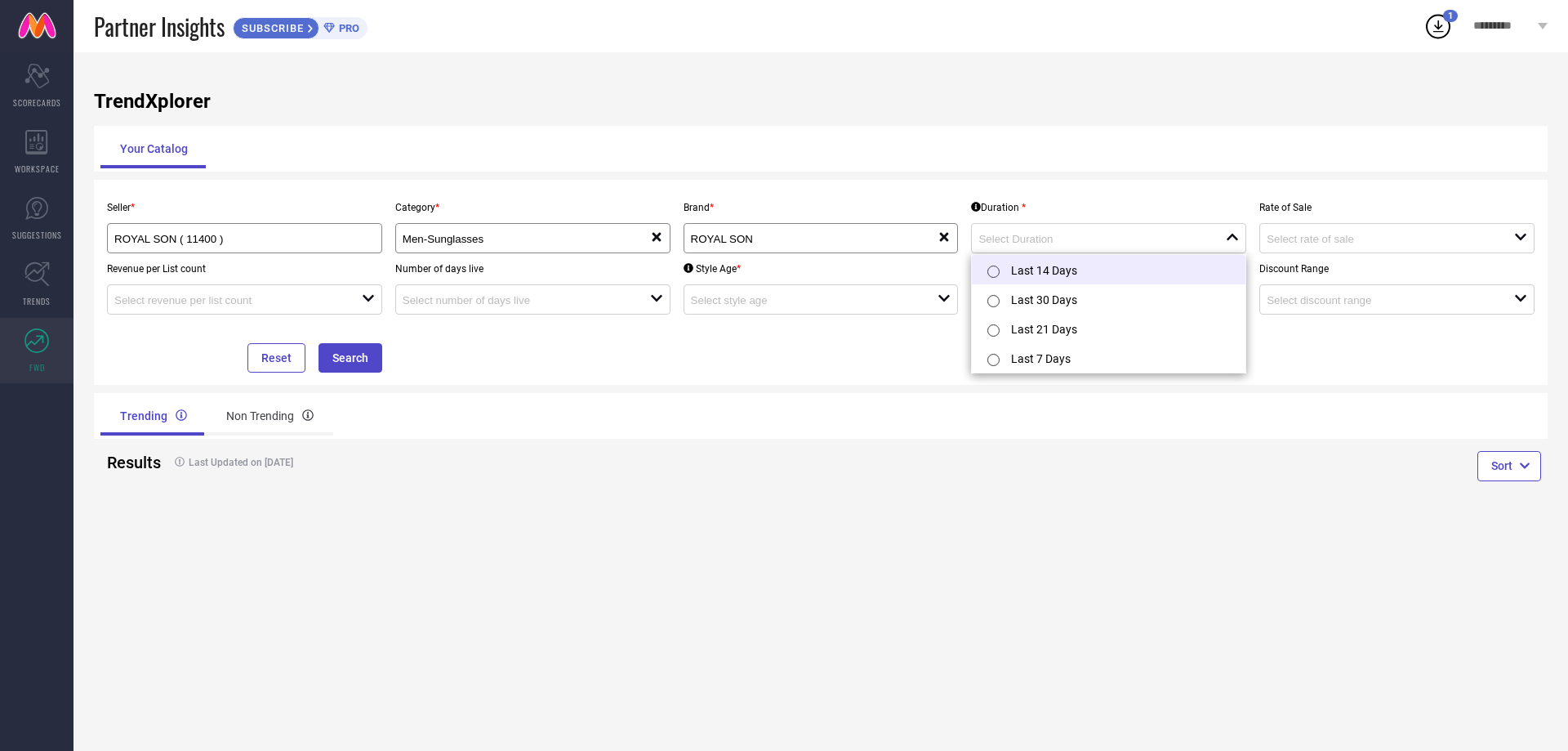
click at [1099, 281] on li "Last 14 Days" at bounding box center [1108, 269] width 274 height 30
type input "Last 14 Days"
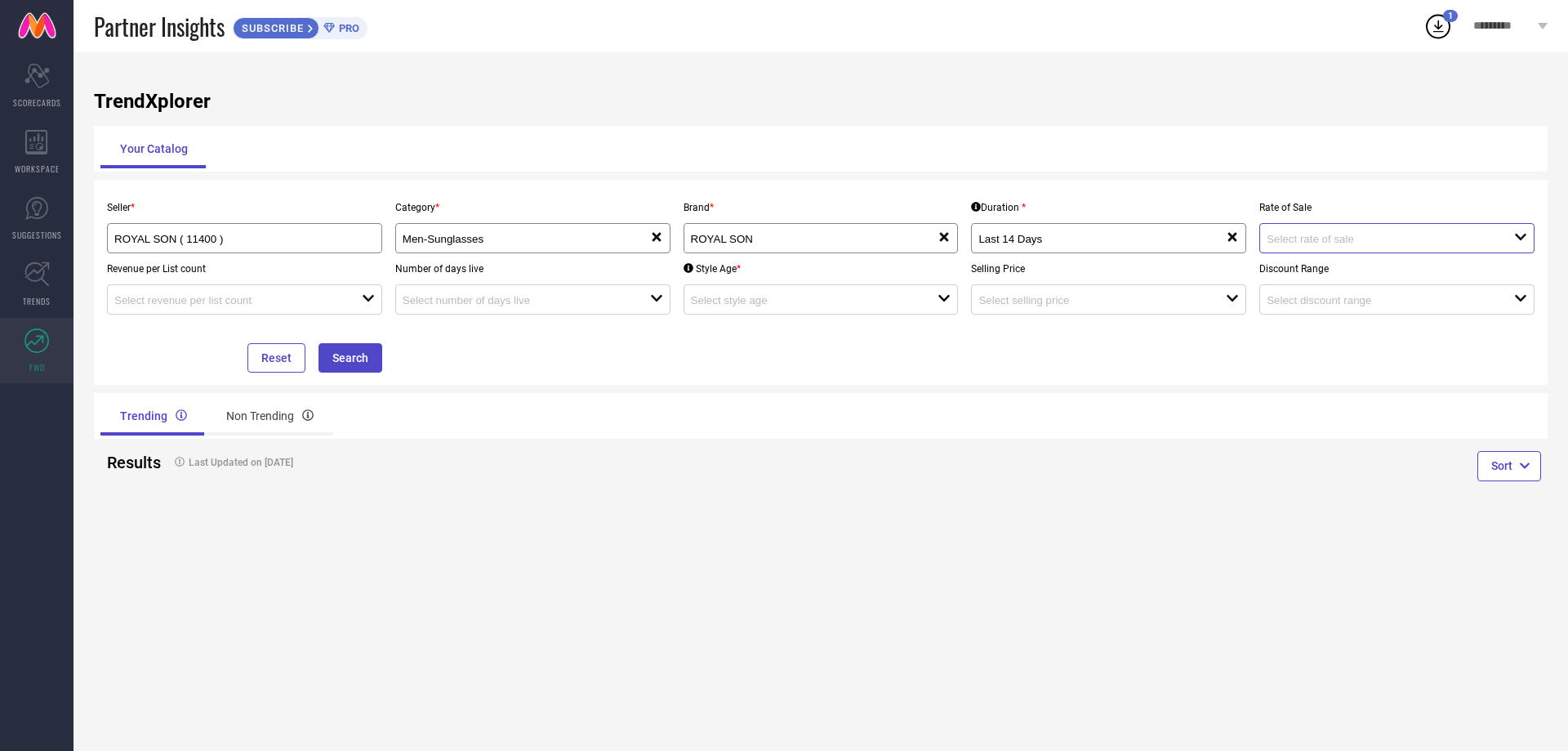
click at [1358, 241] on input at bounding box center [1378, 238] width 223 height 12
click at [1308, 414] on div "Trending Non Trending" at bounding box center [821, 416] width 1454 height 46
click at [1364, 302] on input at bounding box center [1378, 300] width 223 height 12
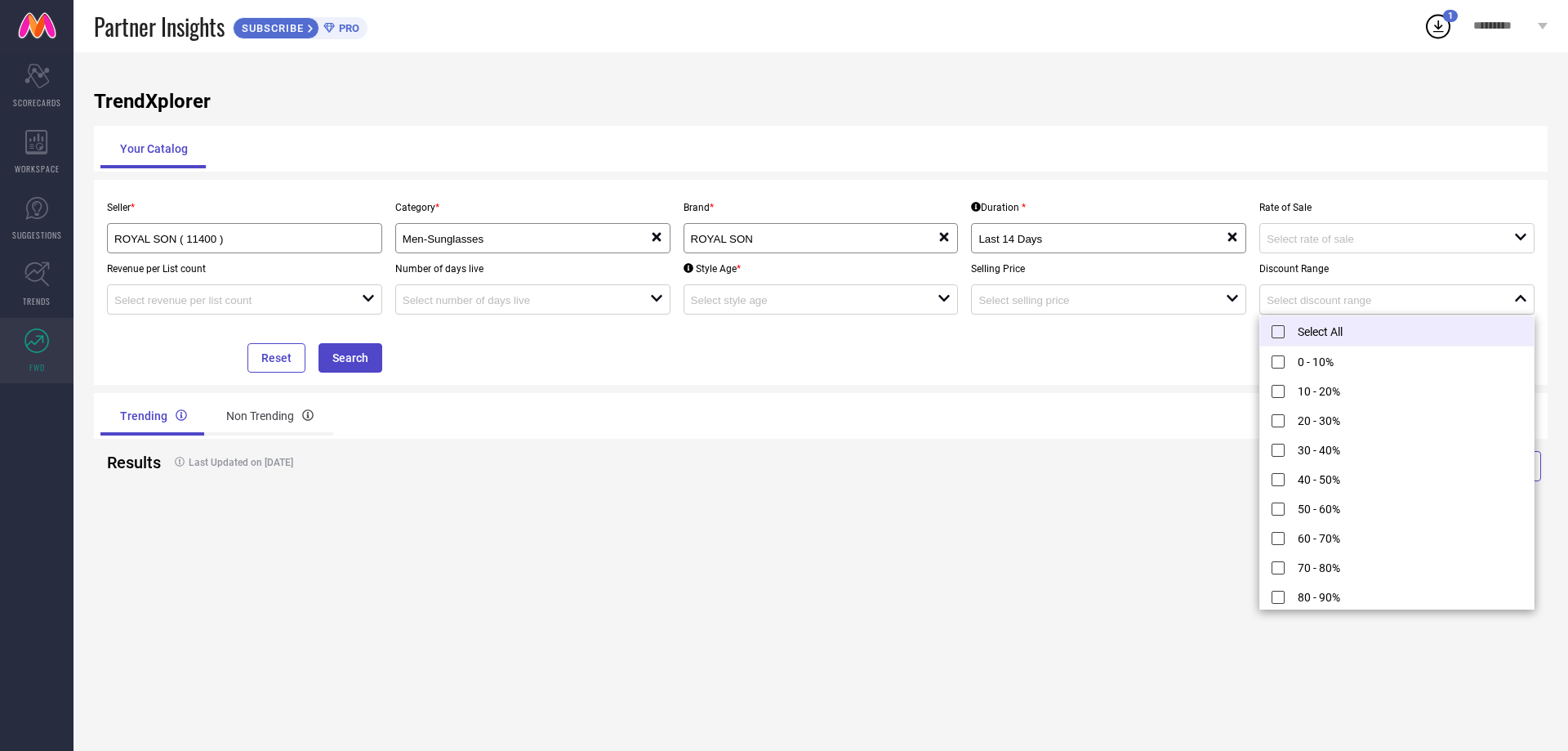
click at [1331, 341] on li "Select All" at bounding box center [1397, 332] width 274 height 31
type input "0 - 10%, + 10 more"
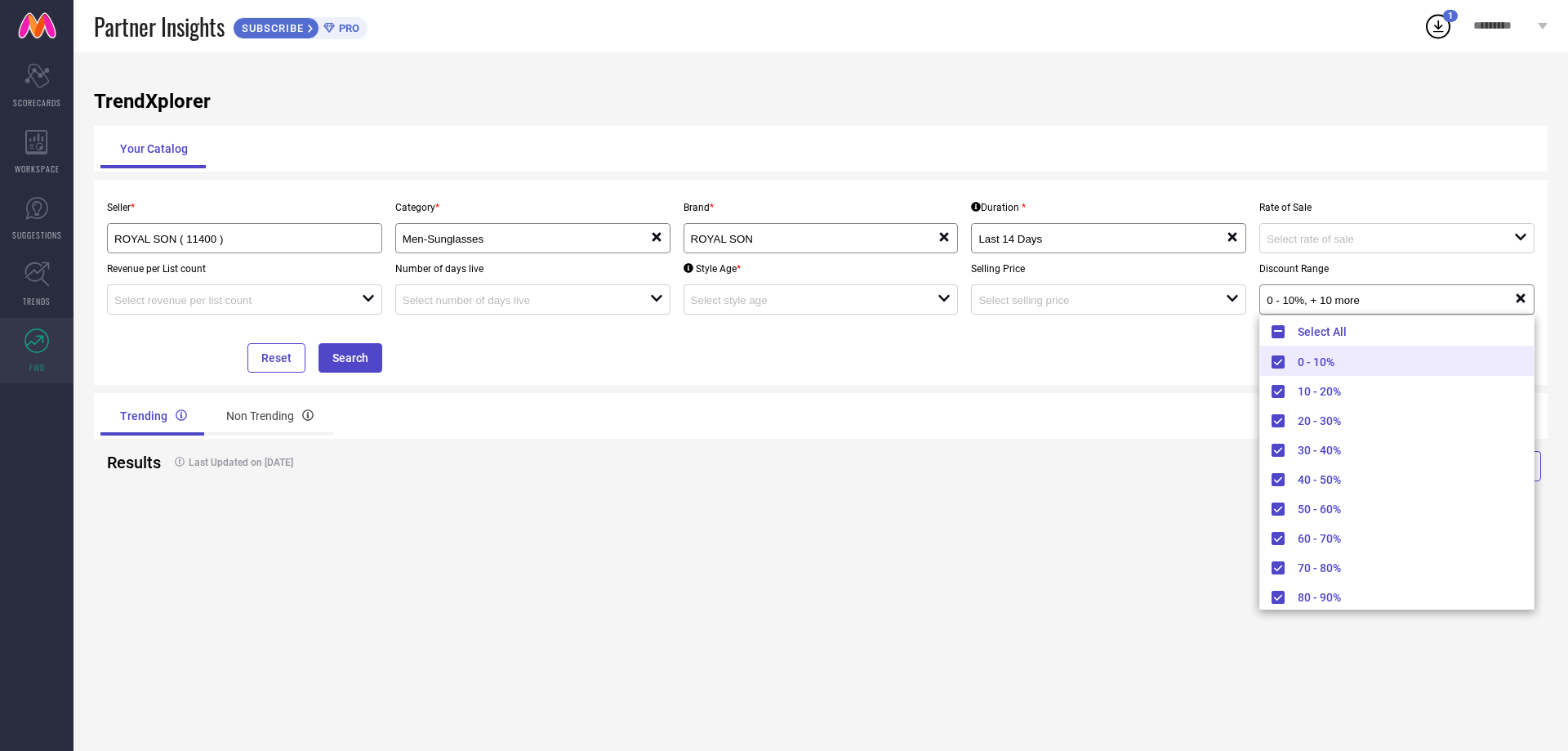
click at [1050, 337] on div "Seller * ROYAL SON ( 11400 ) Category * Men-Sunglasses reset Brand * ROYAL SON …" at bounding box center [820, 282] width 1441 height 181
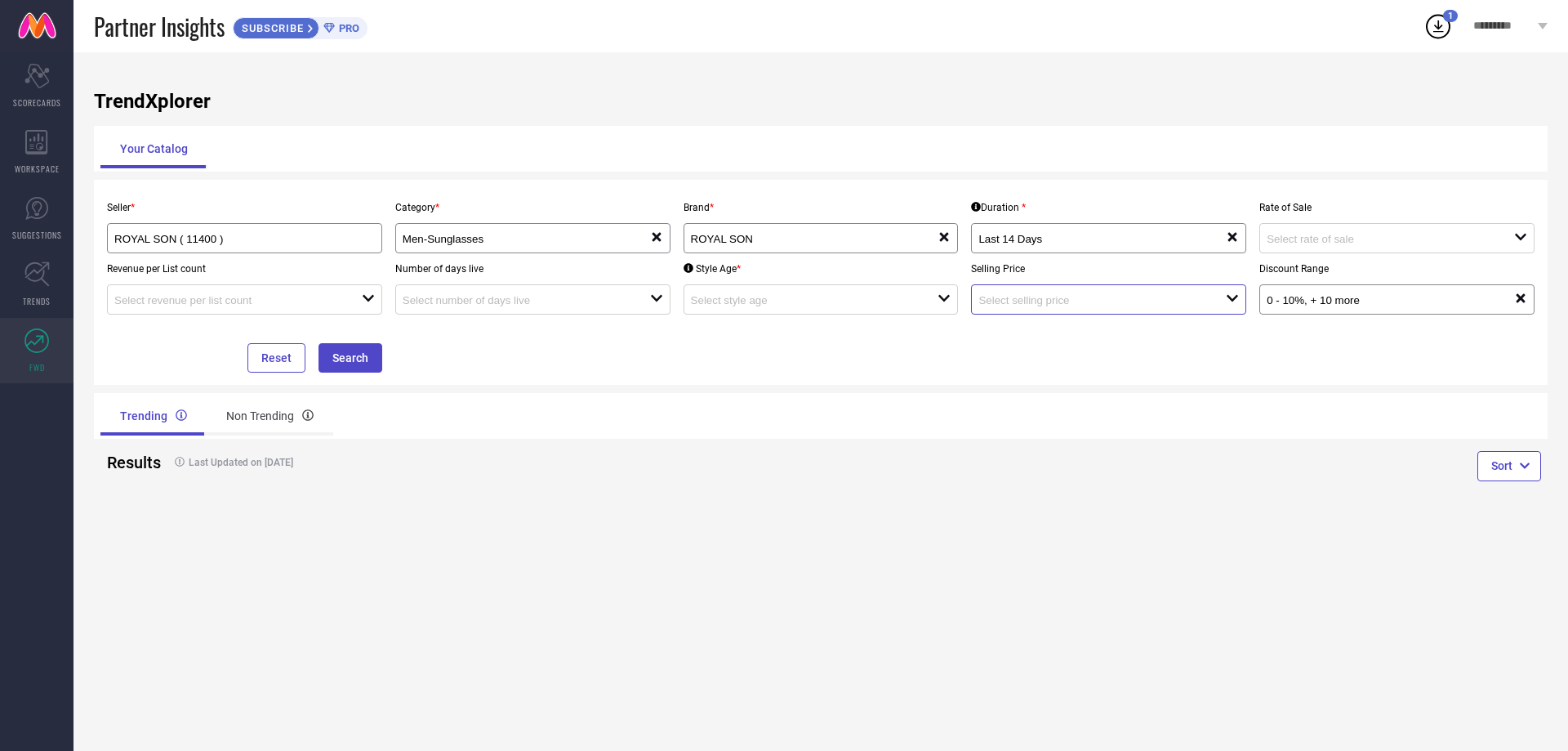
click at [1119, 306] on input at bounding box center [1090, 300] width 223 height 12
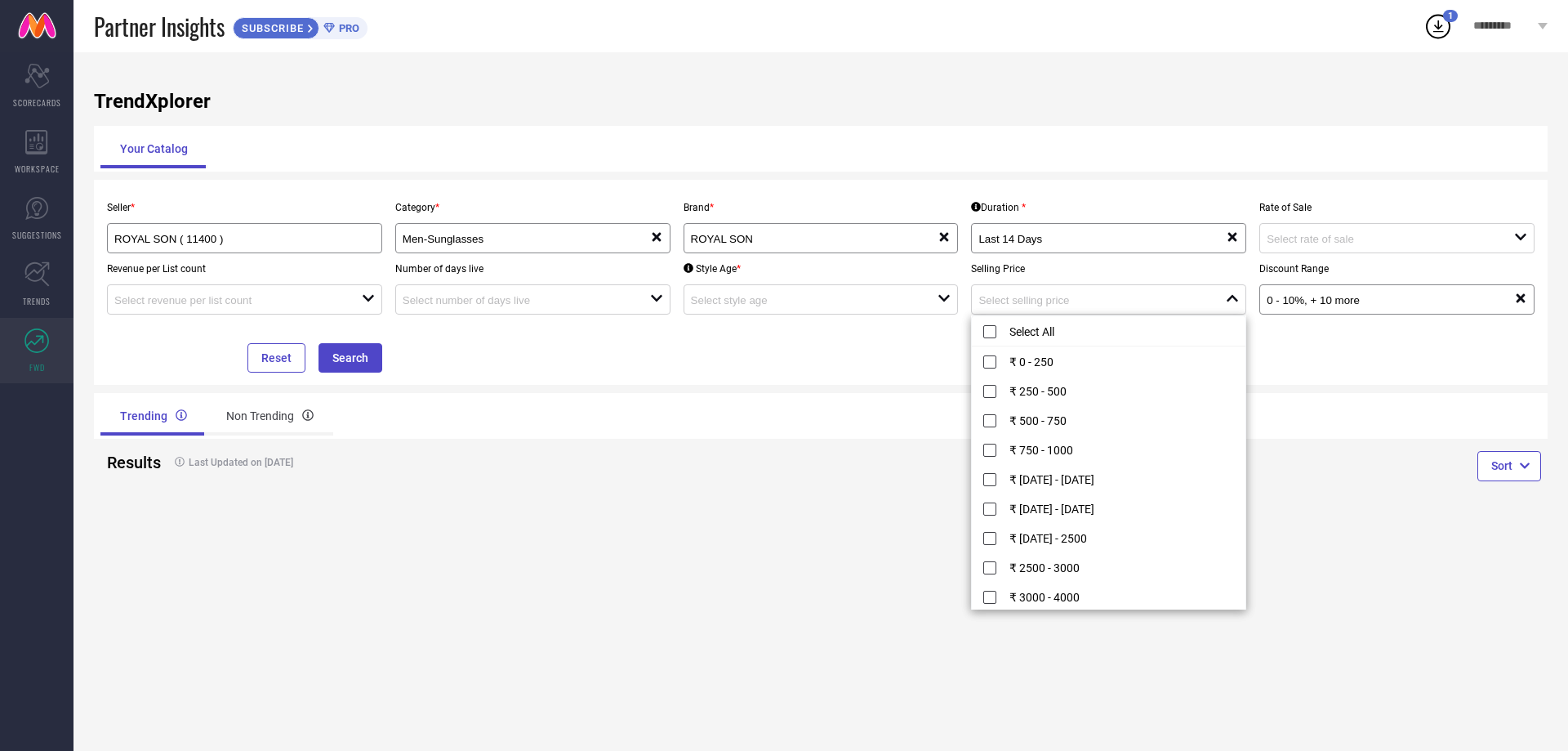
click at [711, 377] on div "Seller * ROYAL SON ( 11400 ) Category * Men-Sunglasses reset Brand * ROYAL SON …" at bounding box center [821, 283] width 1454 height 205
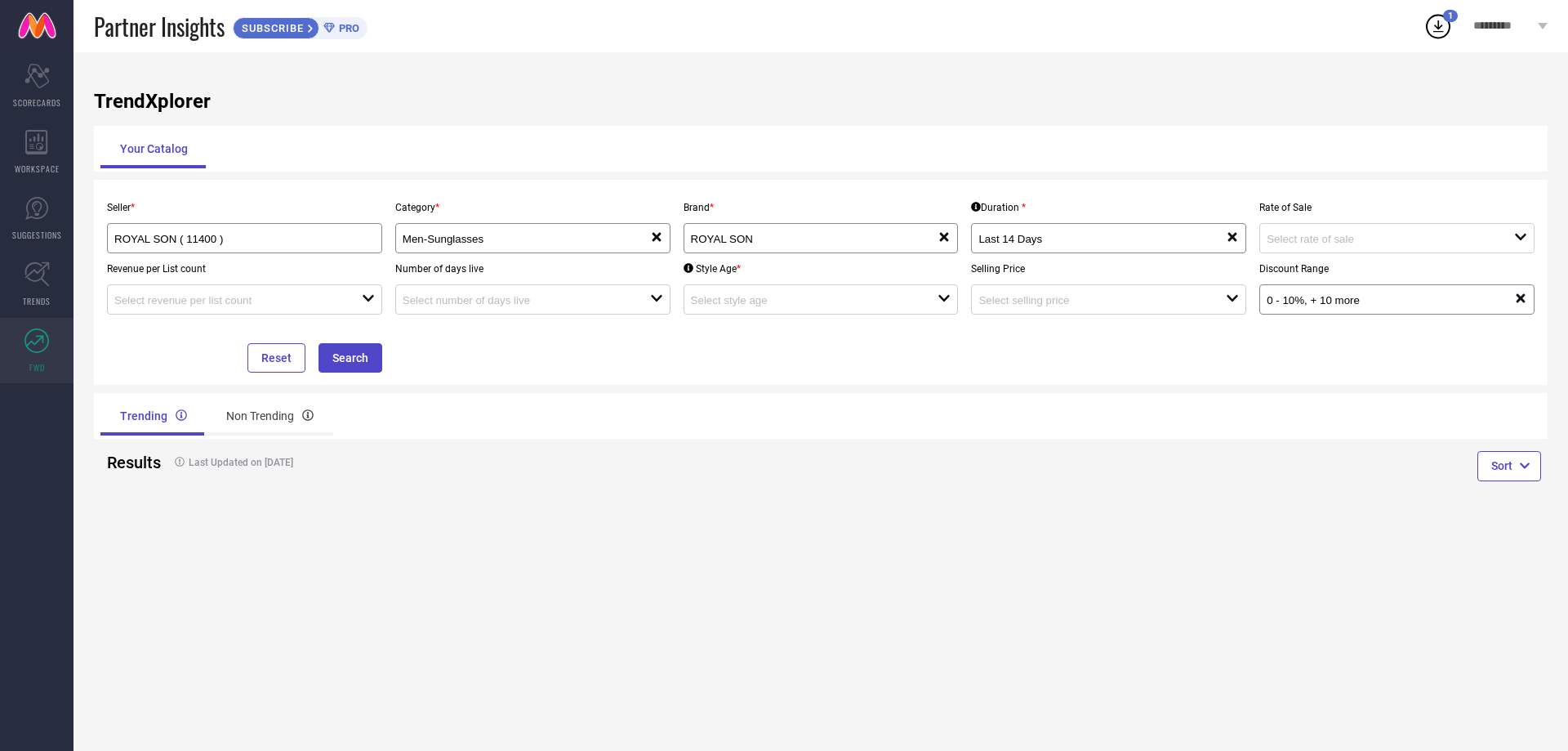
click at [723, 282] on div "Style Age * open" at bounding box center [821, 284] width 288 height 61
click at [728, 292] on div "open" at bounding box center [821, 300] width 276 height 31
click at [719, 294] on div at bounding box center [815, 300] width 248 height 15
drag, startPoint x: 555, startPoint y: 283, endPoint x: 548, endPoint y: 297, distance: 15.7
click at [552, 288] on div "Number of days live open" at bounding box center [533, 284] width 288 height 61
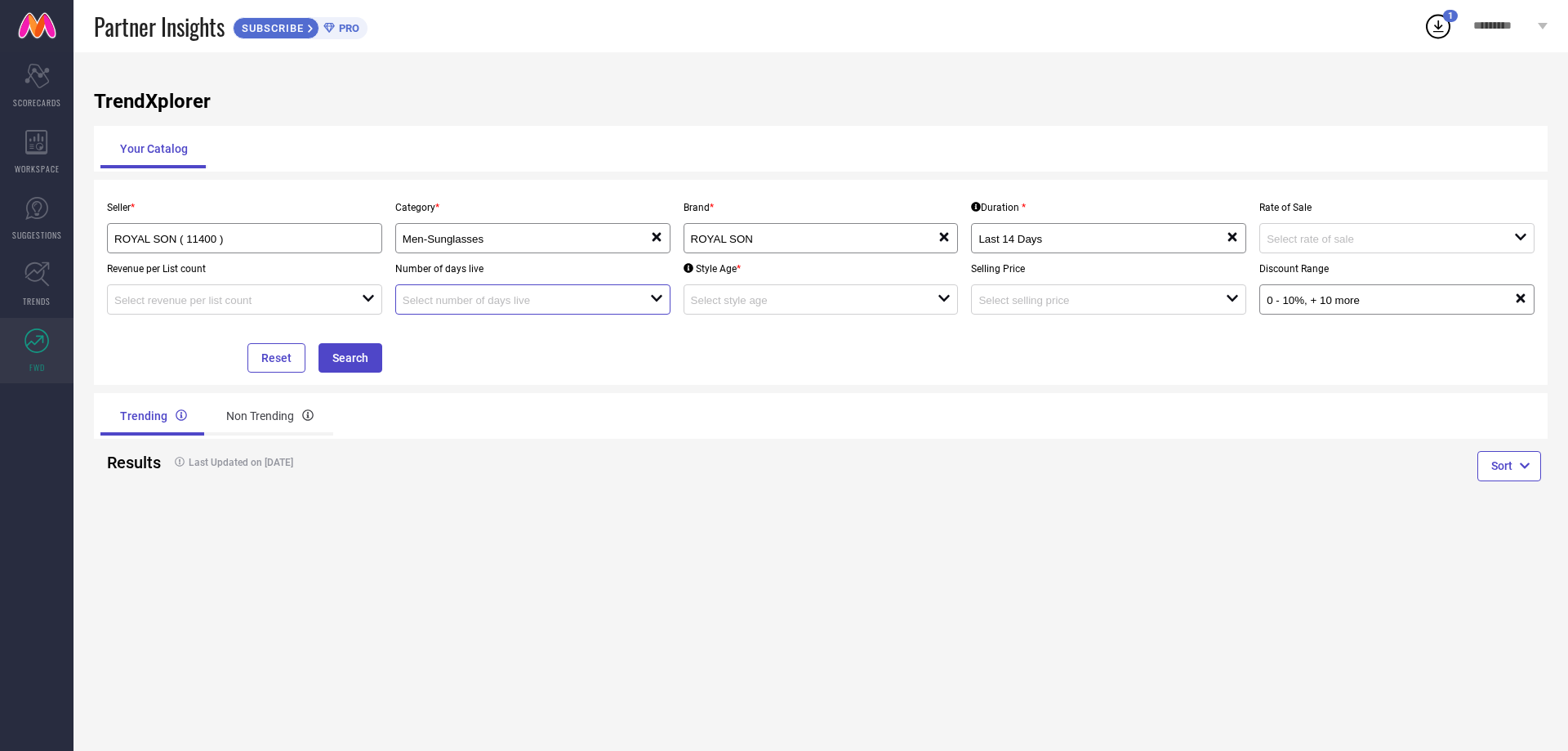
click at [550, 300] on input at bounding box center [514, 300] width 223 height 12
click at [332, 294] on div at bounding box center [238, 300] width 248 height 15
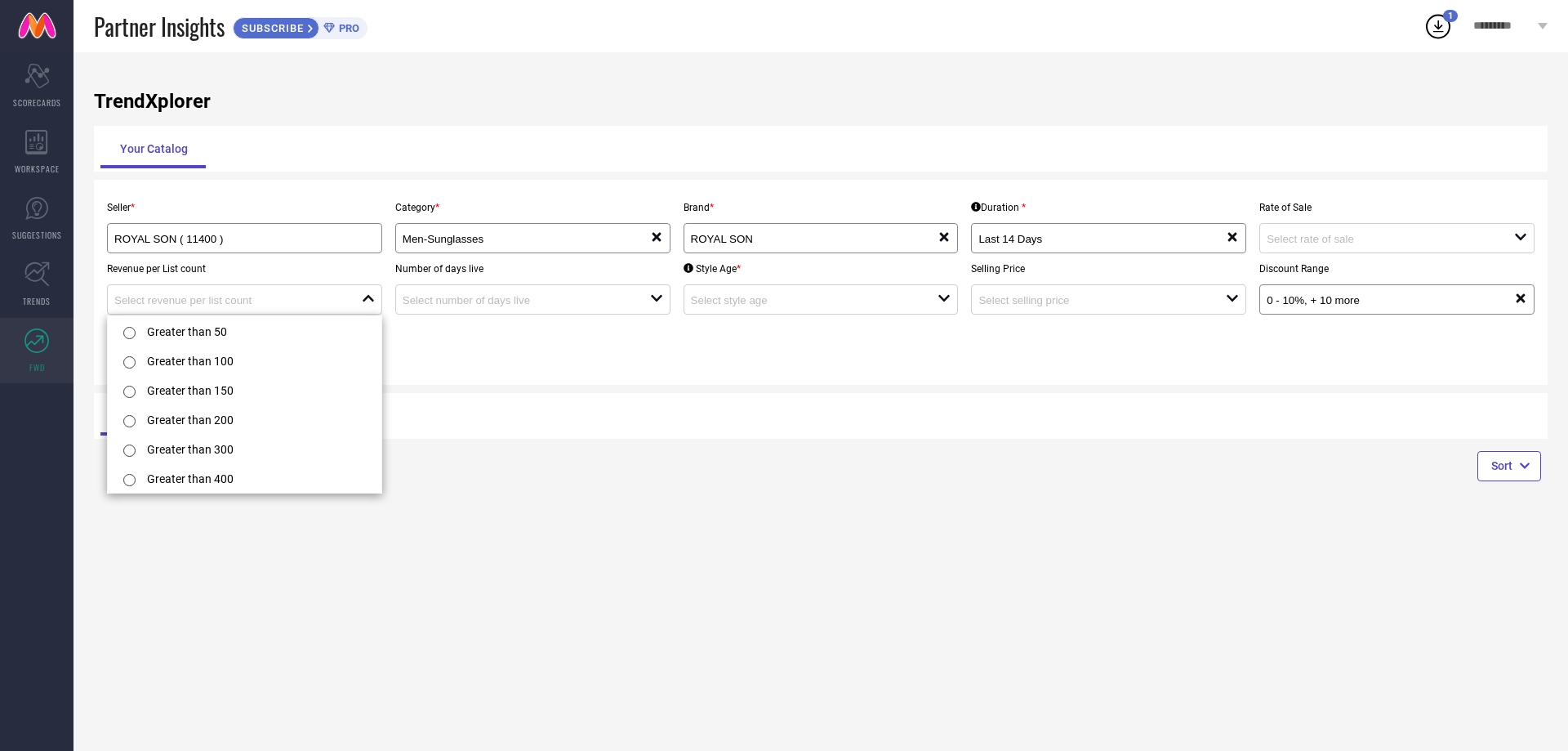
click at [494, 392] on div "TrendXplorer Your Catalog Seller * ROYAL SON ( 11400 ) Category * Men-Sunglasse…" at bounding box center [821, 401] width 1494 height 698
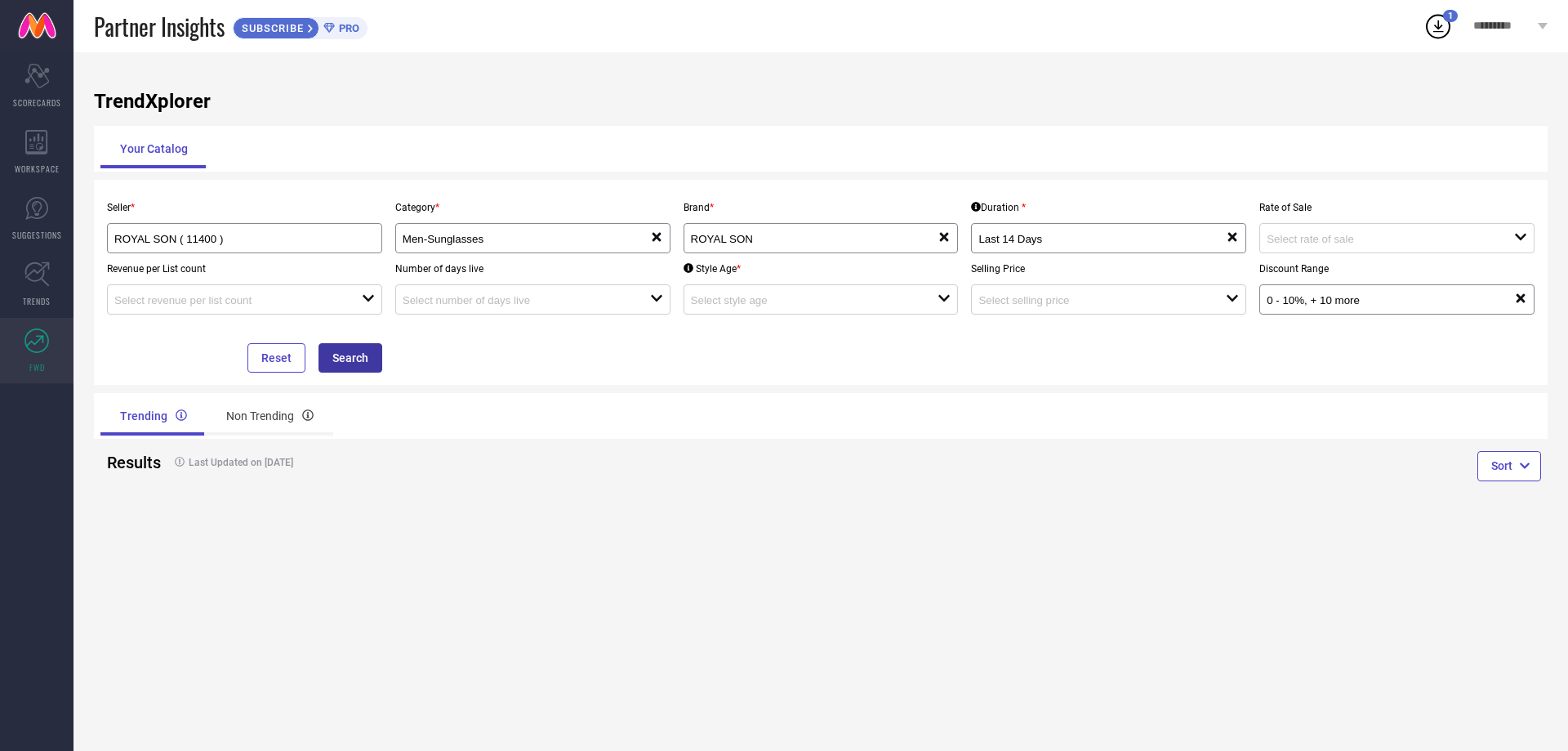
click at [365, 363] on button "Search" at bounding box center [350, 357] width 64 height 30
click at [585, 242] on input "Men-Sunglasses" at bounding box center [514, 238] width 223 height 12
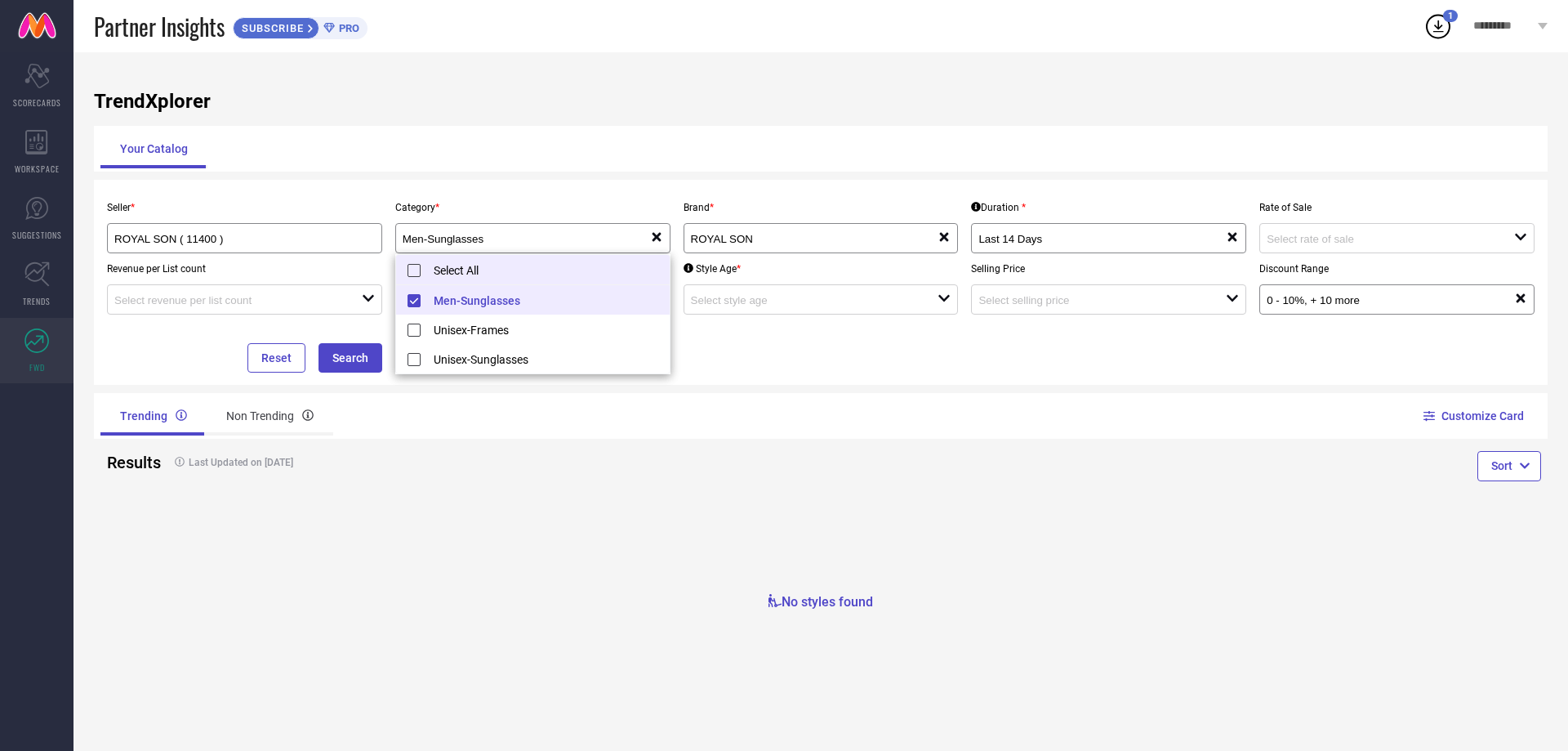
click at [499, 267] on li "Select All" at bounding box center [533, 270] width 274 height 31
type input "Unisex-Frames, + 2 more"
click at [346, 367] on button "Search" at bounding box center [350, 357] width 64 height 30
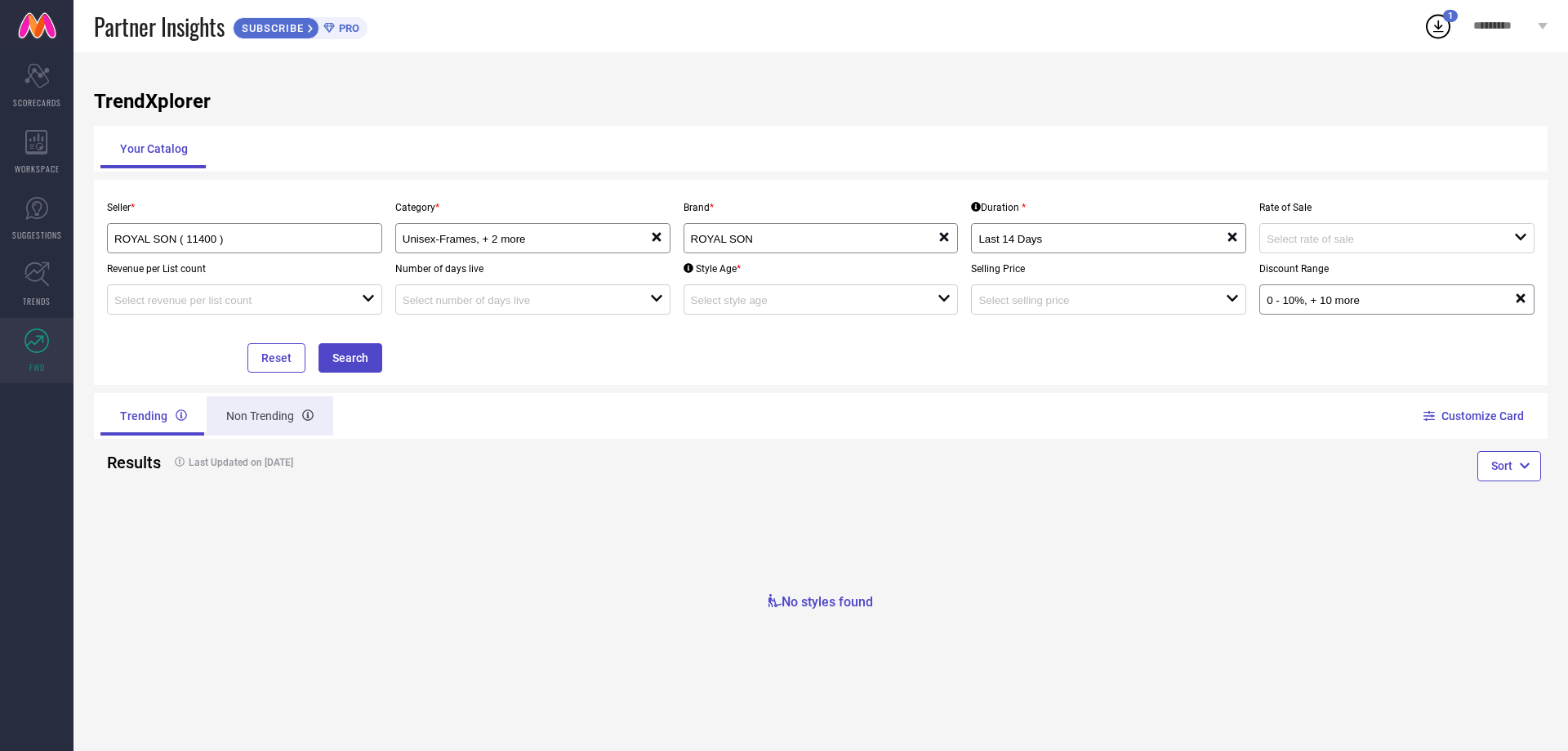
click at [216, 429] on div "Non Trending" at bounding box center [270, 416] width 126 height 39
click at [1448, 250] on div "open" at bounding box center [1397, 238] width 276 height 31
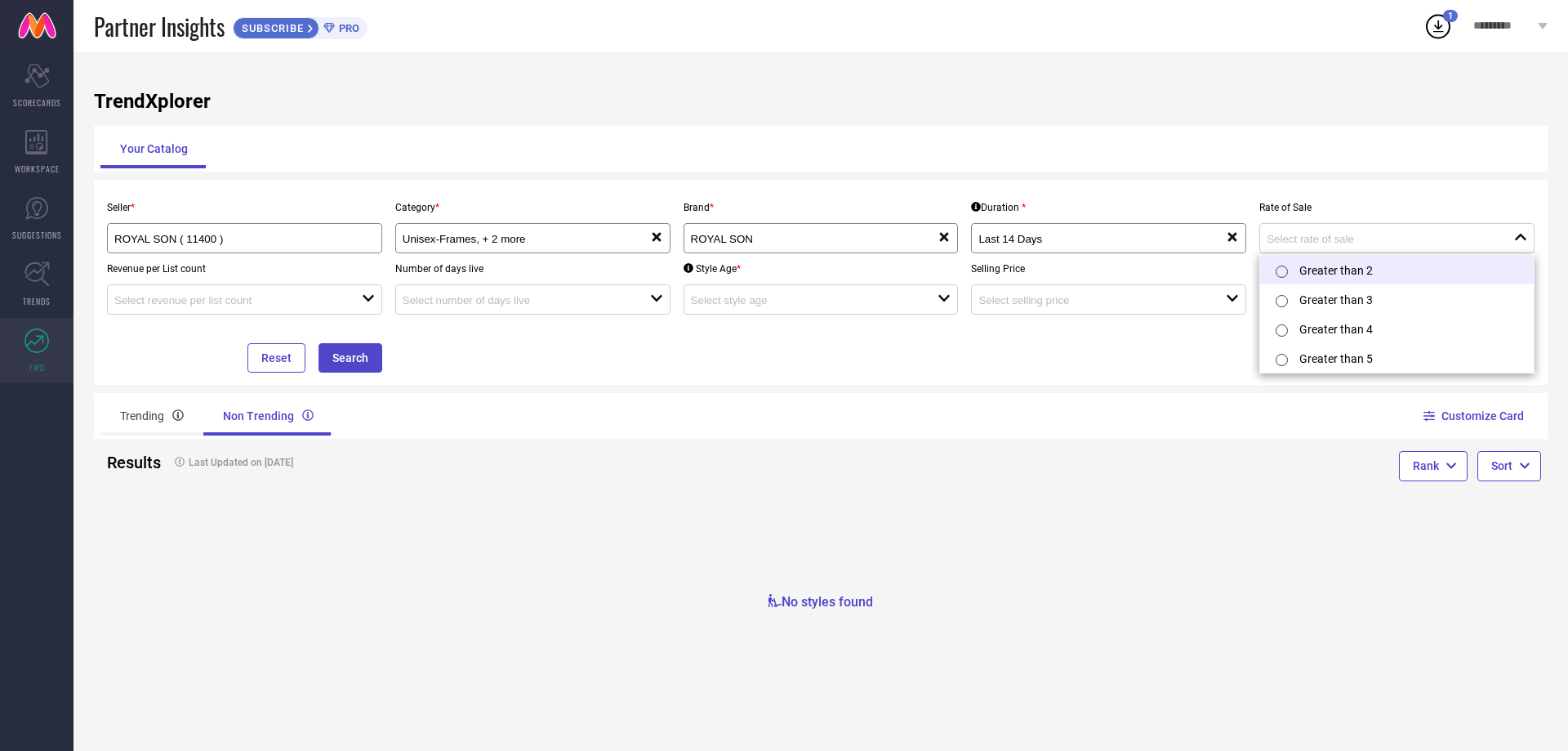
click at [1408, 275] on li "Greater than 2" at bounding box center [1397, 269] width 274 height 30
type input "Greater than 2"
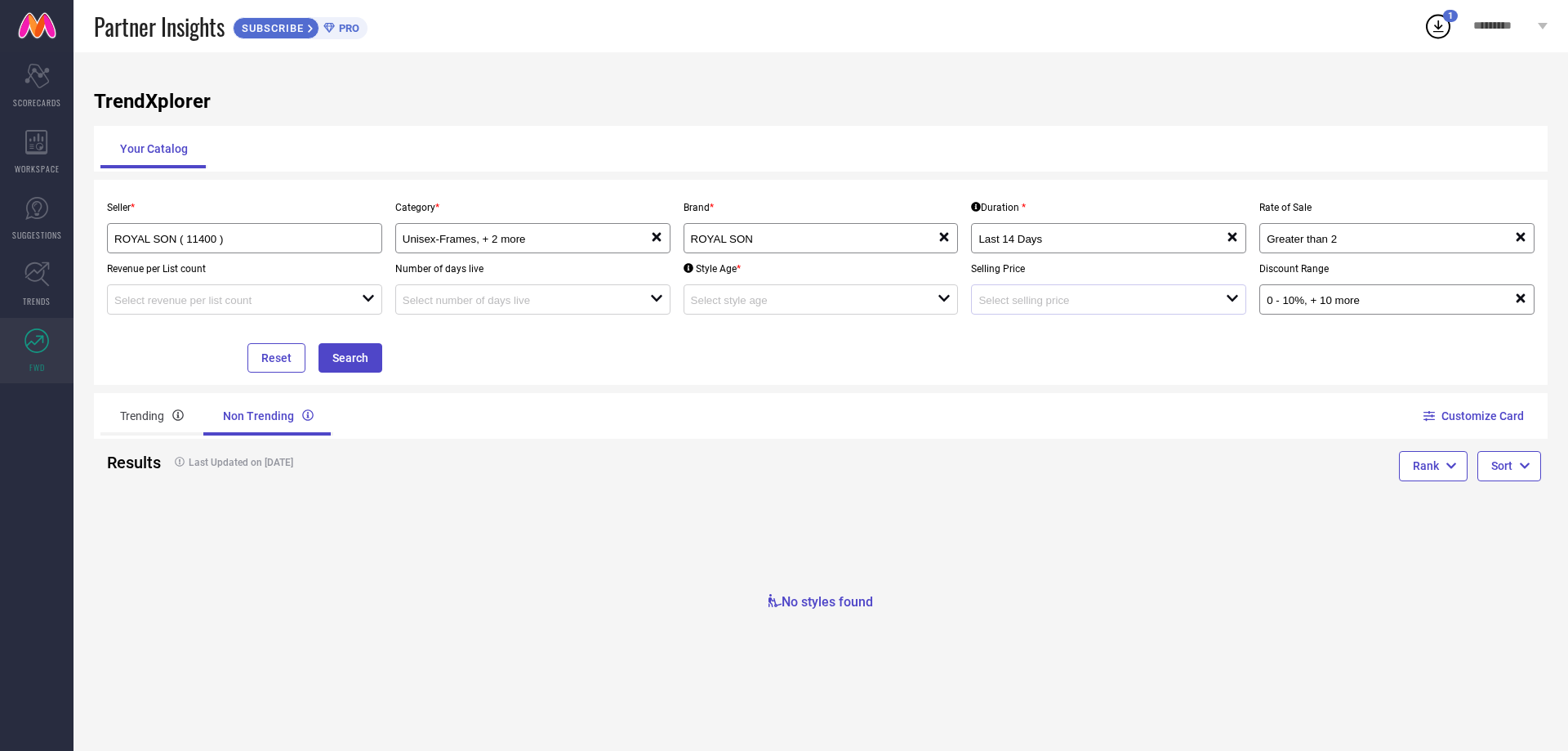
click at [1118, 294] on div at bounding box center [1102, 300] width 248 height 15
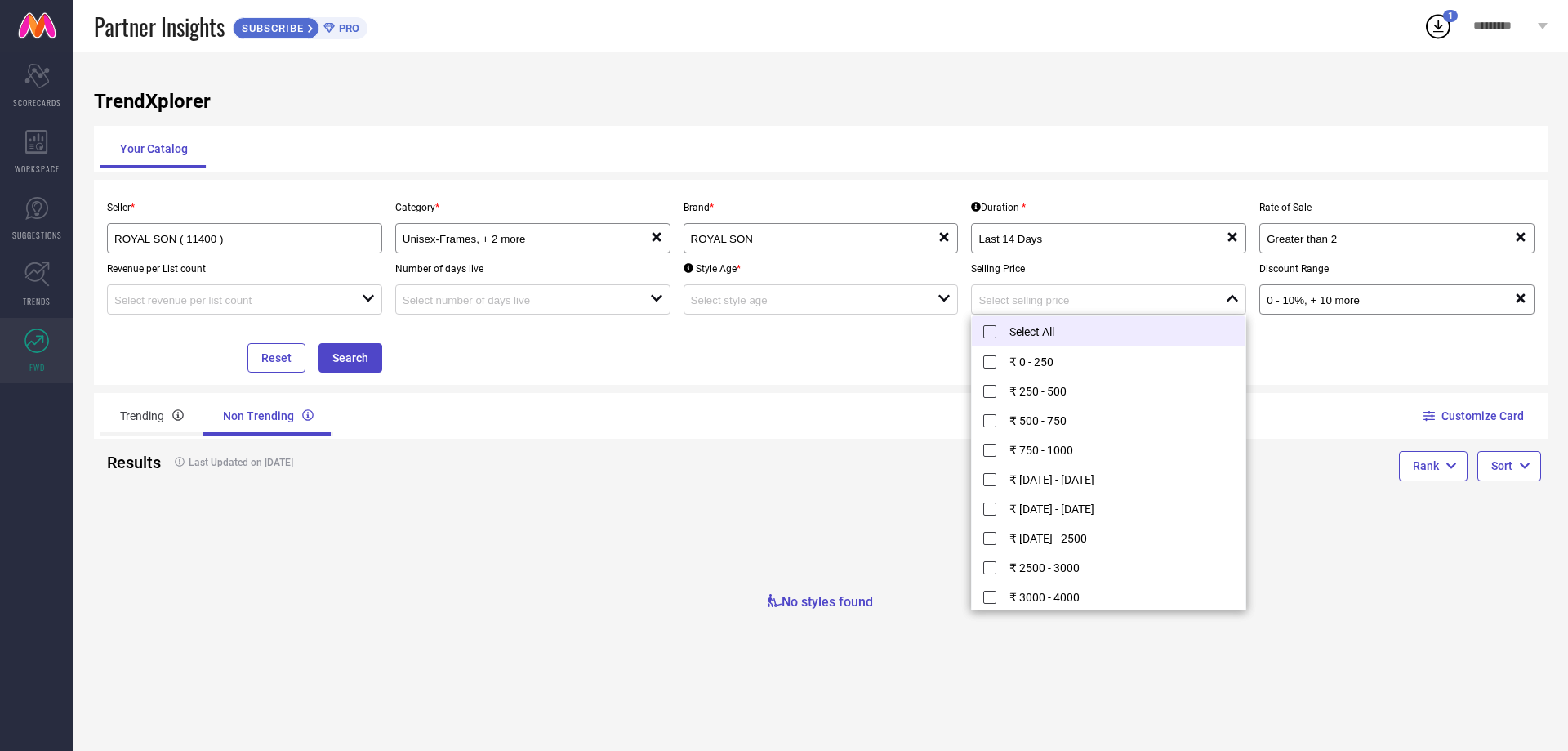
click at [1022, 337] on li "Select All" at bounding box center [1108, 332] width 274 height 31
type input "₹ 0 - 250, + 11 more"
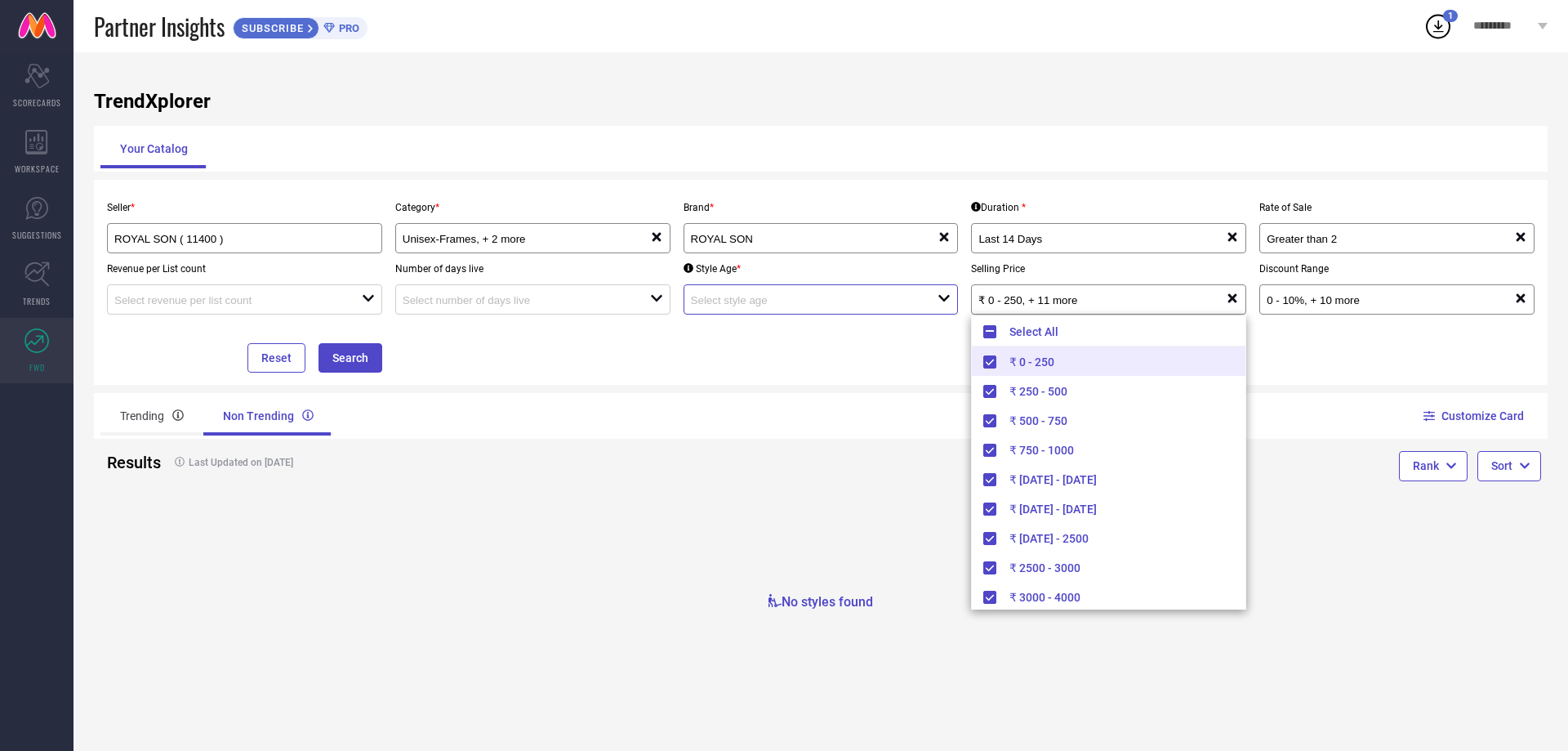
click at [875, 305] on input at bounding box center [802, 300] width 223 height 12
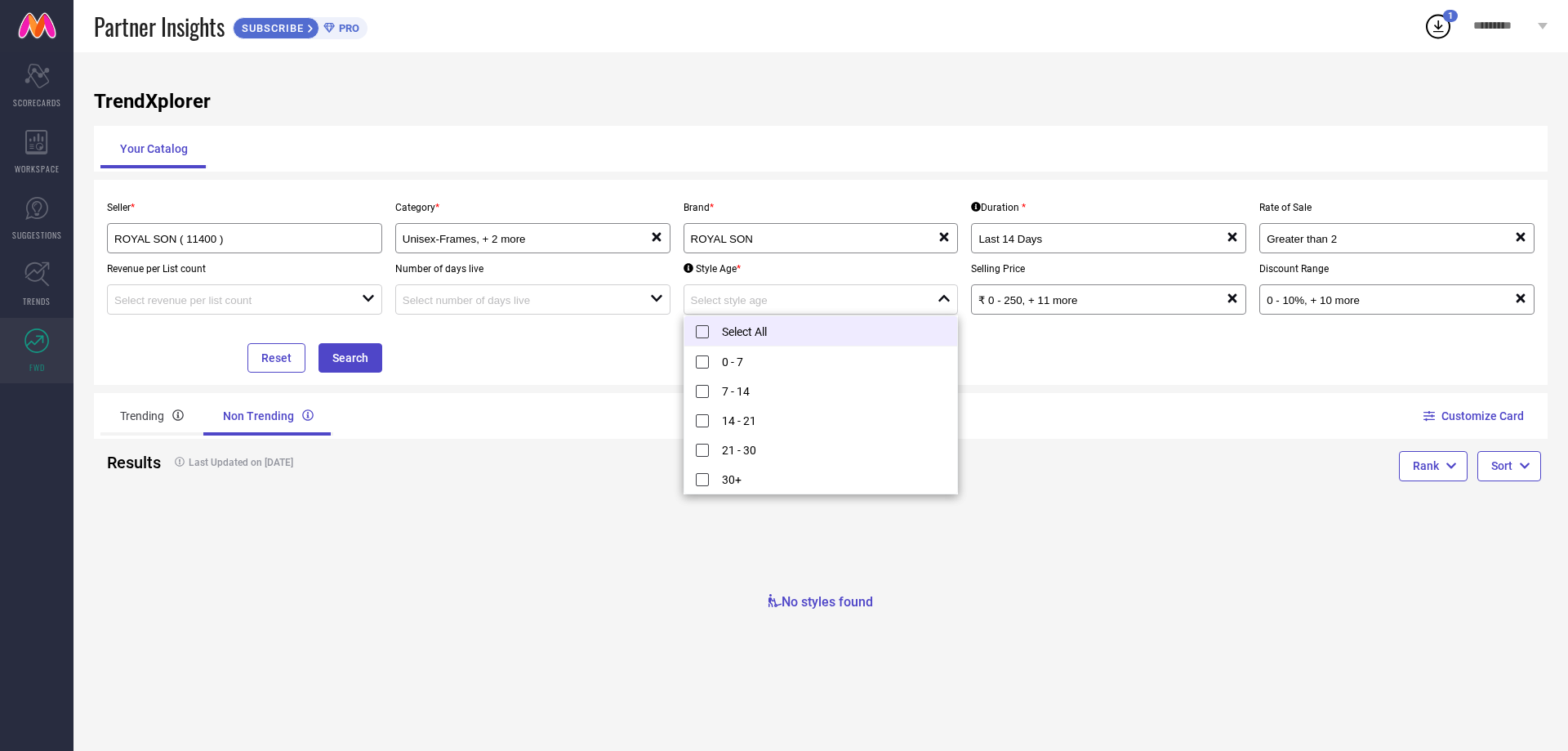
click at [717, 328] on li "Select All" at bounding box center [821, 332] width 274 height 31
type input "0 - 7, + 4 more"
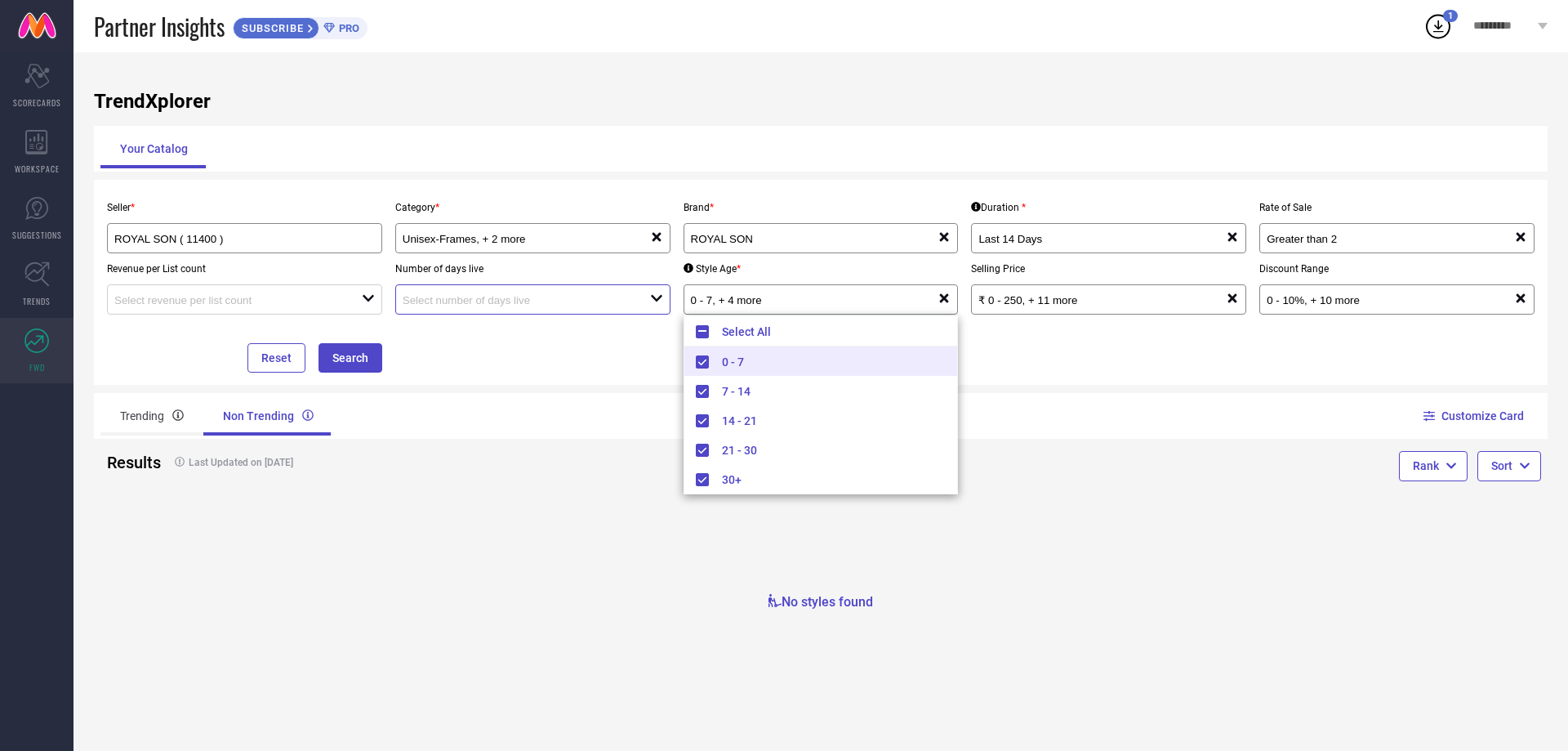
click at [613, 306] on input at bounding box center [514, 300] width 223 height 12
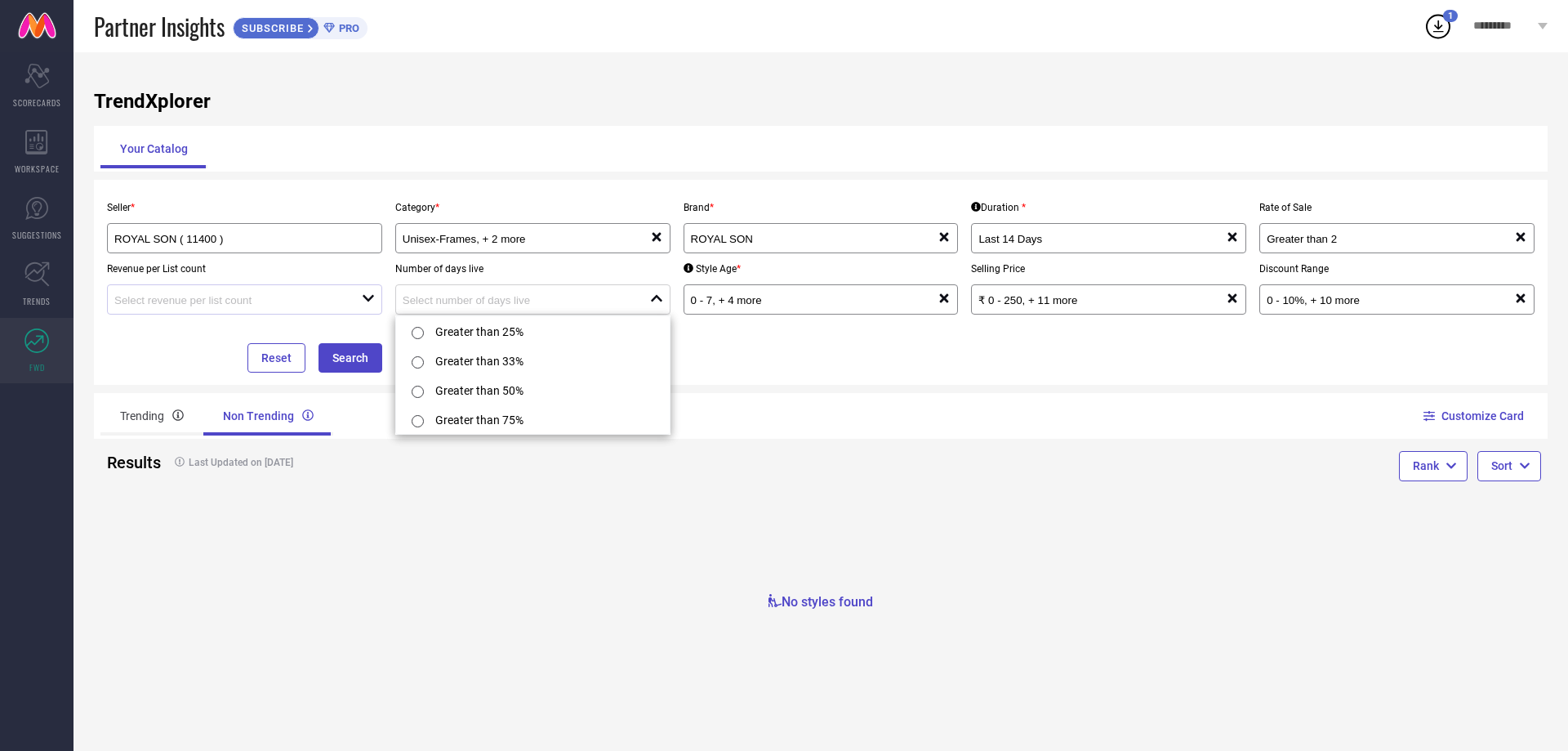
click at [295, 294] on div at bounding box center [238, 300] width 248 height 15
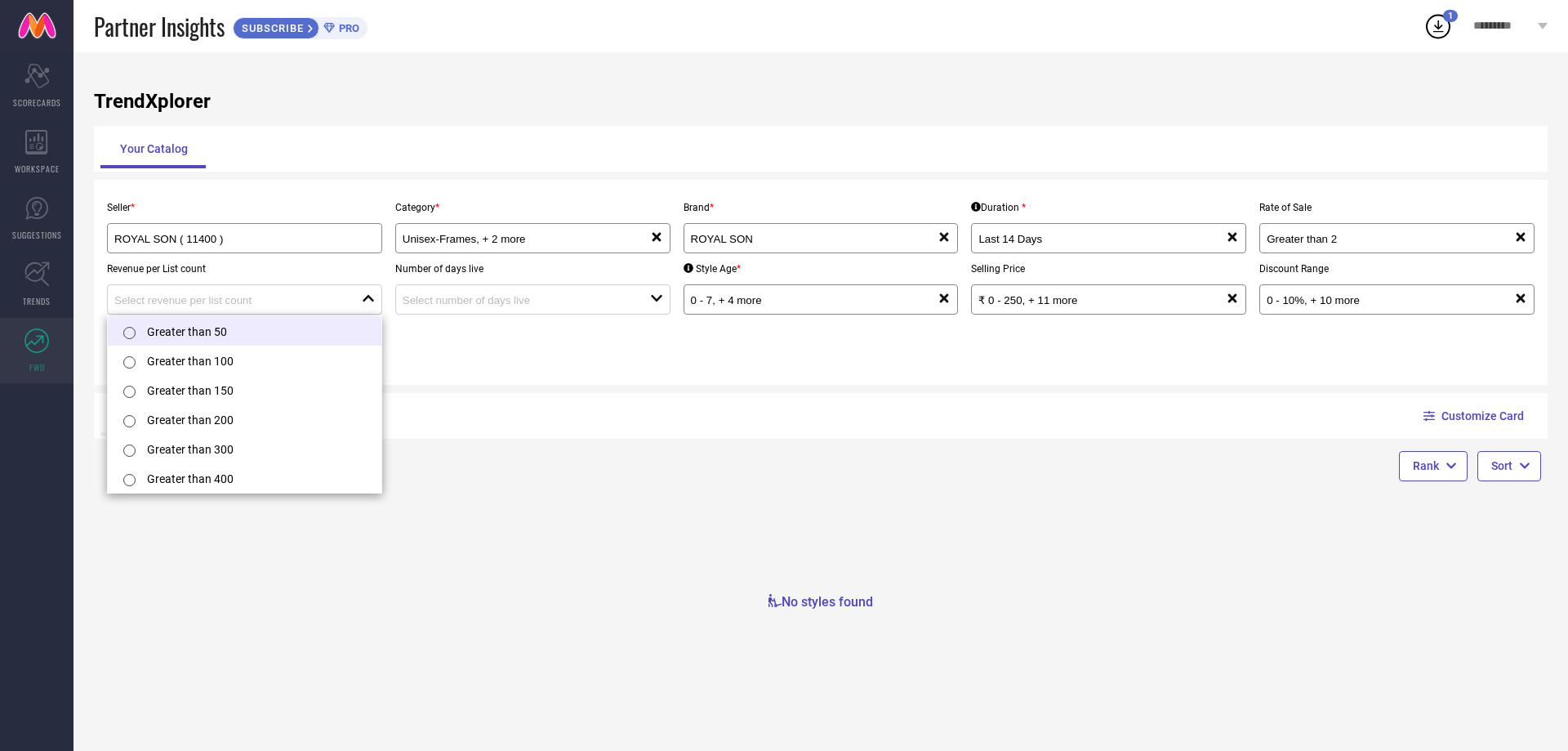
click at [226, 332] on li "Greater than 50" at bounding box center [244, 331] width 274 height 30
type input "Greater than 50"
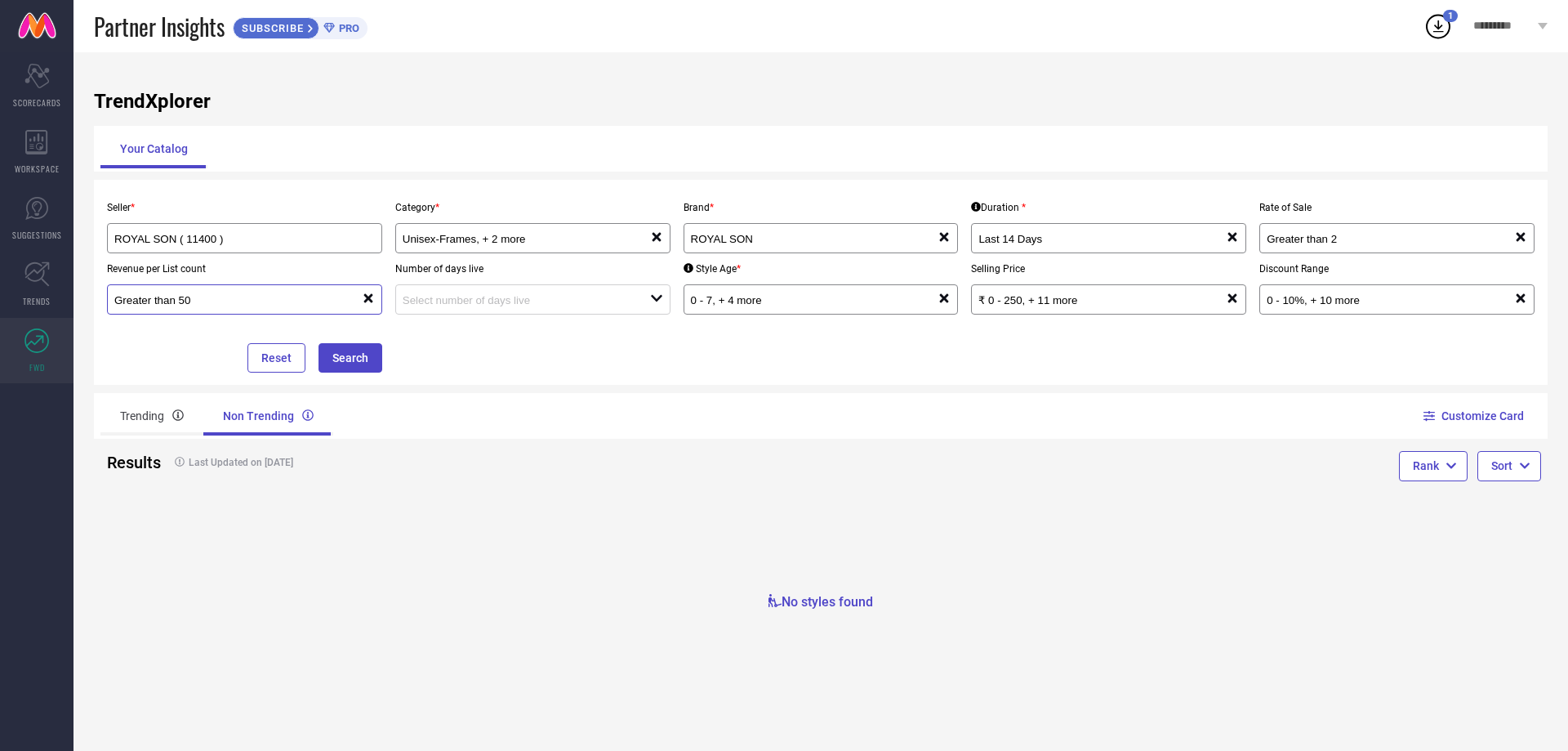
click at [257, 306] on input "Greater than 50" at bounding box center [226, 300] width 223 height 12
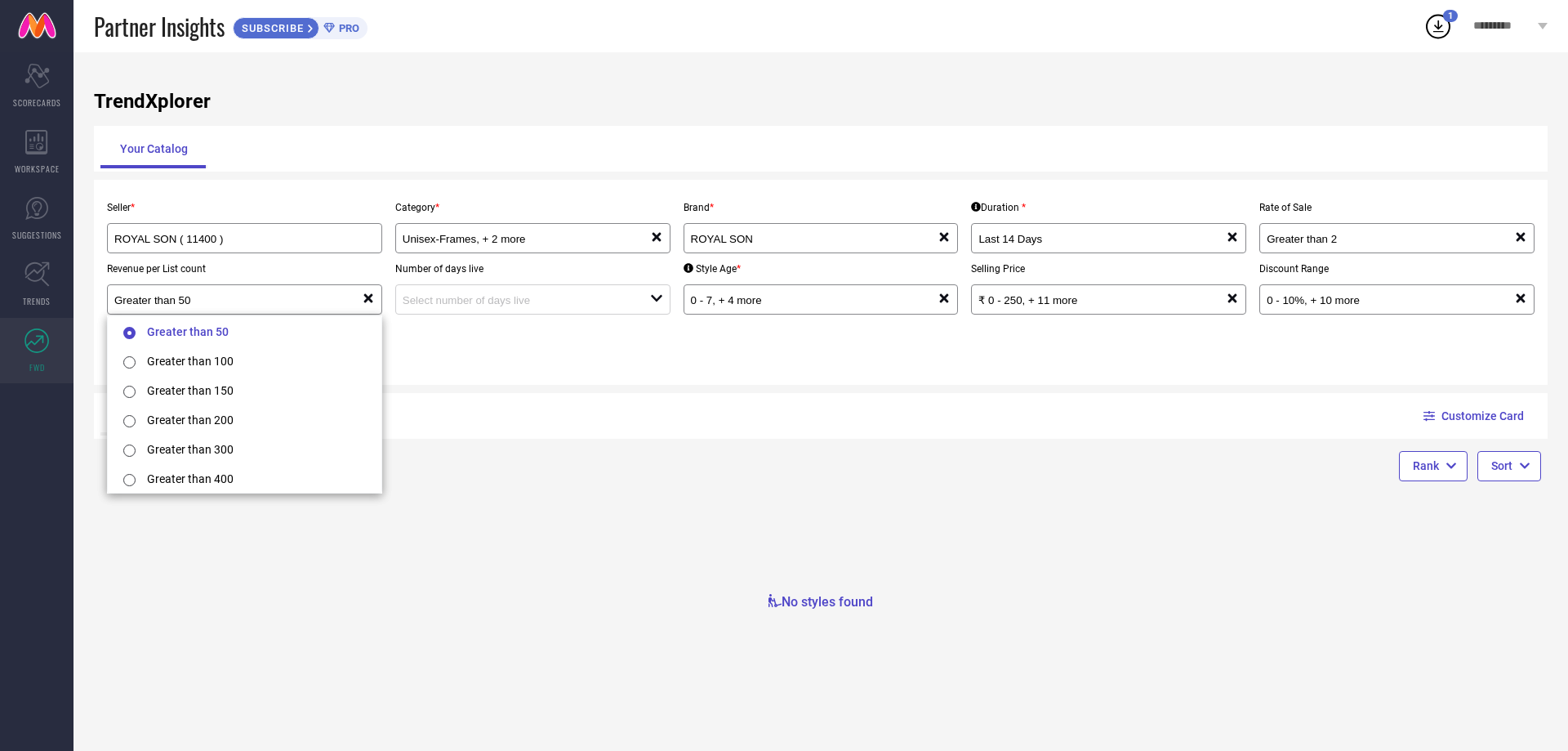
click at [709, 405] on div "Trending Non Trending" at bounding box center [457, 416] width 714 height 39
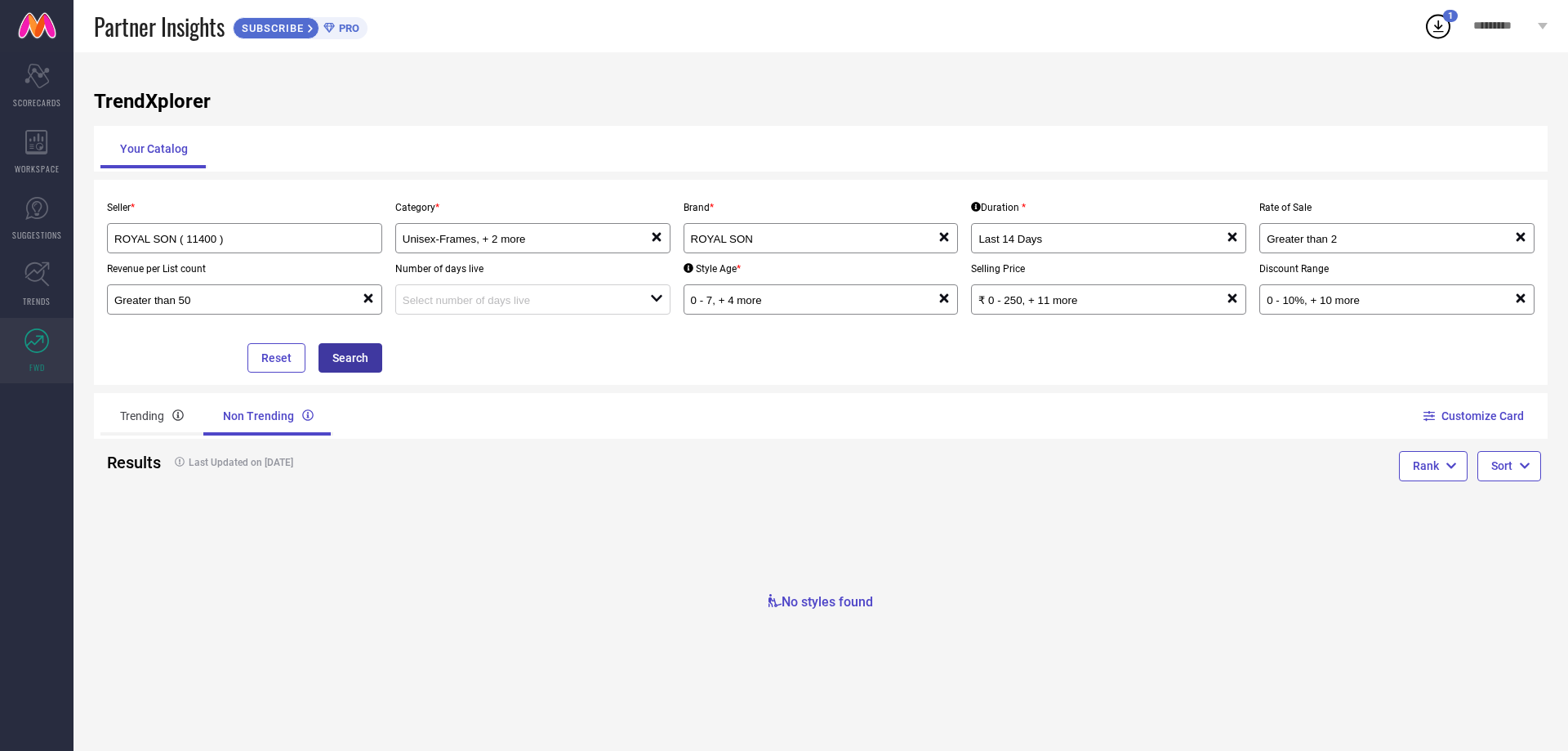
click at [369, 367] on button "Search" at bounding box center [350, 357] width 64 height 30
click at [161, 403] on div "Trending" at bounding box center [151, 416] width 103 height 39
click at [17, 80] on div "Scorecard SCORECARDS" at bounding box center [36, 86] width 74 height 65
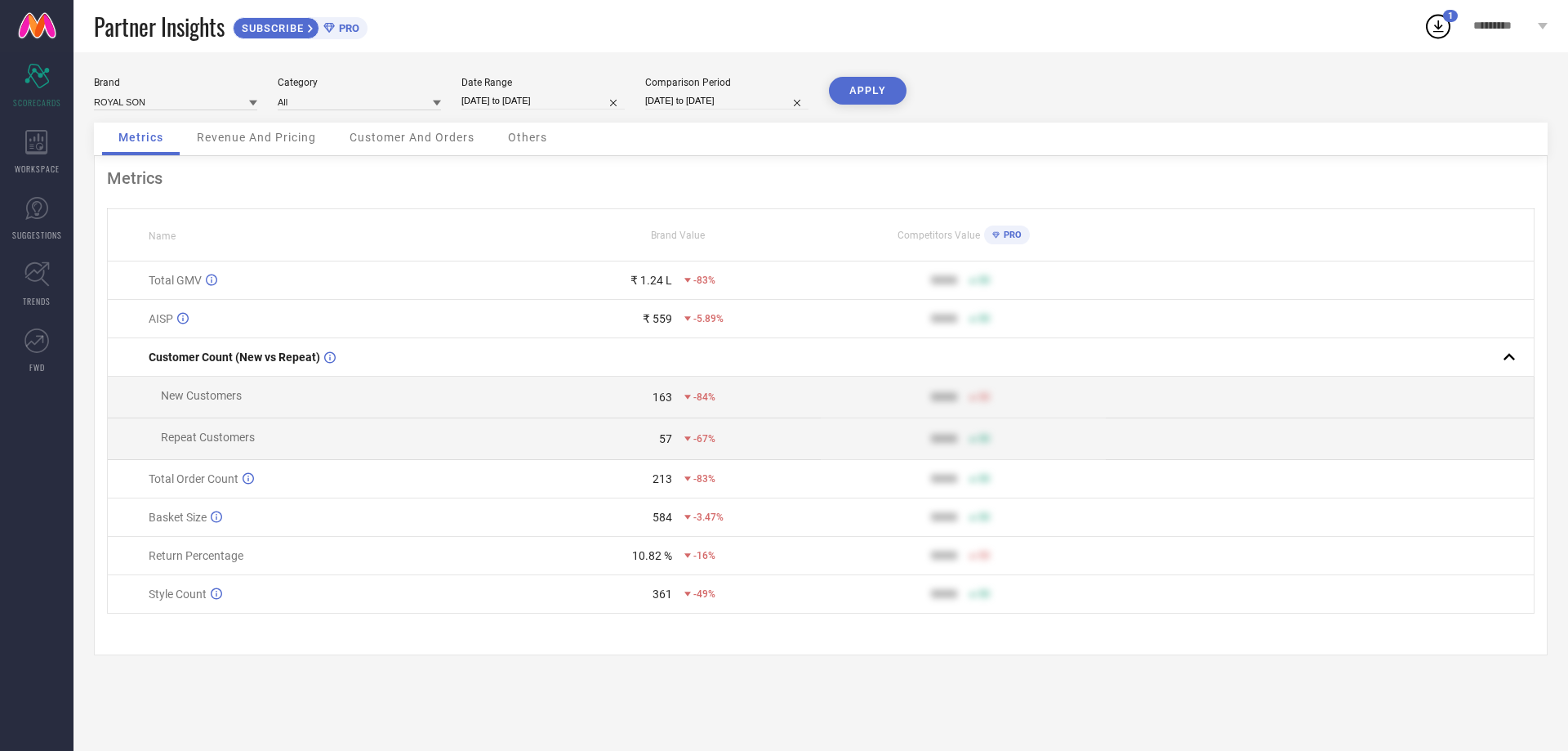
click at [379, 143] on span "Customer And Orders" at bounding box center [411, 137] width 125 height 13
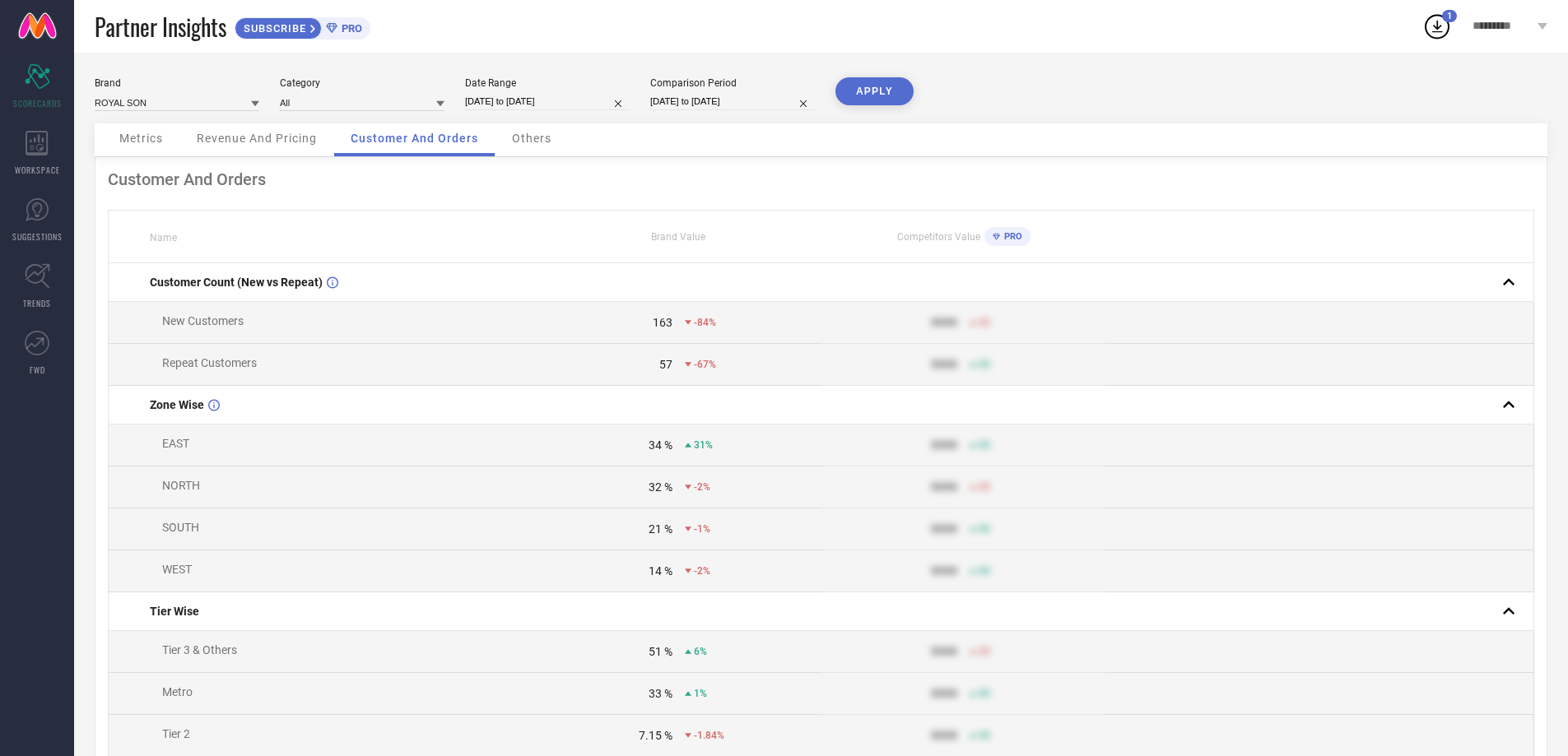
click at [230, 139] on span "Revenue And Pricing" at bounding box center [256, 138] width 120 height 13
